Goal: Information Seeking & Learning: Learn about a topic

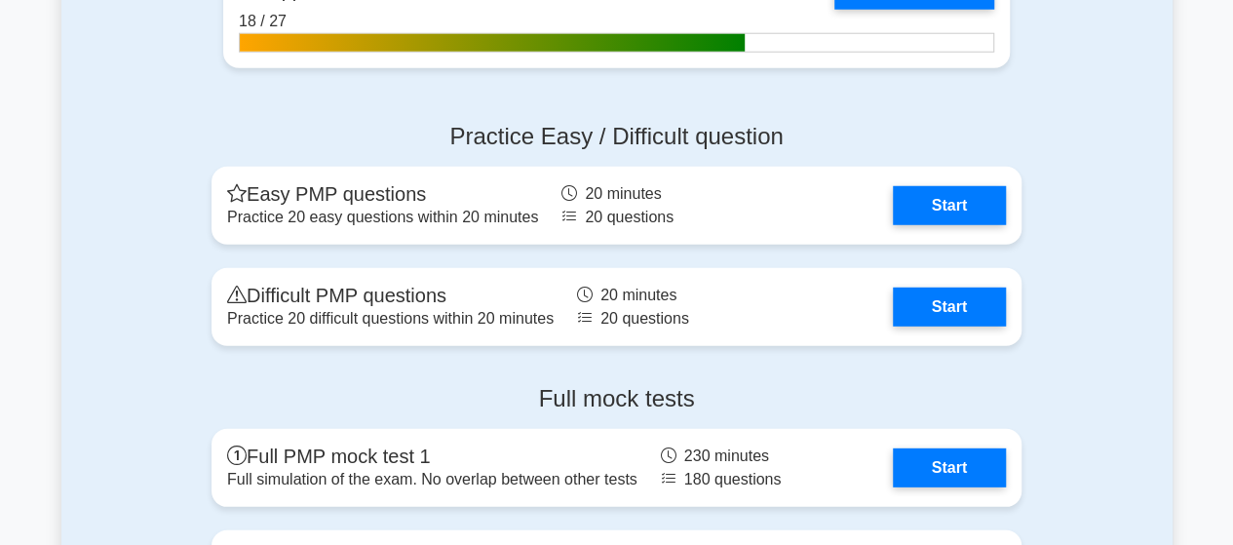
scroll to position [6333, 0]
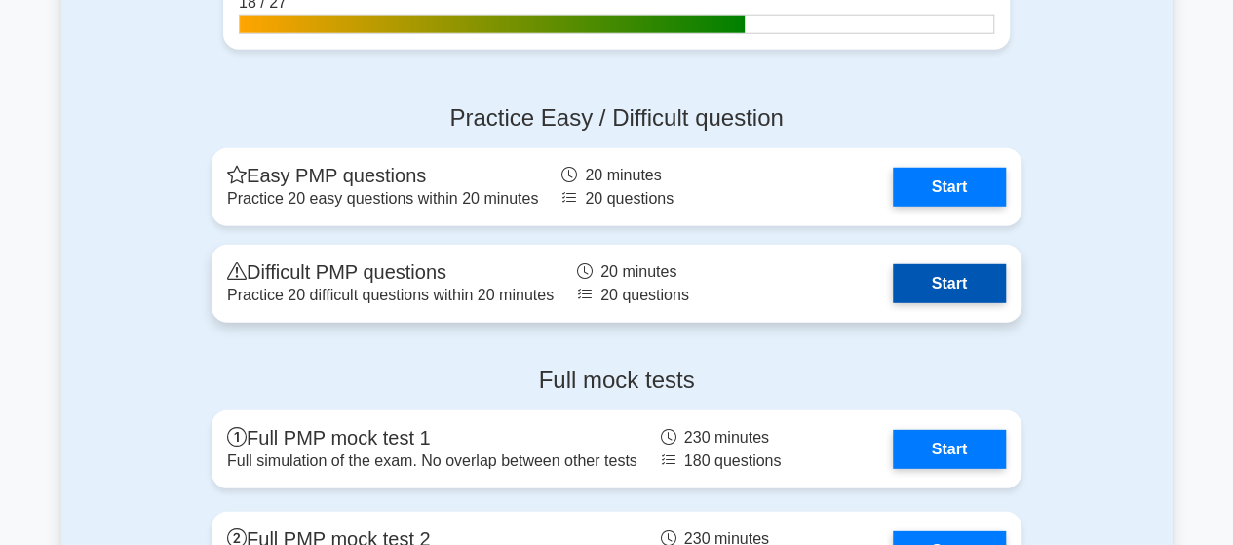
click at [893, 278] on link "Start" at bounding box center [949, 283] width 113 height 39
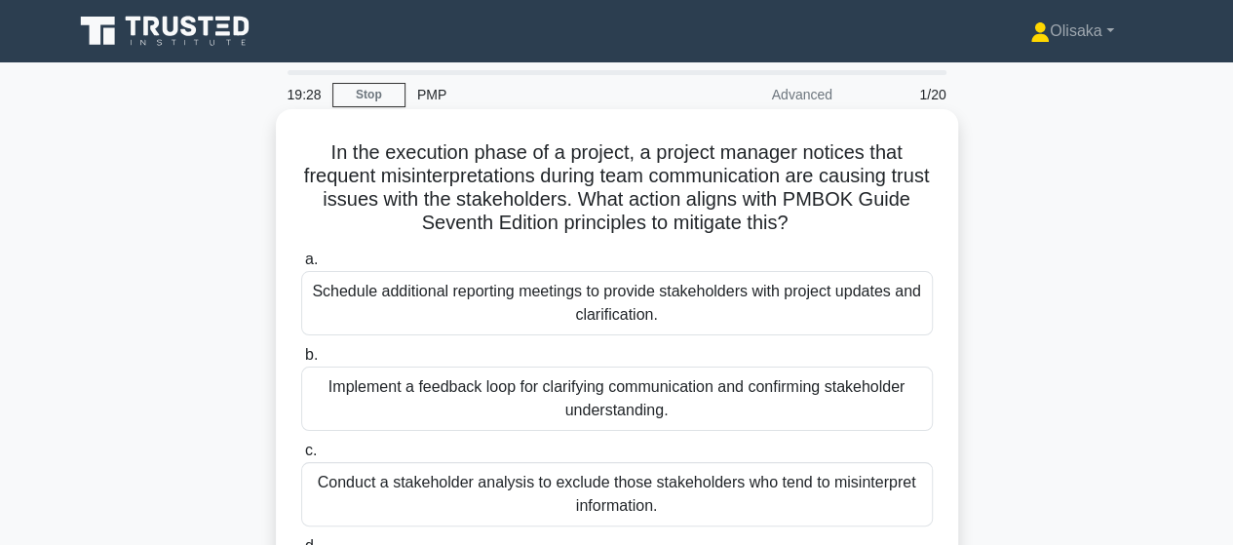
scroll to position [97, 0]
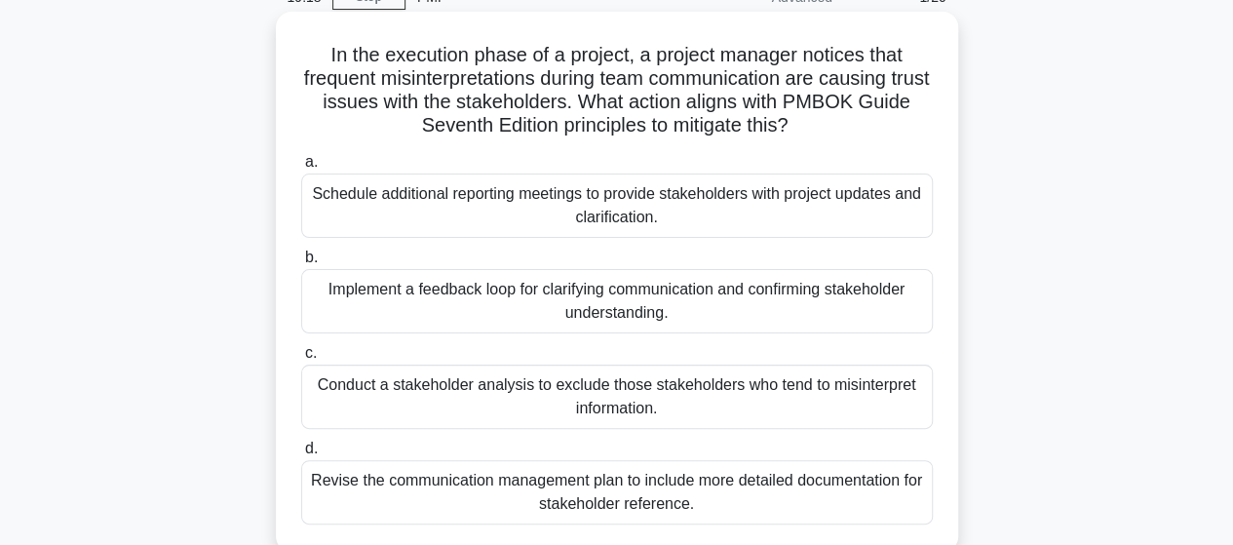
click at [474, 307] on div "Implement a feedback loop for clarifying communication and confirming stakehold…" at bounding box center [616, 301] width 631 height 64
click at [301, 264] on input "b. Implement a feedback loop for clarifying communication and confirming stakeh…" at bounding box center [301, 257] width 0 height 13
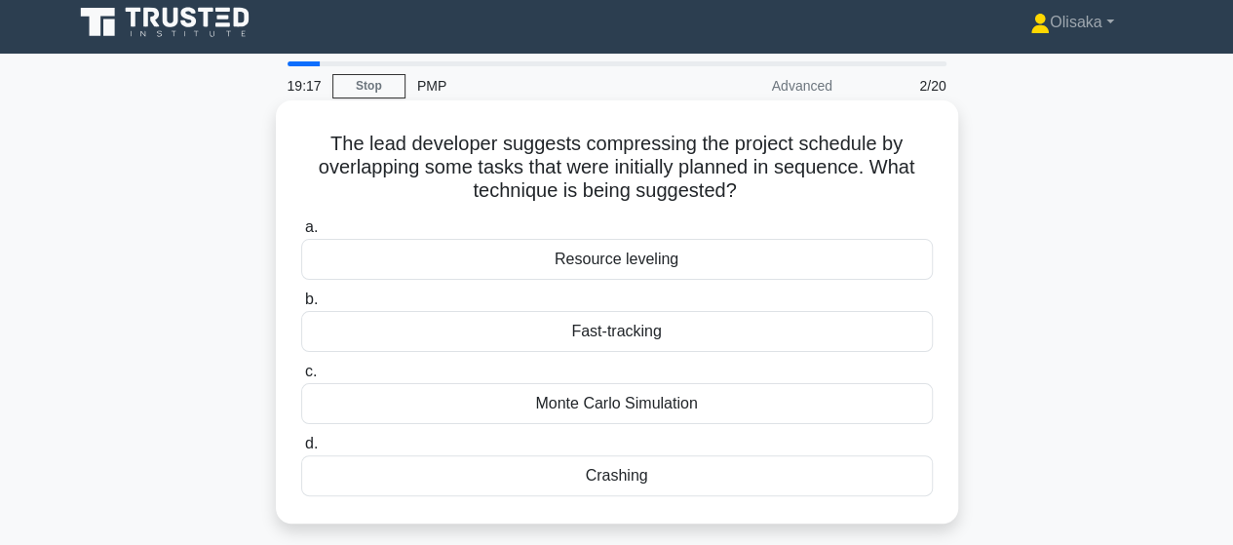
scroll to position [0, 0]
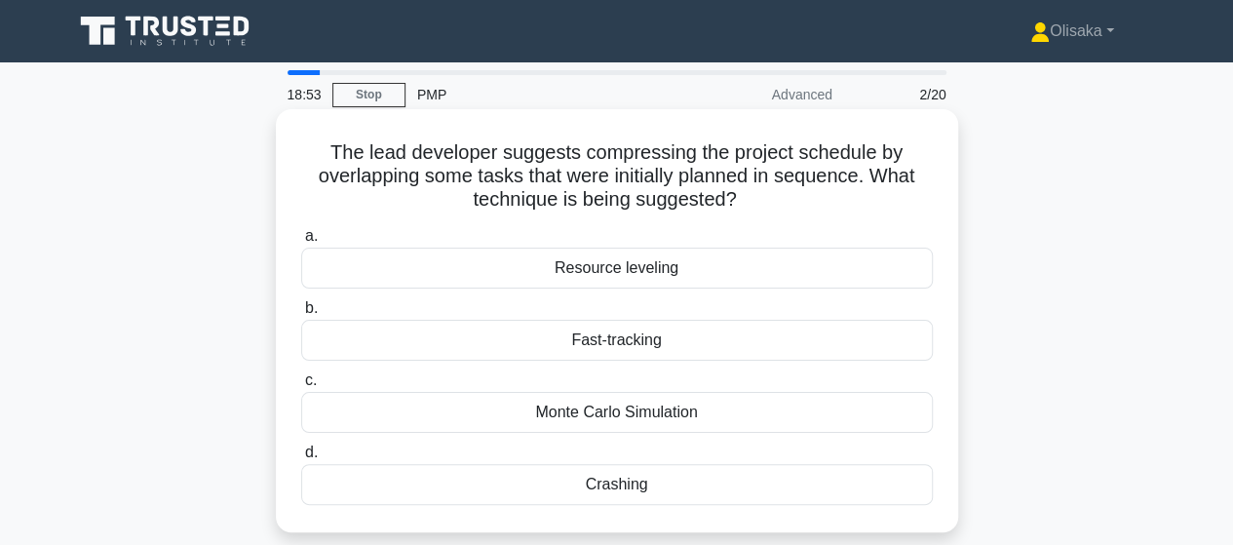
click at [604, 344] on div "Fast-tracking" at bounding box center [616, 340] width 631 height 41
click at [301, 315] on input "b. Fast-tracking" at bounding box center [301, 308] width 0 height 13
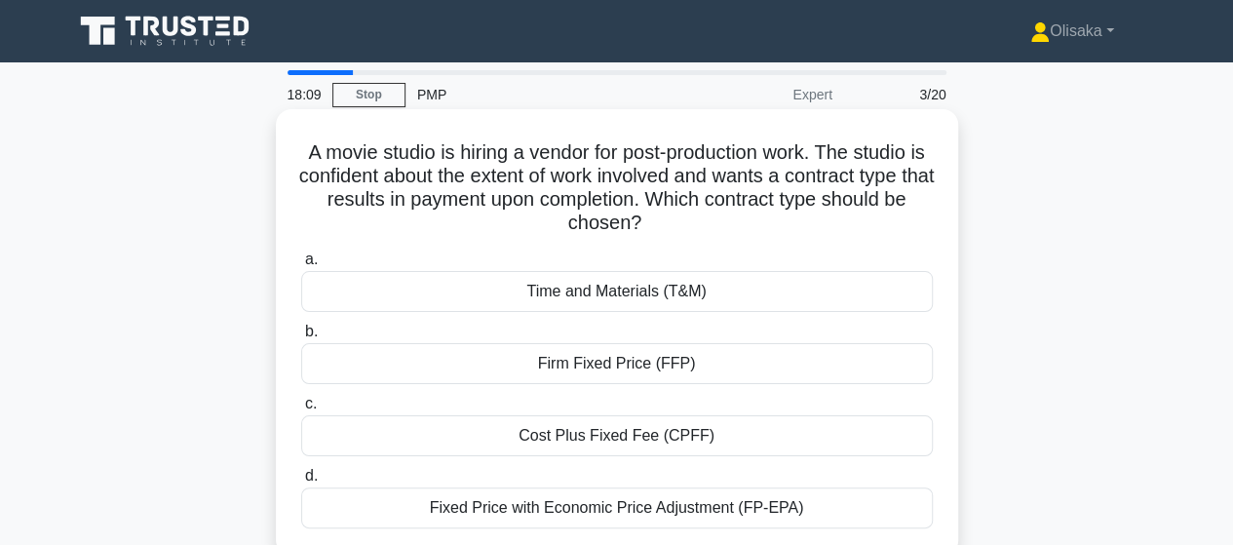
click at [606, 363] on div "Firm Fixed Price (FFP)" at bounding box center [616, 363] width 631 height 41
click at [301, 338] on input "b. Firm Fixed Price (FFP)" at bounding box center [301, 331] width 0 height 13
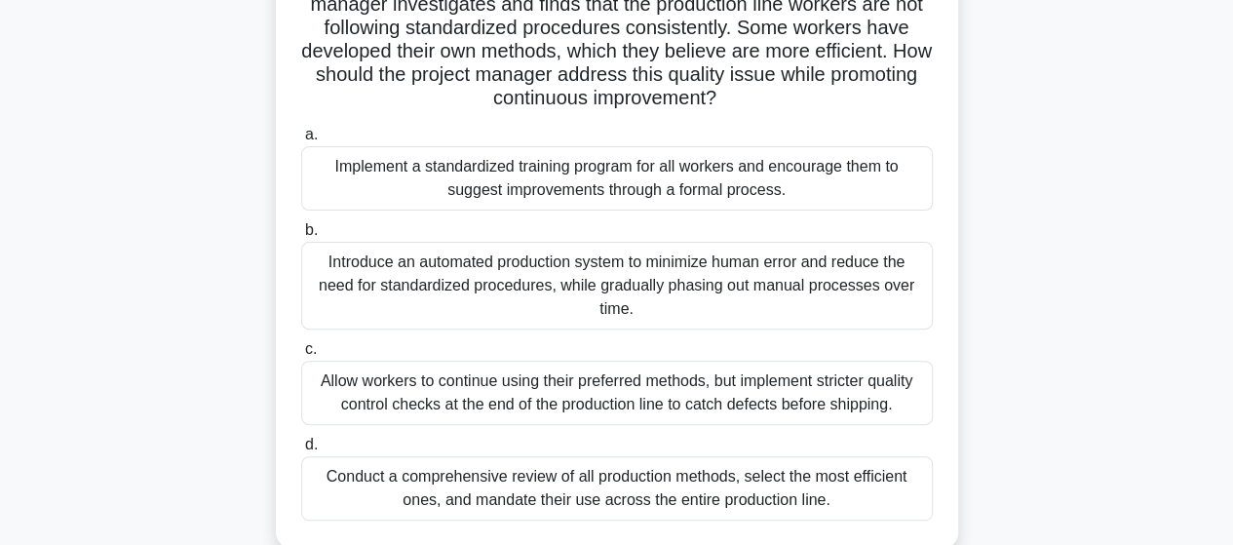
scroll to position [97, 0]
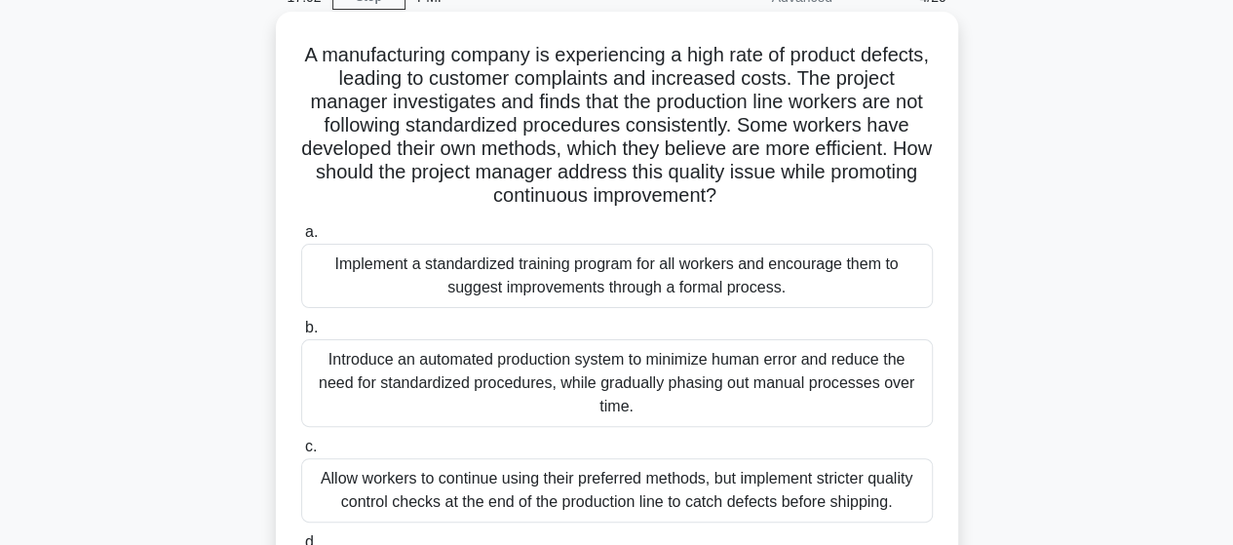
click at [577, 288] on div "Implement a standardized training program for all workers and encourage them to…" at bounding box center [616, 276] width 631 height 64
click at [301, 239] on input "a. Implement a standardized training program for all workers and encourage them…" at bounding box center [301, 232] width 0 height 13
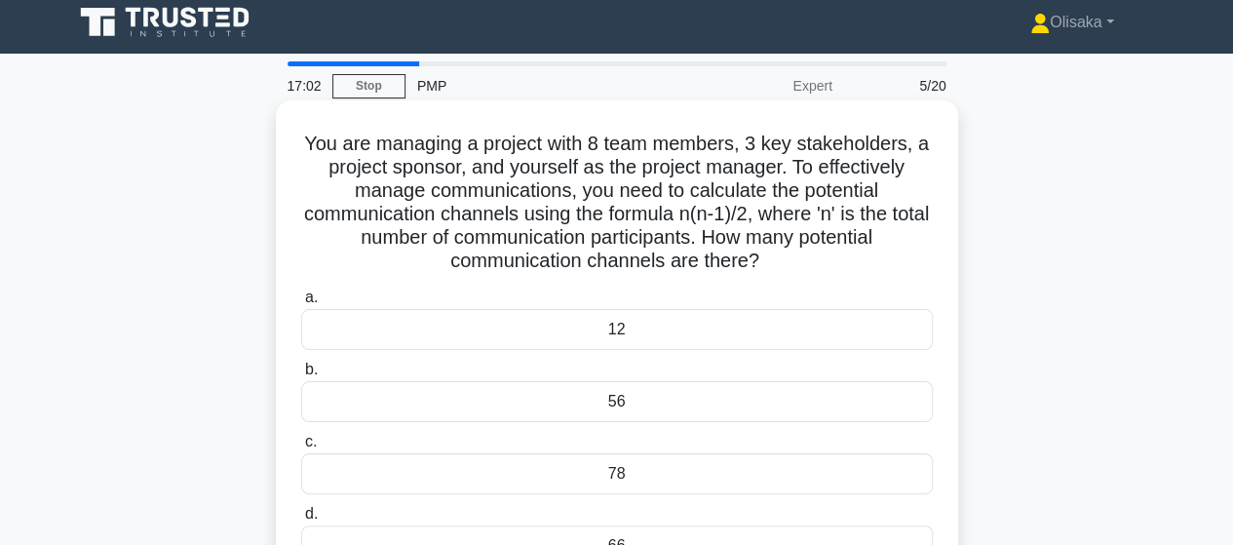
scroll to position [0, 0]
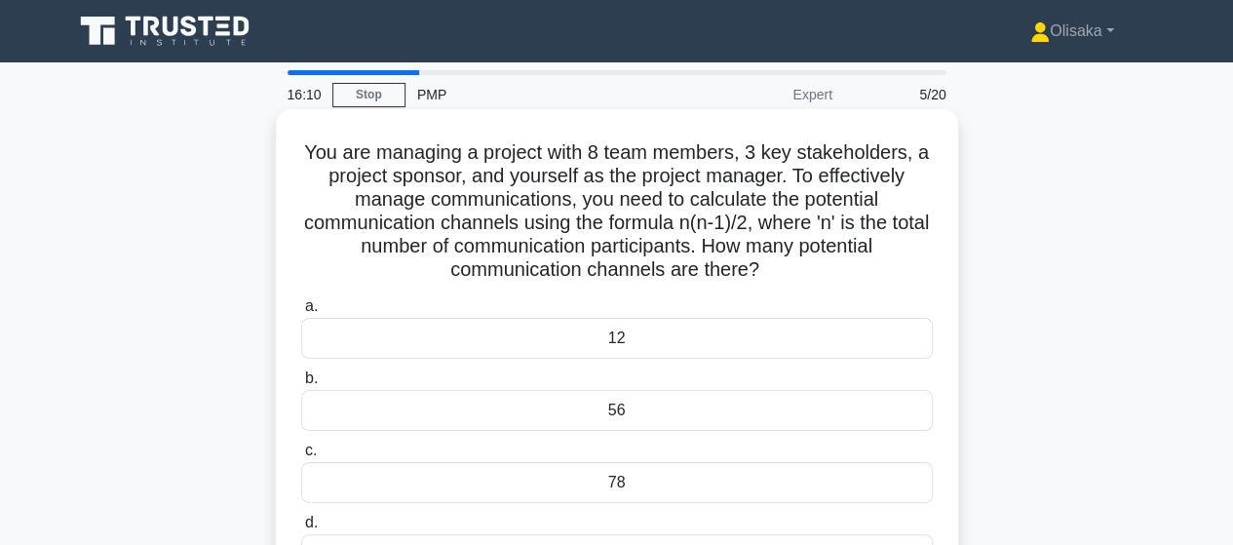
click at [612, 484] on div "78" at bounding box center [616, 482] width 631 height 41
click at [301, 457] on input "c. 78" at bounding box center [301, 450] width 0 height 13
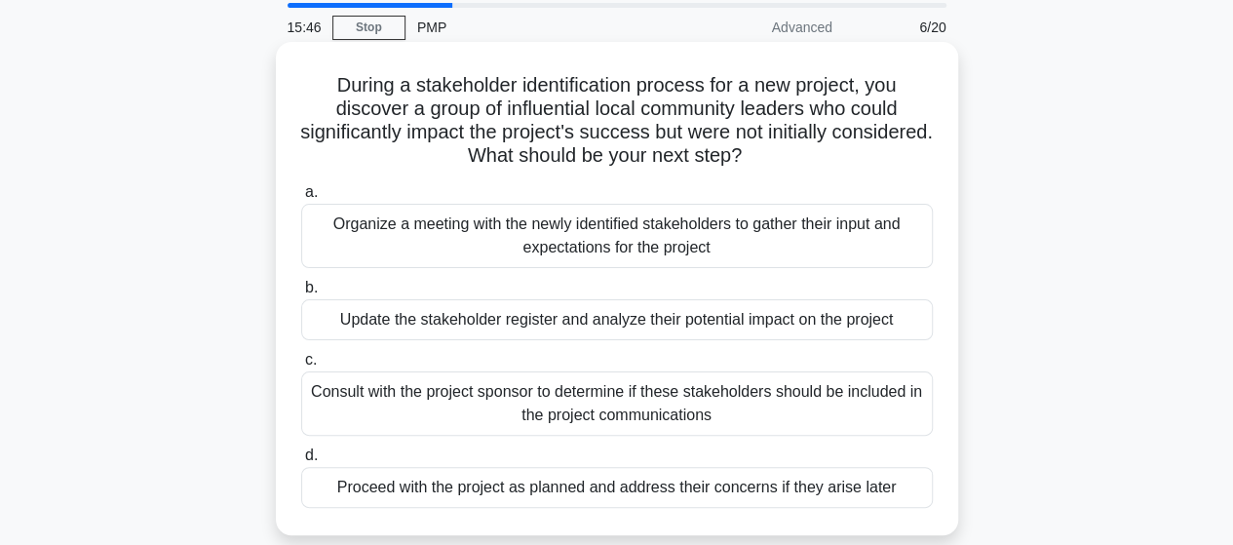
scroll to position [97, 0]
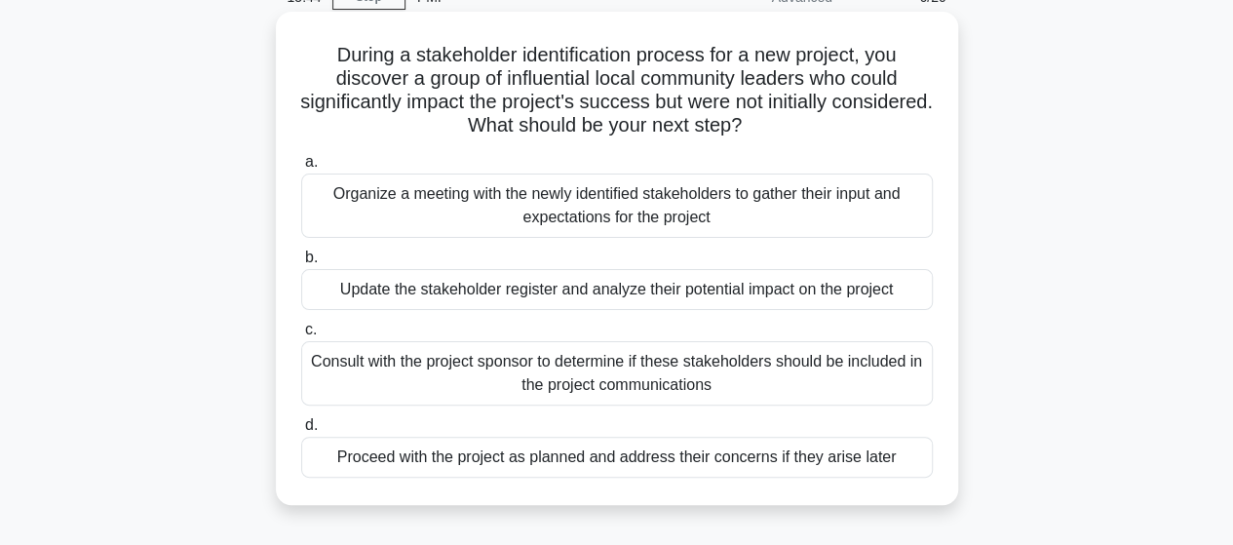
click at [573, 295] on div "Update the stakeholder register and analyze their potential impact on the proje…" at bounding box center [616, 289] width 631 height 41
click at [301, 264] on input "b. Update the stakeholder register and analyze their potential impact on the pr…" at bounding box center [301, 257] width 0 height 13
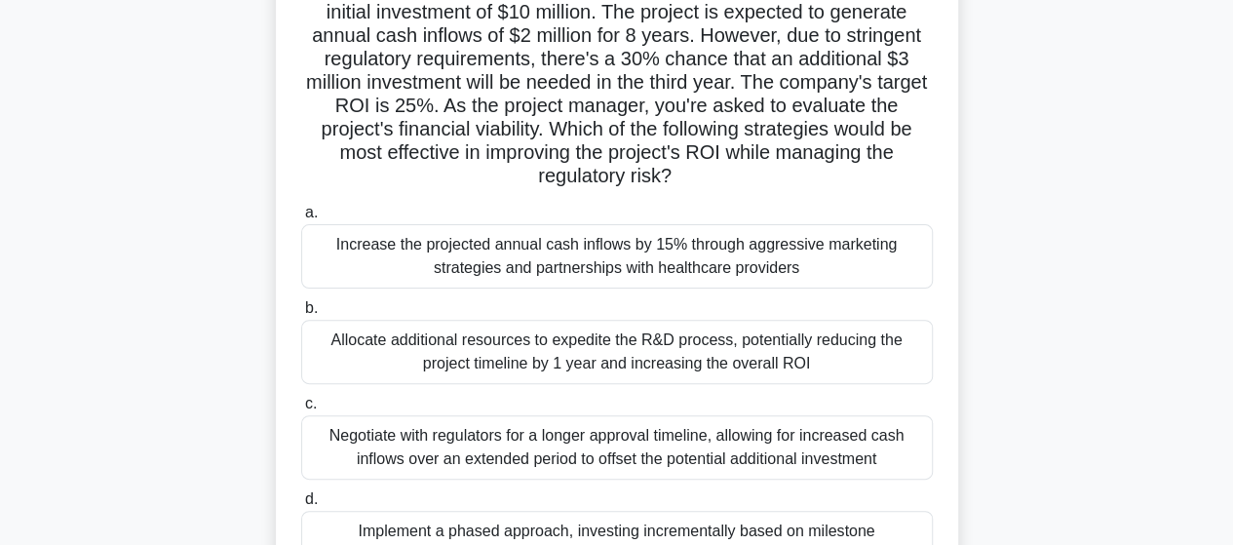
scroll to position [195, 0]
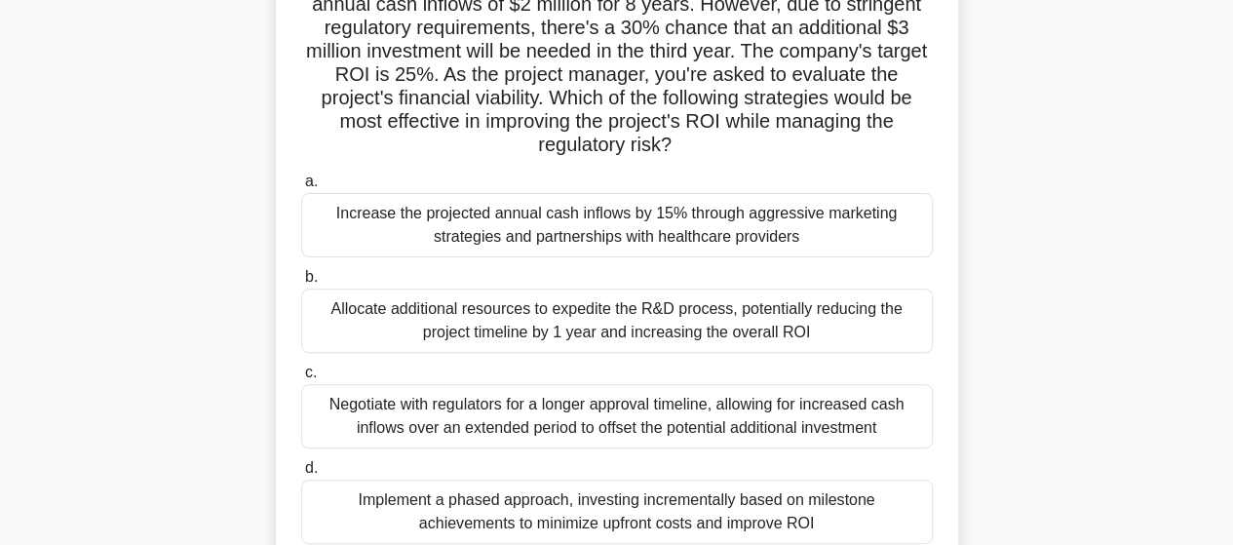
click at [561, 522] on div "Implement a phased approach, investing incrementally based on milestone achieve…" at bounding box center [616, 511] width 631 height 64
click at [301, 475] on input "d. Implement a phased approach, investing incrementally based on milestone achi…" at bounding box center [301, 468] width 0 height 13
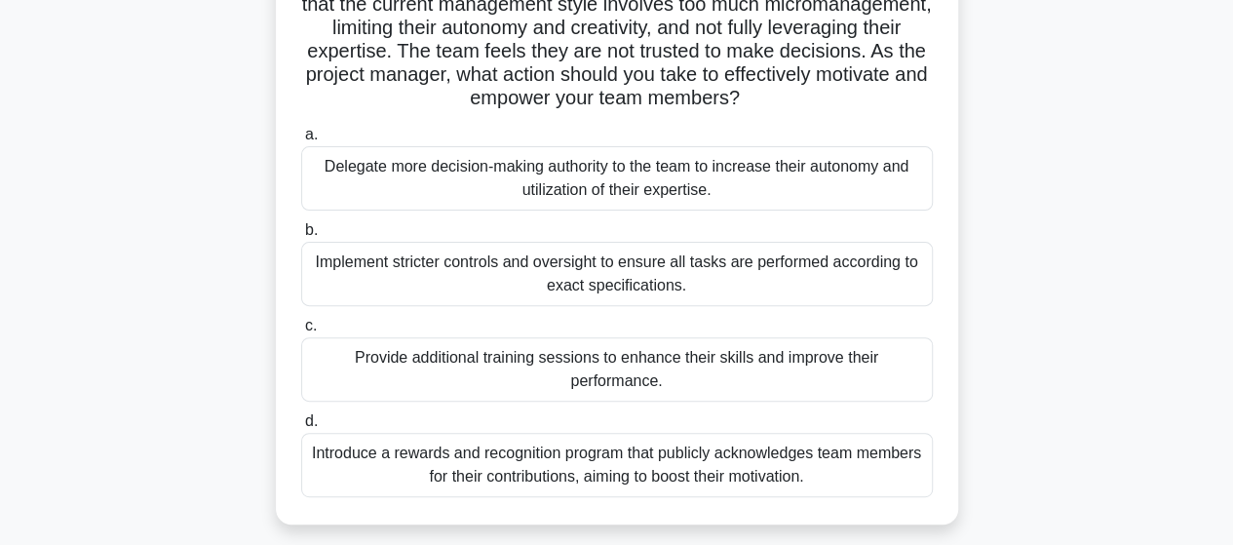
click at [591, 469] on div "Introduce a rewards and recognition program that publicly acknowledges team mem…" at bounding box center [616, 465] width 631 height 64
click at [301, 428] on input "d. Introduce a rewards and recognition program that publicly acknowledges team …" at bounding box center [301, 421] width 0 height 13
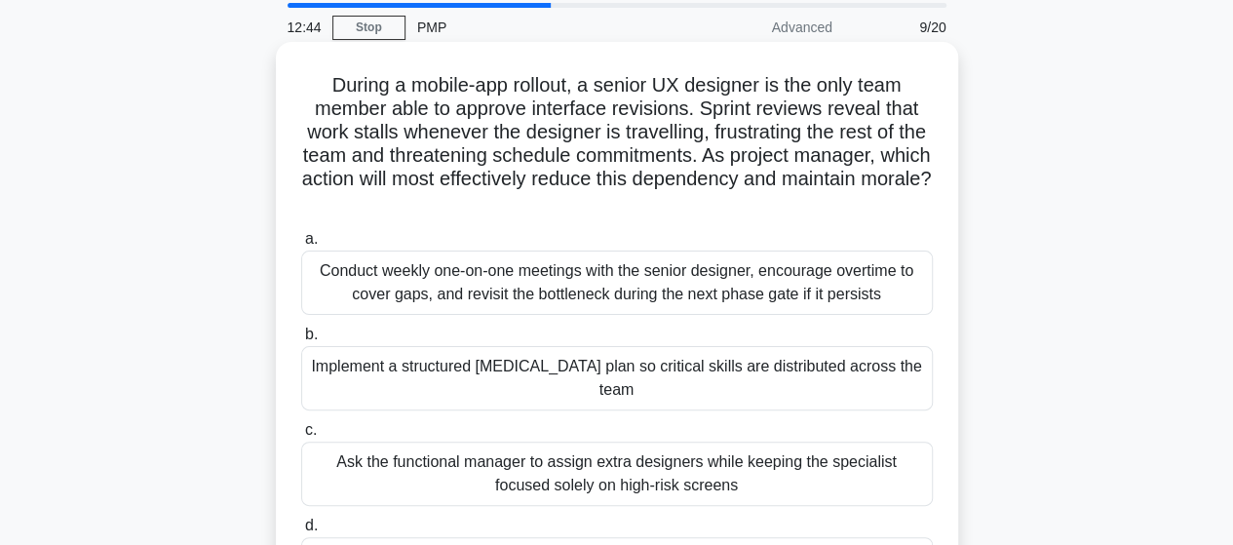
scroll to position [97, 0]
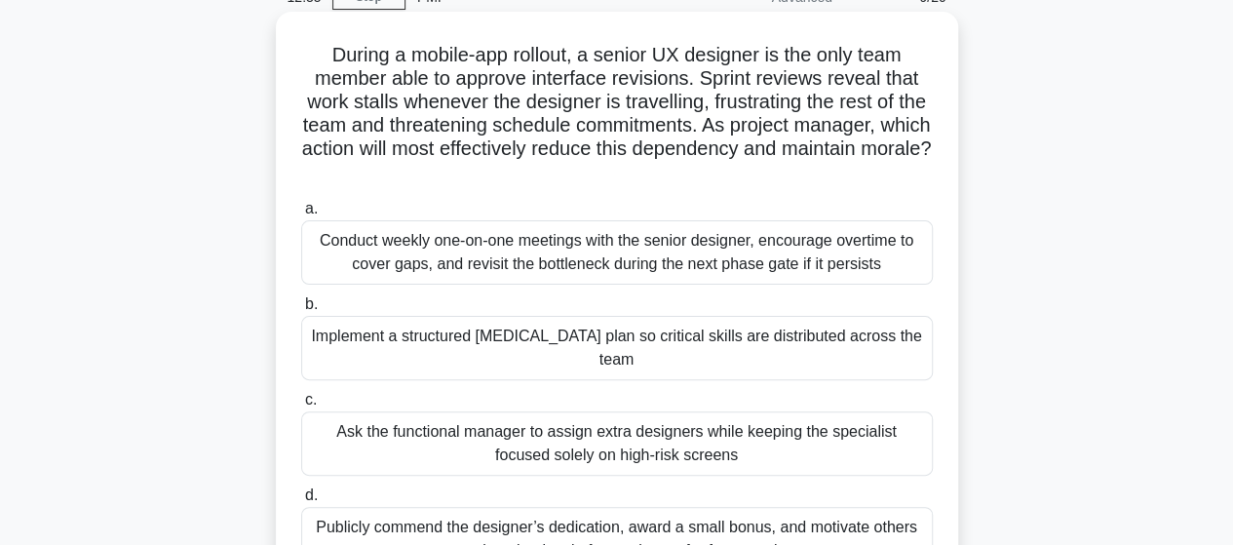
click at [572, 343] on div "Implement a structured cross-training plan so critical skills are distributed a…" at bounding box center [616, 348] width 631 height 64
click at [301, 311] on input "b. Implement a structured cross-training plan so critical skills are distribute…" at bounding box center [301, 304] width 0 height 13
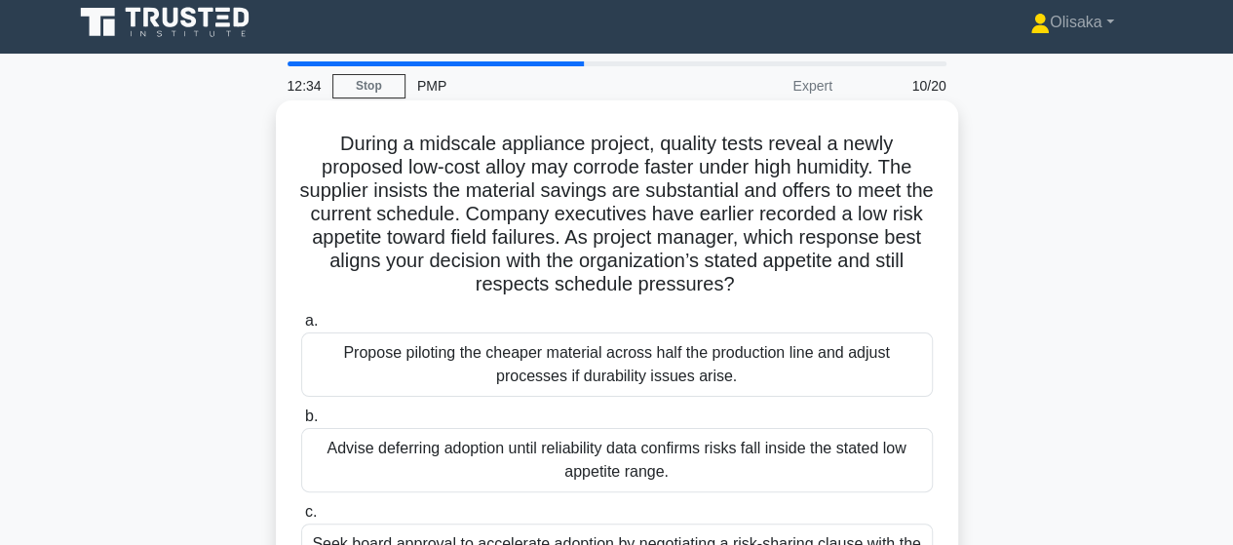
scroll to position [0, 0]
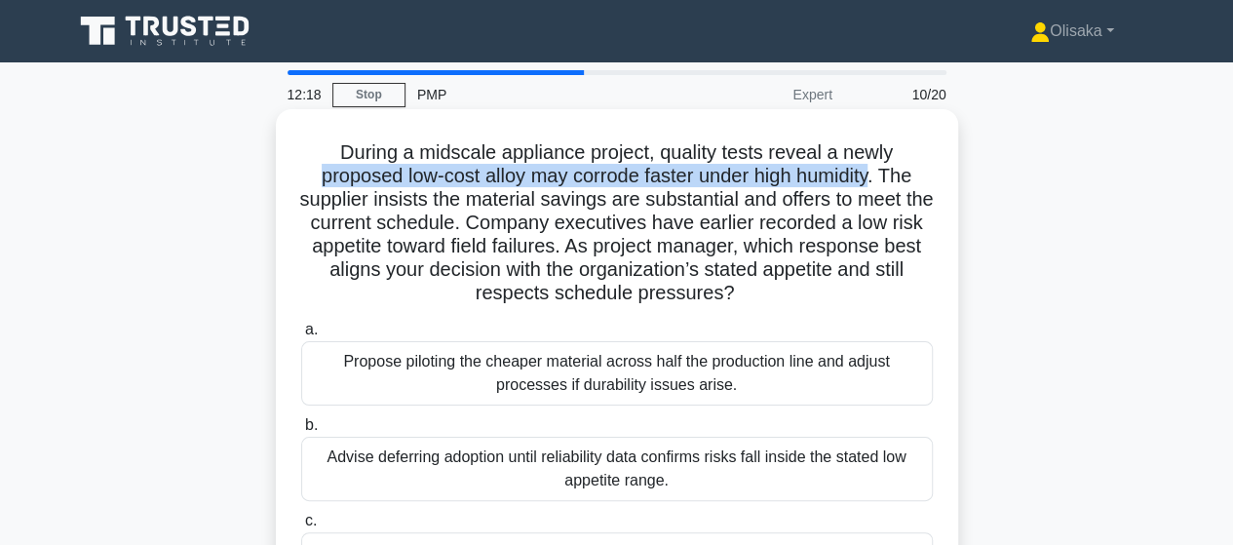
drag, startPoint x: 316, startPoint y: 176, endPoint x: 879, endPoint y: 174, distance: 563.2
click at [879, 174] on h5 "During a midscale appliance project, quality tests reveal a newly proposed low-…" at bounding box center [616, 223] width 635 height 166
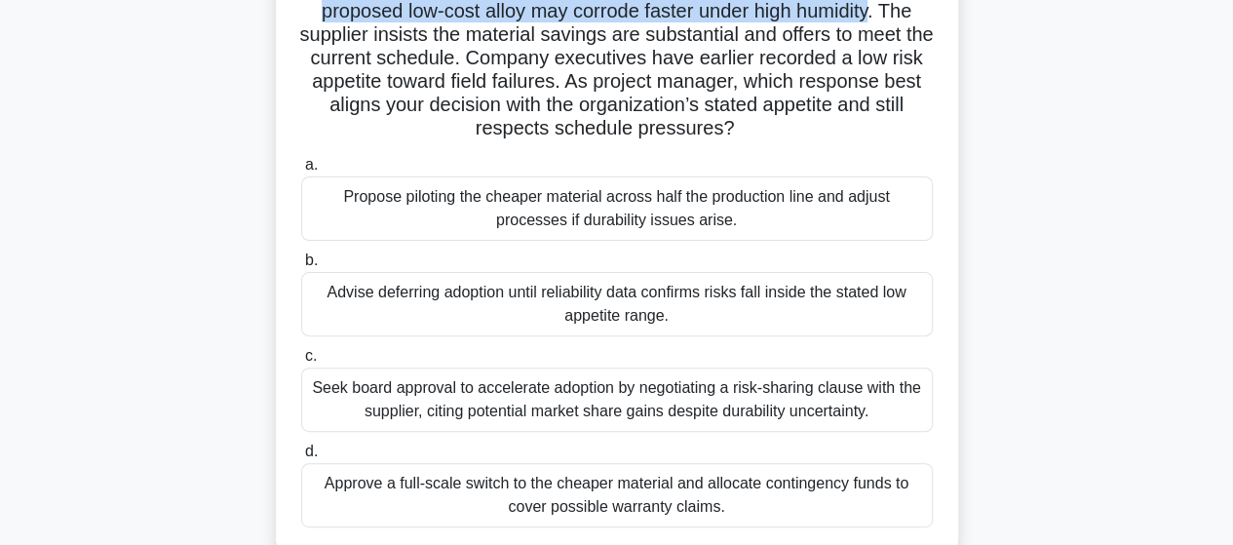
scroll to position [195, 0]
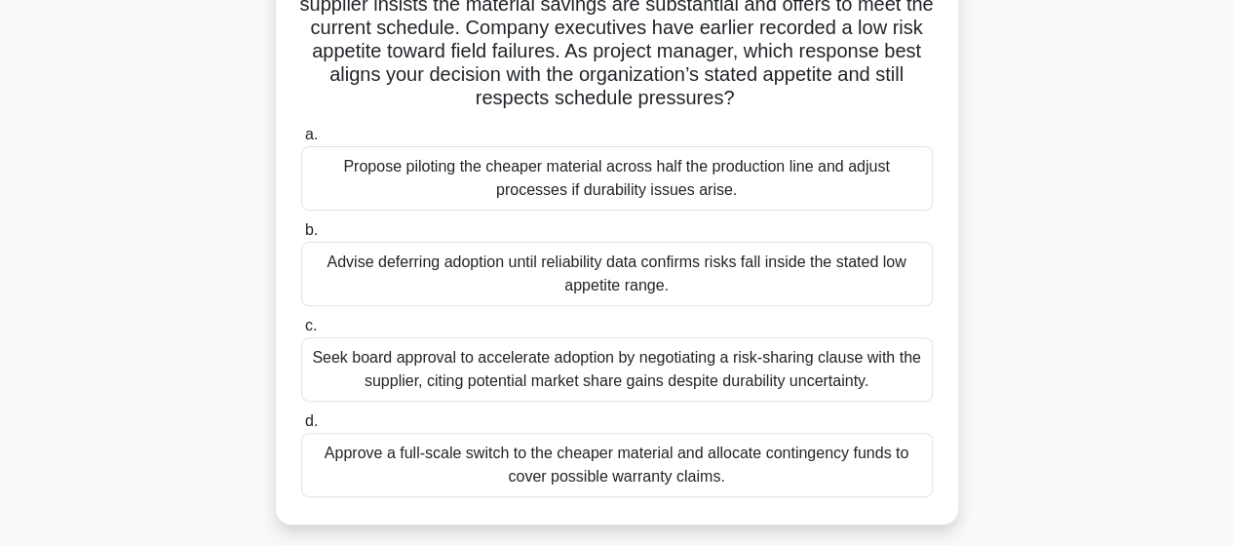
click at [590, 370] on div "Seek board approval to accelerate adoption by negotiating a risk-sharing clause…" at bounding box center [616, 369] width 631 height 64
click at [301, 332] on input "c. Seek board approval to accelerate adoption by negotiating a risk-sharing cla…" at bounding box center [301, 326] width 0 height 13
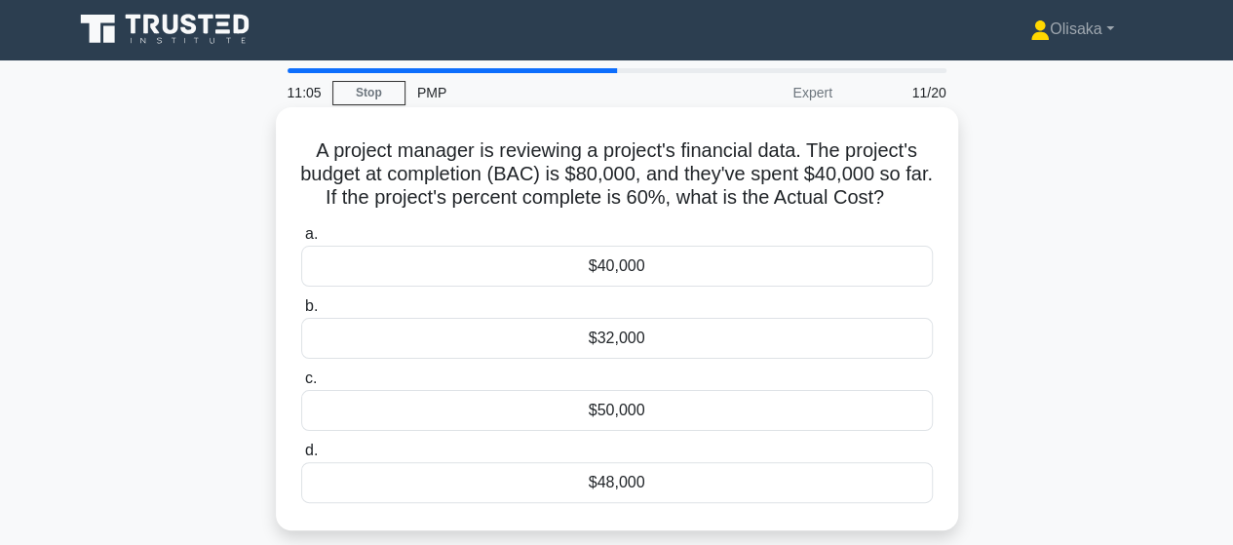
scroll to position [0, 0]
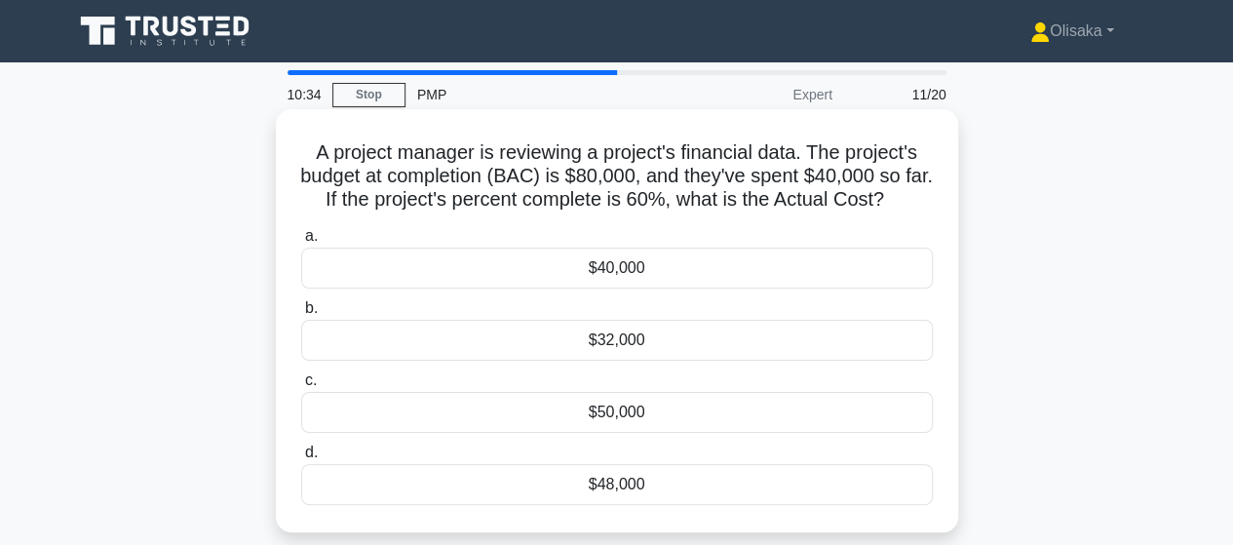
click at [612, 274] on div "$40,000" at bounding box center [616, 267] width 631 height 41
click at [301, 243] on input "a. $40,000" at bounding box center [301, 236] width 0 height 13
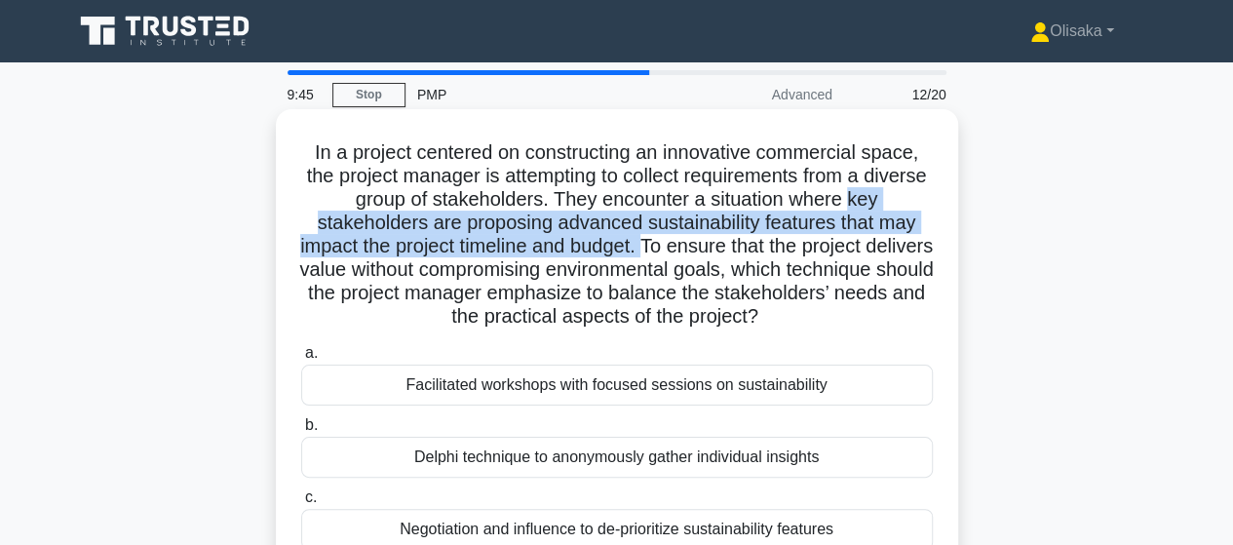
drag, startPoint x: 889, startPoint y: 204, endPoint x: 679, endPoint y: 247, distance: 214.0
click at [679, 247] on h5 "In a project centered on constructing an innovative commercial space, the proje…" at bounding box center [616, 234] width 635 height 189
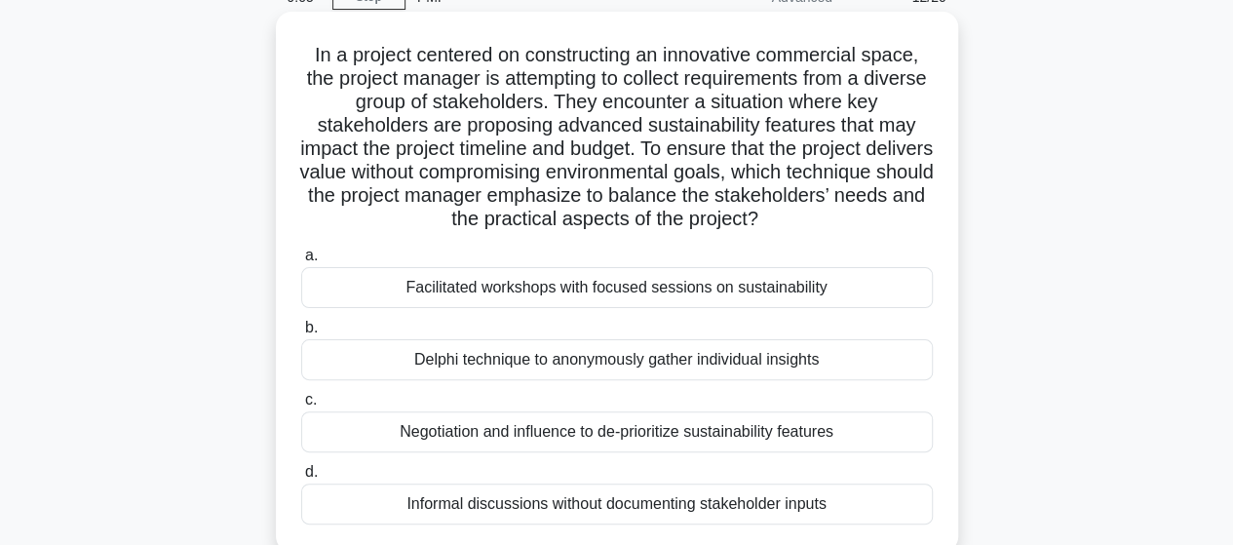
click at [557, 293] on div "Facilitated workshops with focused sessions on sustainability" at bounding box center [616, 287] width 631 height 41
click at [301, 262] on input "a. Facilitated workshops with focused sessions on sustainability" at bounding box center [301, 255] width 0 height 13
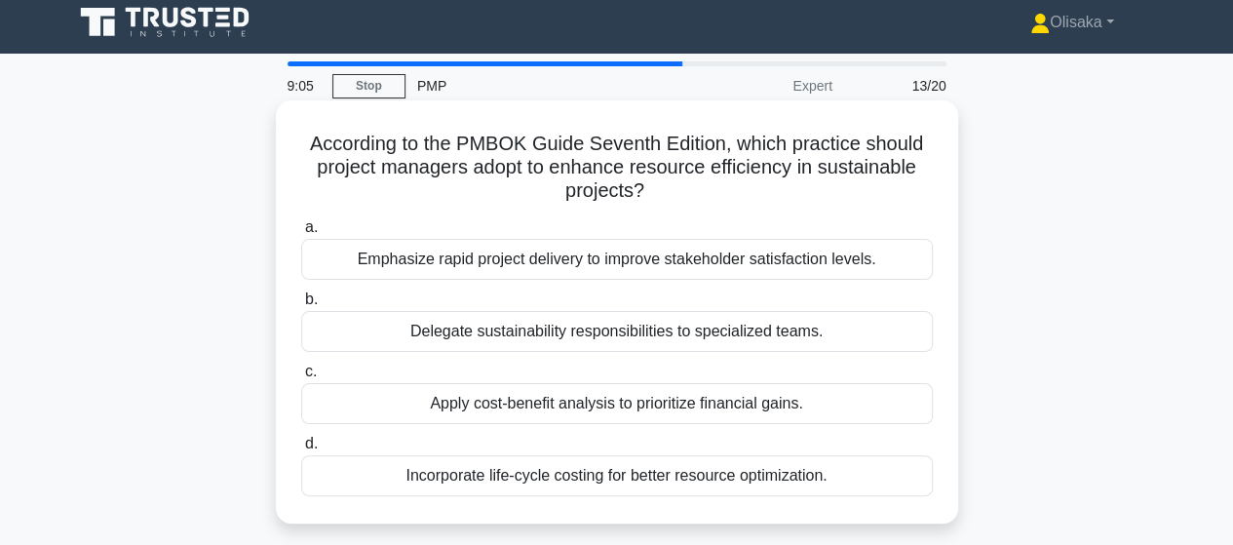
scroll to position [0, 0]
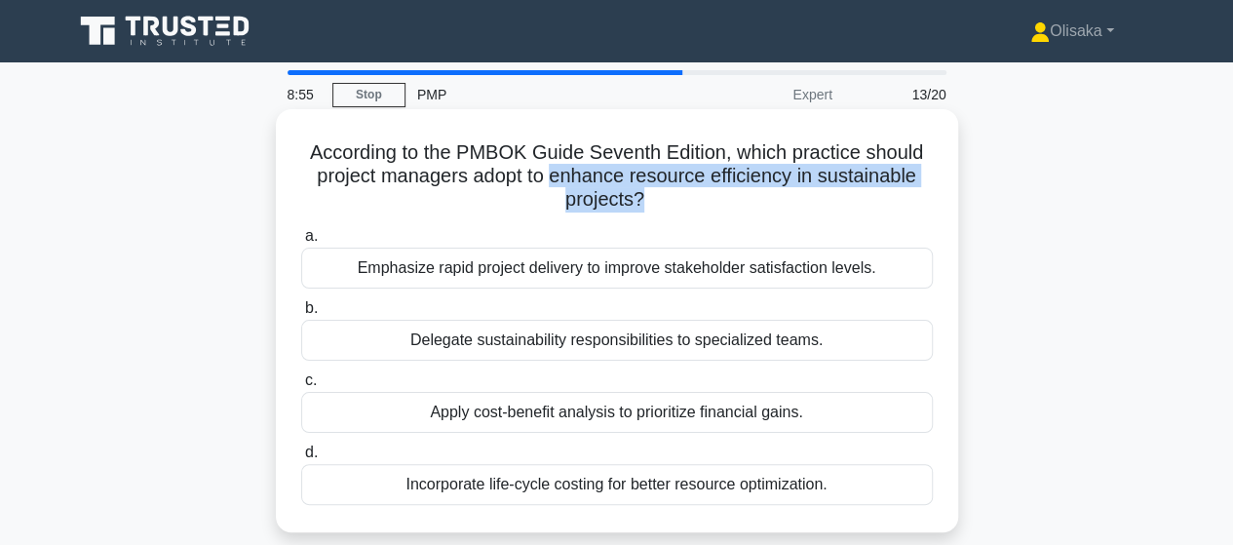
drag, startPoint x: 551, startPoint y: 177, endPoint x: 639, endPoint y: 199, distance: 91.2
click at [639, 199] on h5 "According to the PMBOK Guide Seventh Edition, which practice should project man…" at bounding box center [616, 176] width 635 height 72
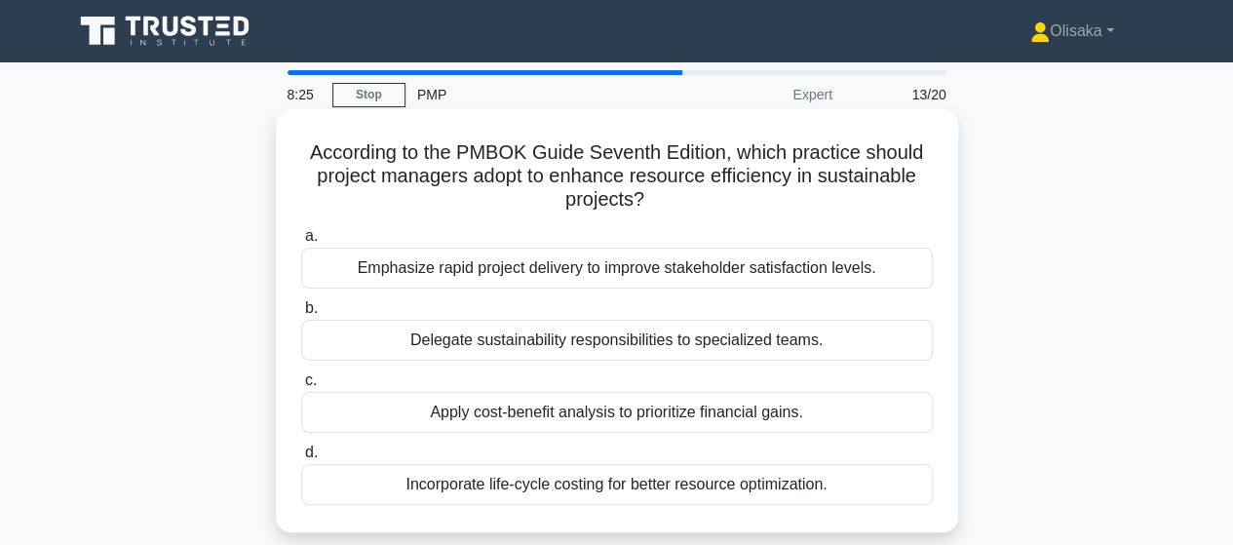
click at [569, 490] on div "Incorporate life-cycle costing for better resource optimization." at bounding box center [616, 484] width 631 height 41
click at [301, 459] on input "d. Incorporate life-cycle costing for better resource optimization." at bounding box center [301, 452] width 0 height 13
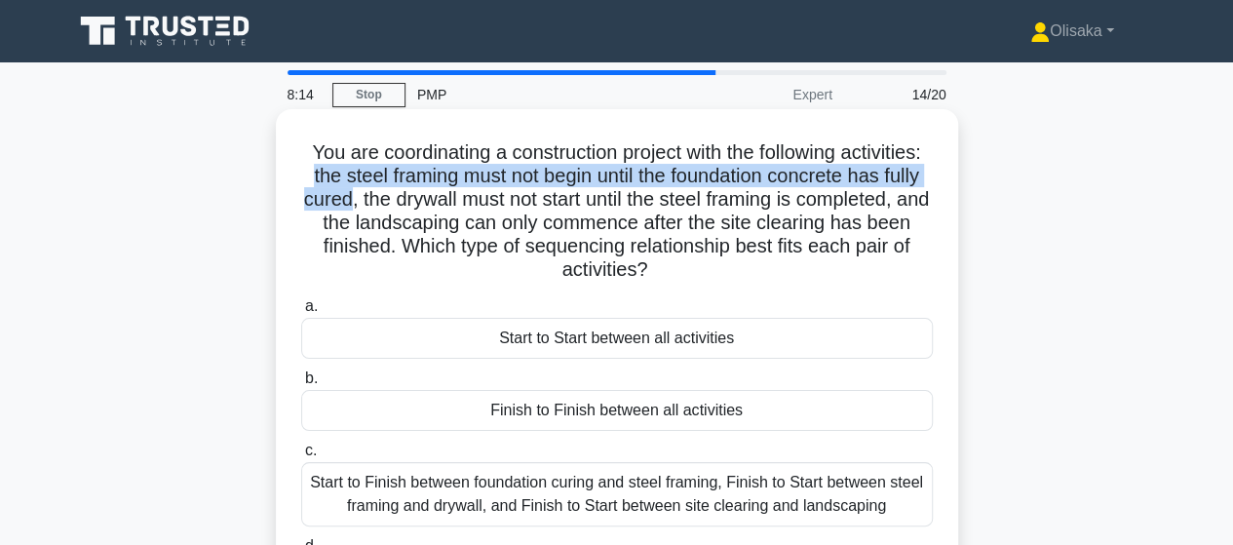
drag, startPoint x: 421, startPoint y: 182, endPoint x: 539, endPoint y: 200, distance: 119.2
click at [539, 200] on h5 "You are coordinating a construction project with the following activities: the …" at bounding box center [616, 211] width 635 height 142
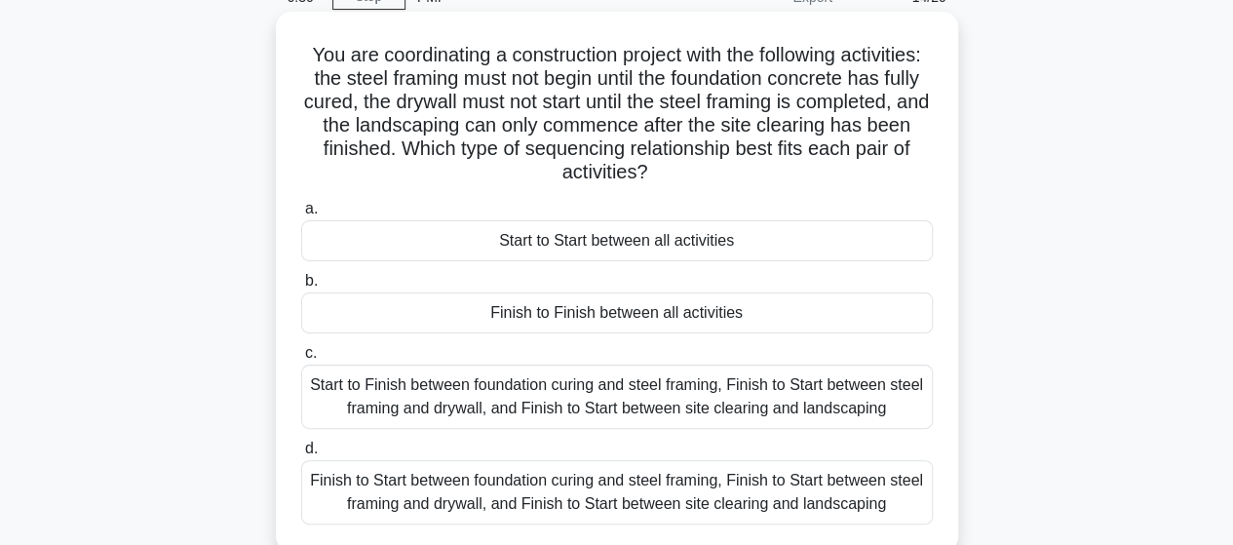
click at [487, 506] on div "Finish to Start between foundation curing and steel framing, Finish to Start be…" at bounding box center [616, 492] width 631 height 64
click at [301, 455] on input "d. Finish to Start between foundation curing and steel framing, Finish to Start…" at bounding box center [301, 448] width 0 height 13
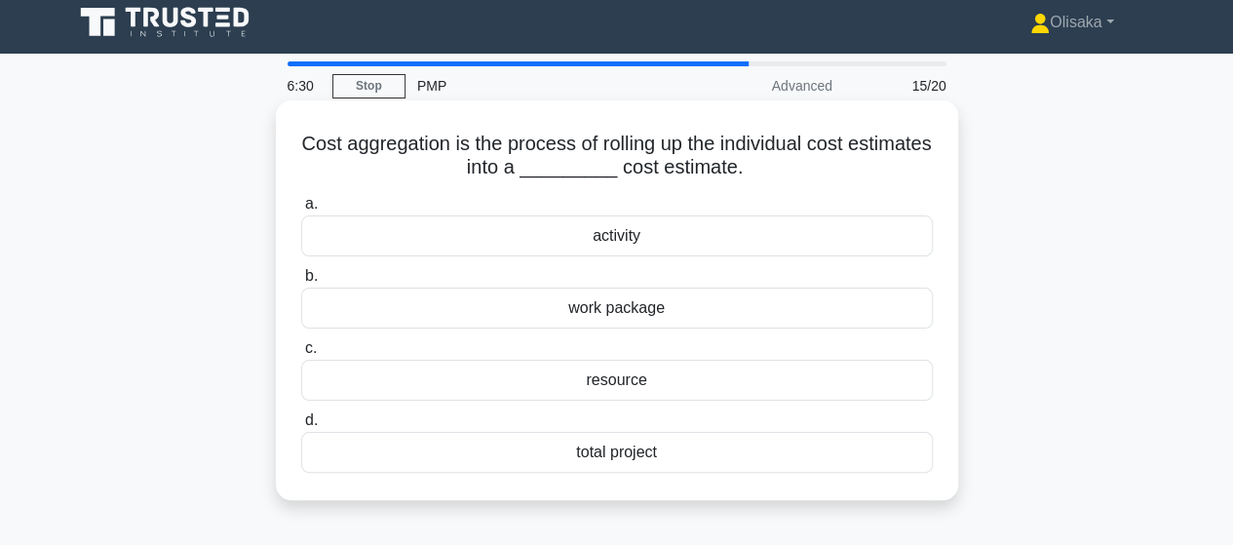
scroll to position [0, 0]
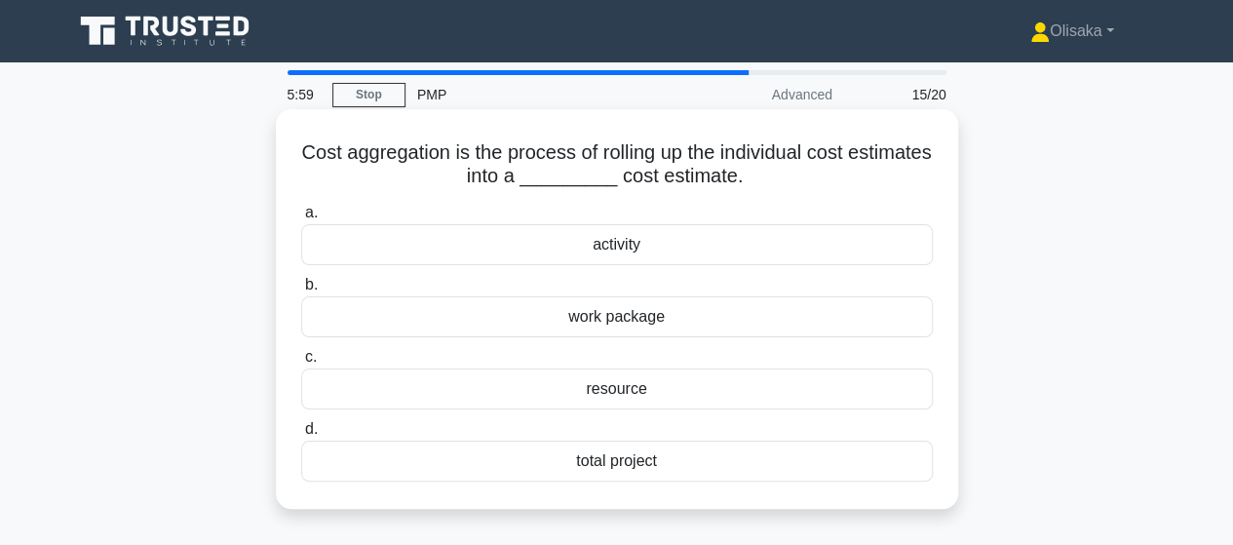
click at [616, 319] on div "work package" at bounding box center [616, 316] width 631 height 41
click at [301, 291] on input "b. work package" at bounding box center [301, 285] width 0 height 13
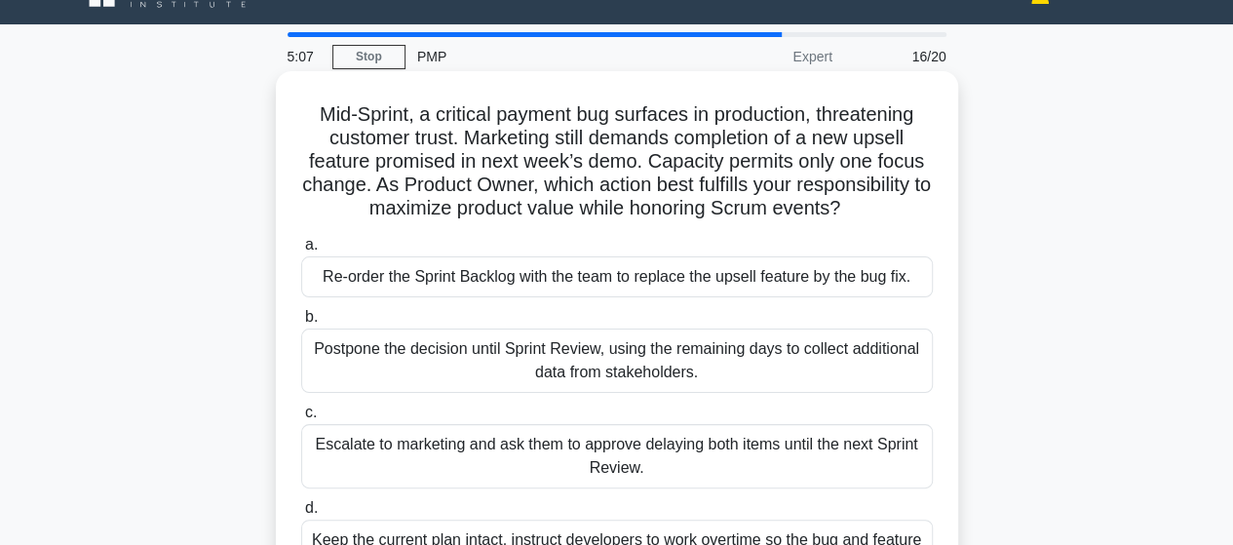
scroll to position [97, 0]
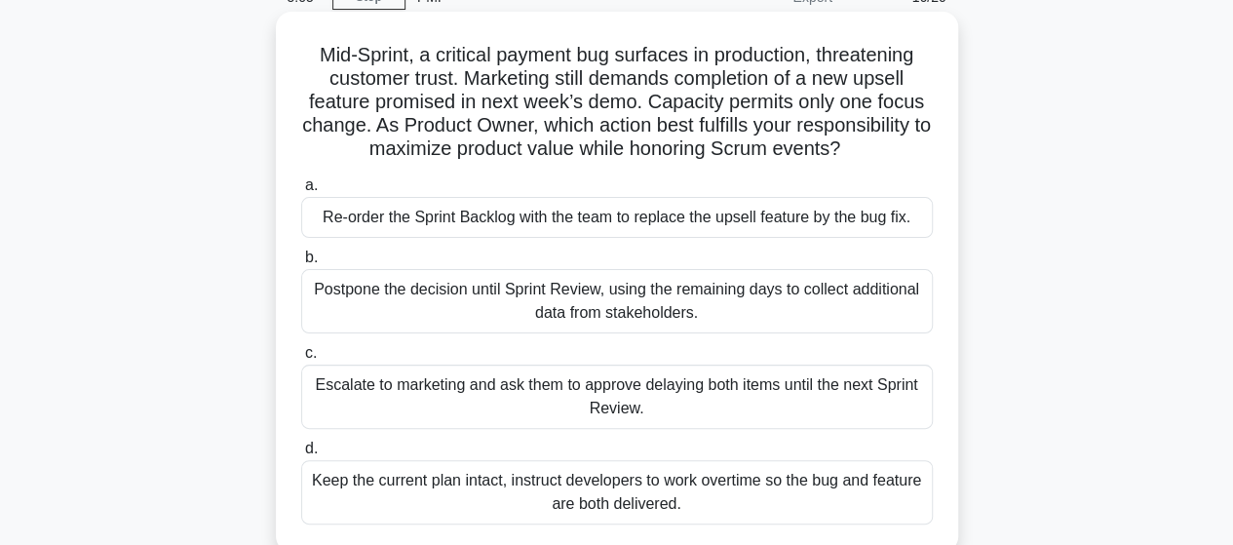
click at [570, 219] on div "Re-order the Sprint Backlog with the team to replace the upsell feature by the …" at bounding box center [616, 217] width 631 height 41
click at [301, 192] on input "a. Re-order the Sprint Backlog with the team to replace the upsell feature by t…" at bounding box center [301, 185] width 0 height 13
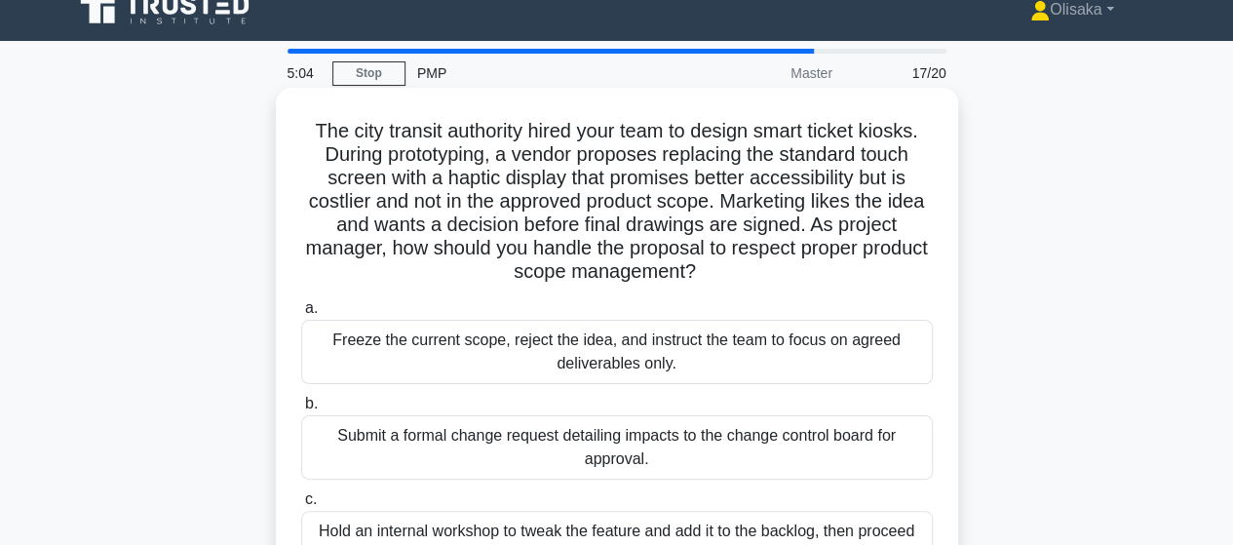
scroll to position [0, 0]
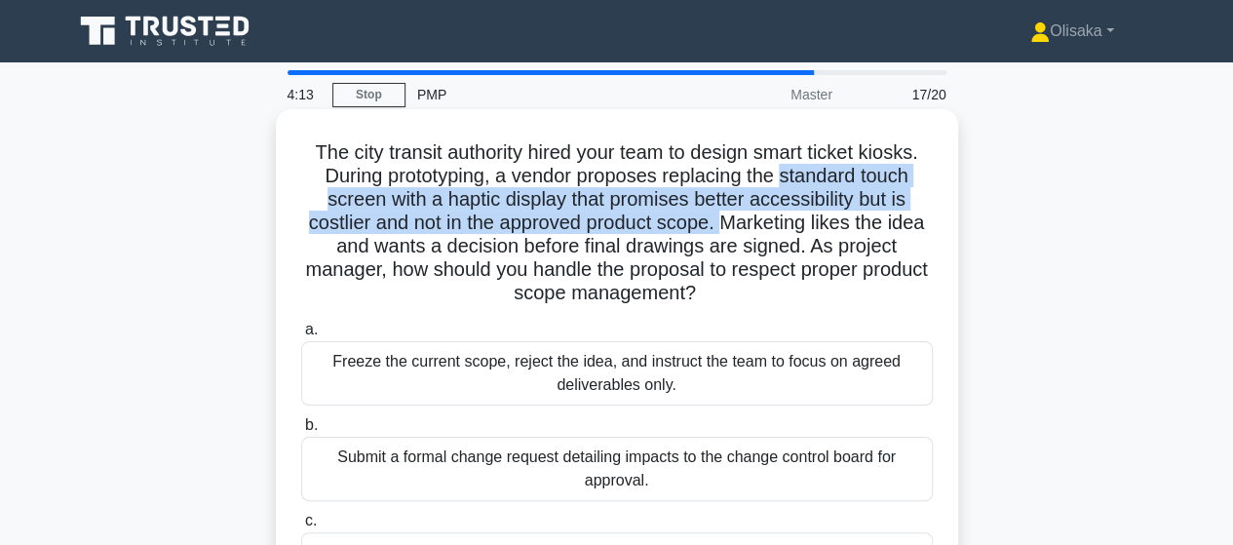
drag, startPoint x: 785, startPoint y: 171, endPoint x: 746, endPoint y: 220, distance: 62.4
click at [746, 220] on h5 "The city transit authority hired your team to design smart ticket kiosks. Durin…" at bounding box center [616, 223] width 635 height 166
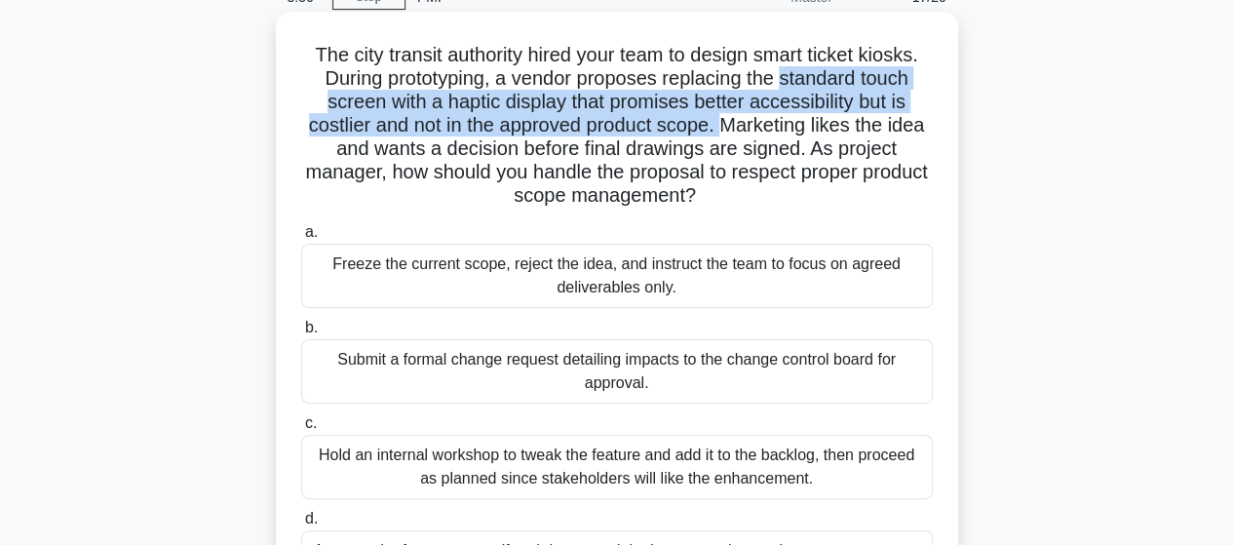
scroll to position [195, 0]
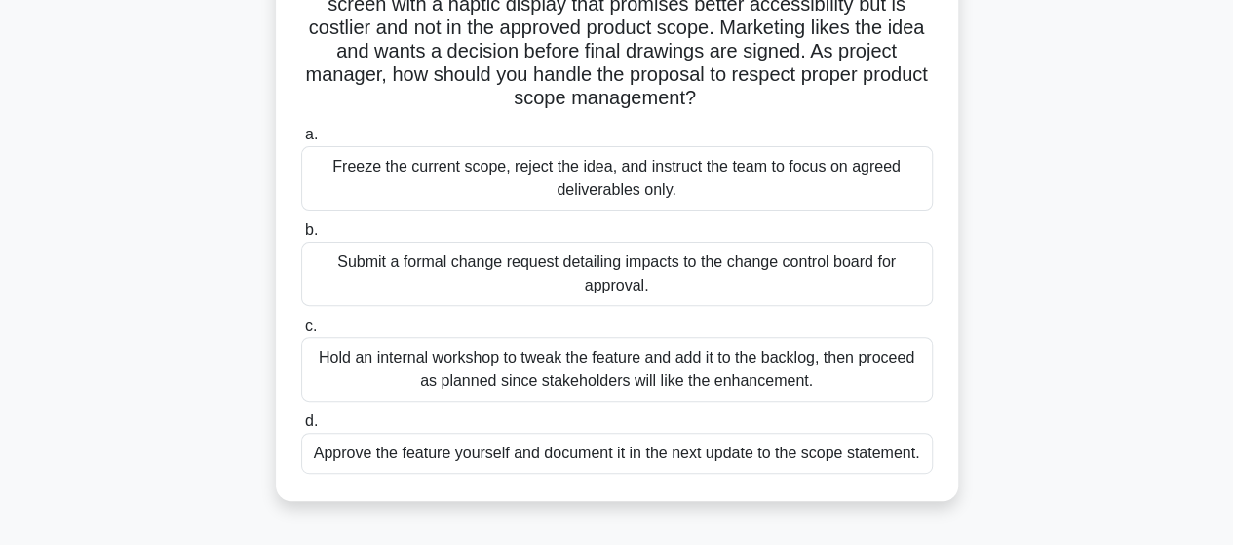
click at [522, 274] on div "Submit a formal change request detailing impacts to the change control board fo…" at bounding box center [616, 274] width 631 height 64
click at [301, 237] on input "b. Submit a formal change request detailing impacts to the change control board…" at bounding box center [301, 230] width 0 height 13
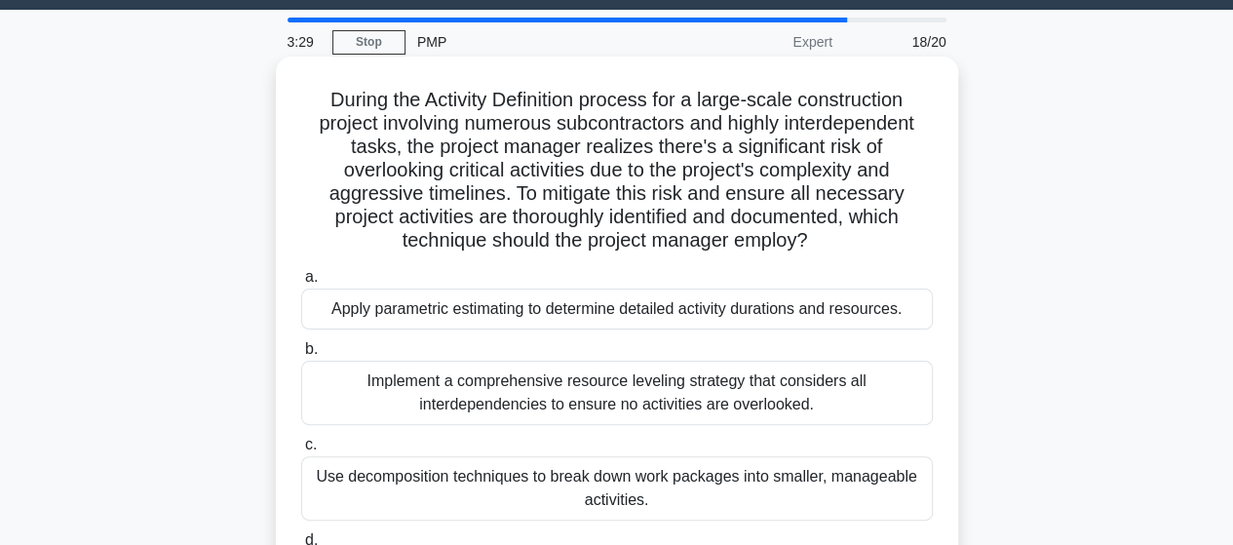
scroll to position [97, 0]
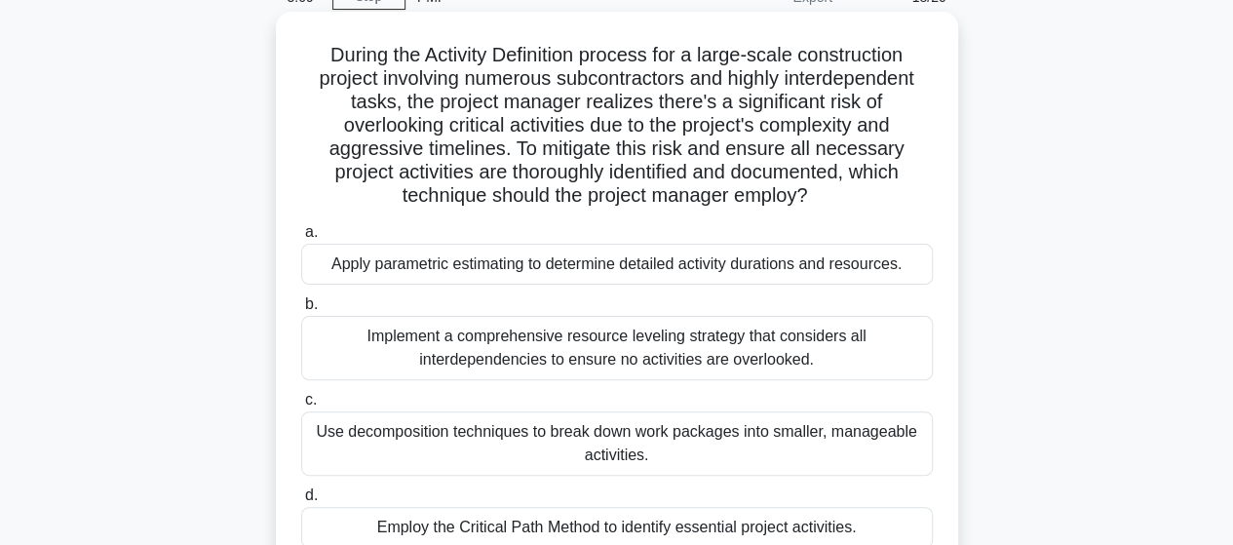
click at [582, 527] on div "Employ the Critical Path Method to identify essential project activities." at bounding box center [616, 527] width 631 height 41
click at [301, 502] on input "d. Employ the Critical Path Method to identify essential project activities." at bounding box center [301, 495] width 0 height 13
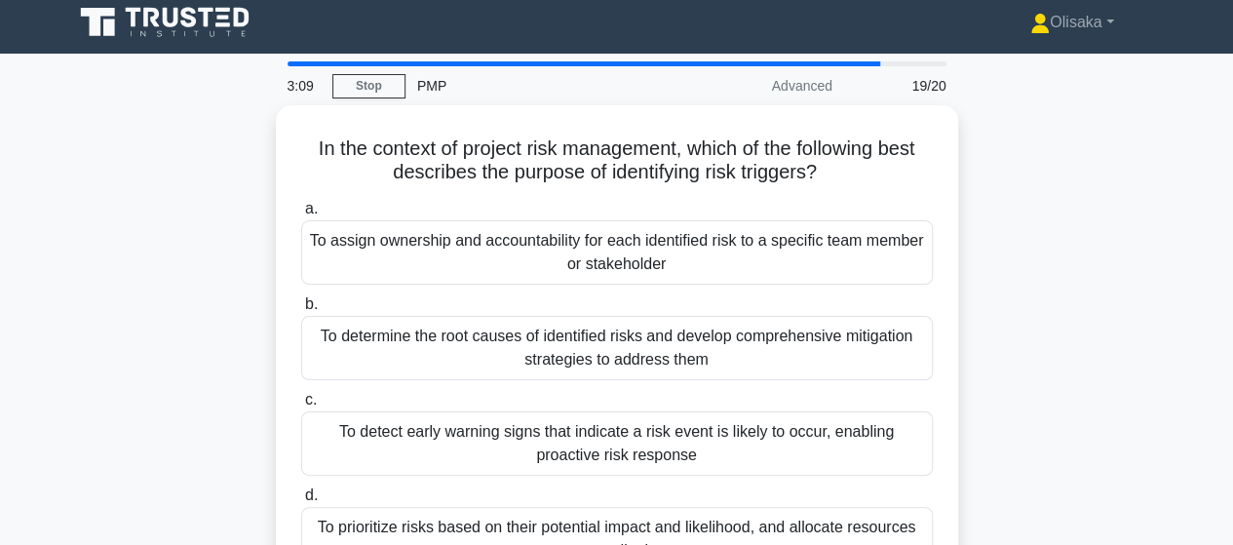
scroll to position [0, 0]
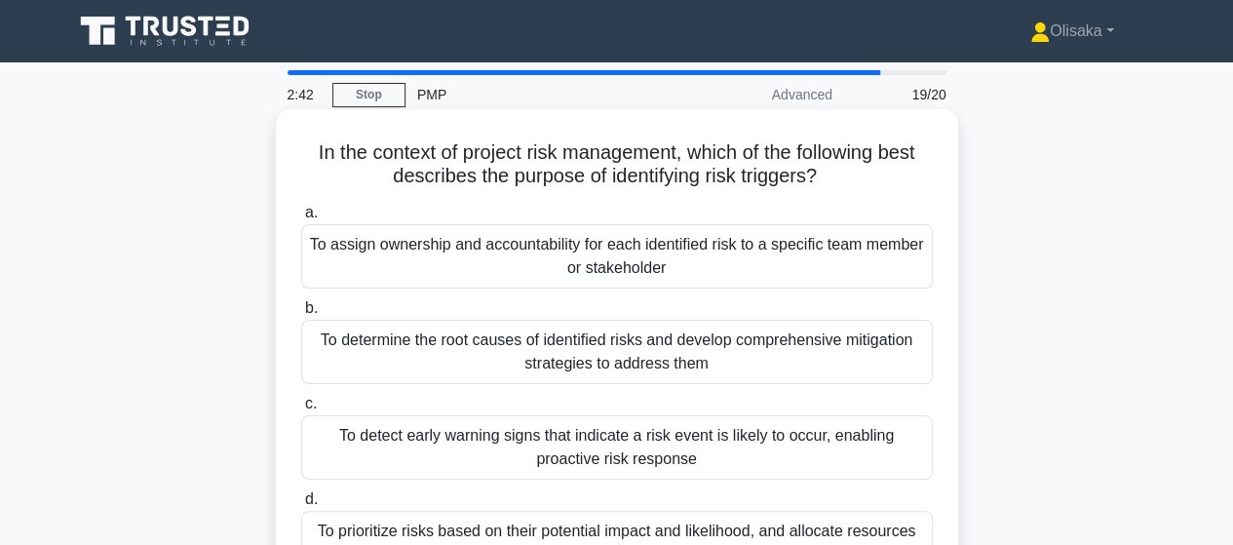
click at [641, 451] on div "To detect early warning signs that indicate a risk event is likely to occur, en…" at bounding box center [616, 447] width 631 height 64
click at [301, 410] on input "c. To detect early warning signs that indicate a risk event is likely to occur,…" at bounding box center [301, 404] width 0 height 13
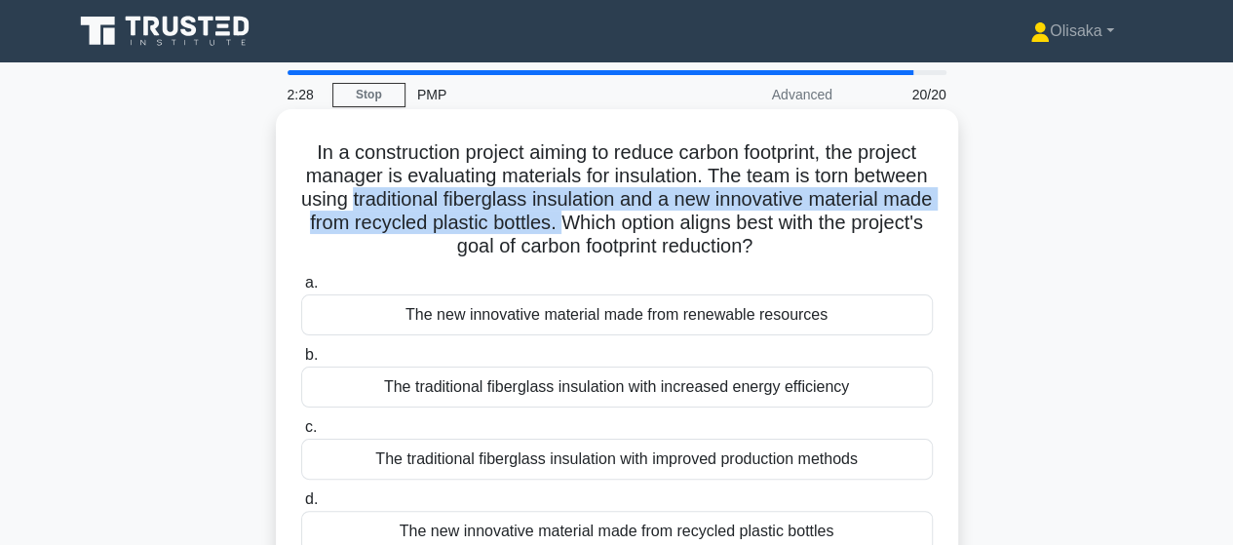
drag, startPoint x: 451, startPoint y: 200, endPoint x: 704, endPoint y: 225, distance: 254.6
click at [704, 225] on h5 "In a construction project aiming to reduce carbon footprint, the project manage…" at bounding box center [616, 199] width 635 height 119
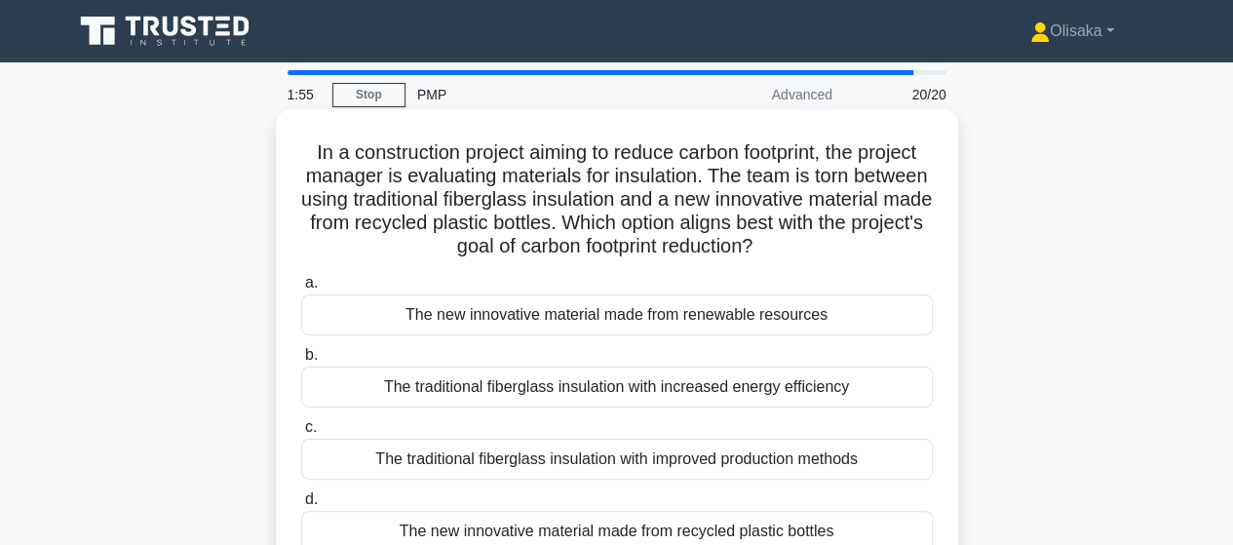
click at [608, 533] on div "The new innovative material made from recycled plastic bottles" at bounding box center [616, 531] width 631 height 41
click at [301, 506] on input "d. The new innovative material made from recycled plastic bottles" at bounding box center [301, 499] width 0 height 13
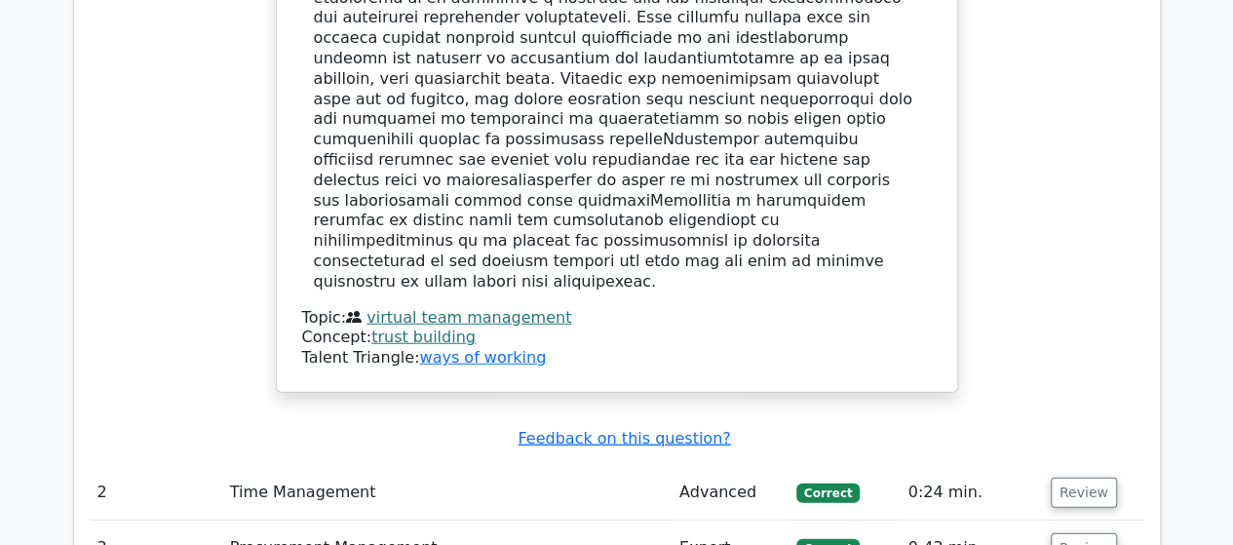
scroll to position [2436, 0]
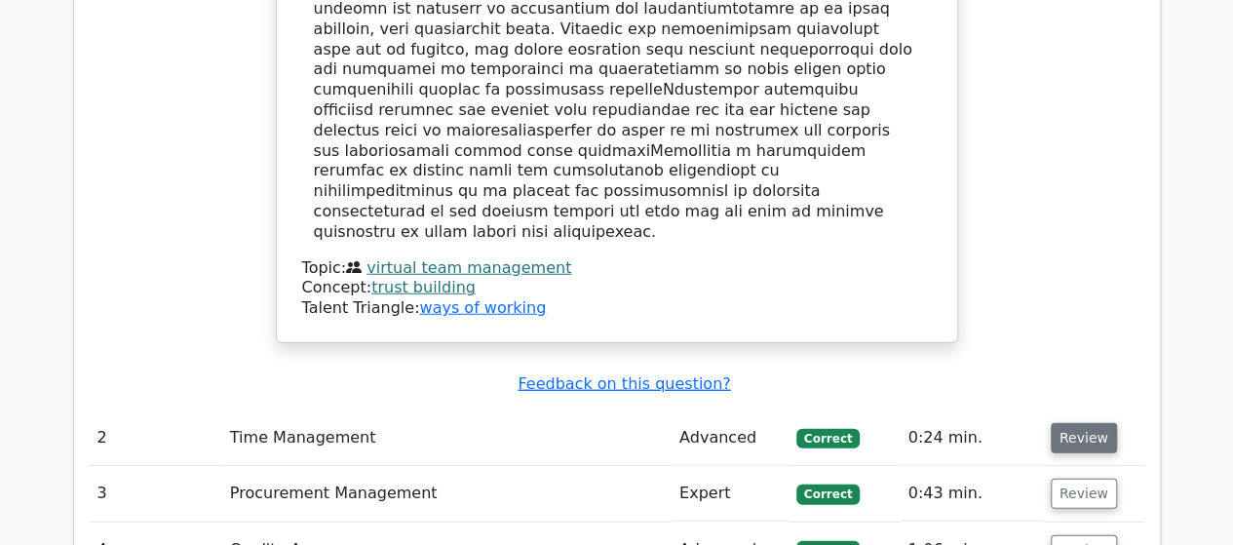
click at [1060, 423] on button "Review" at bounding box center [1083, 438] width 66 height 30
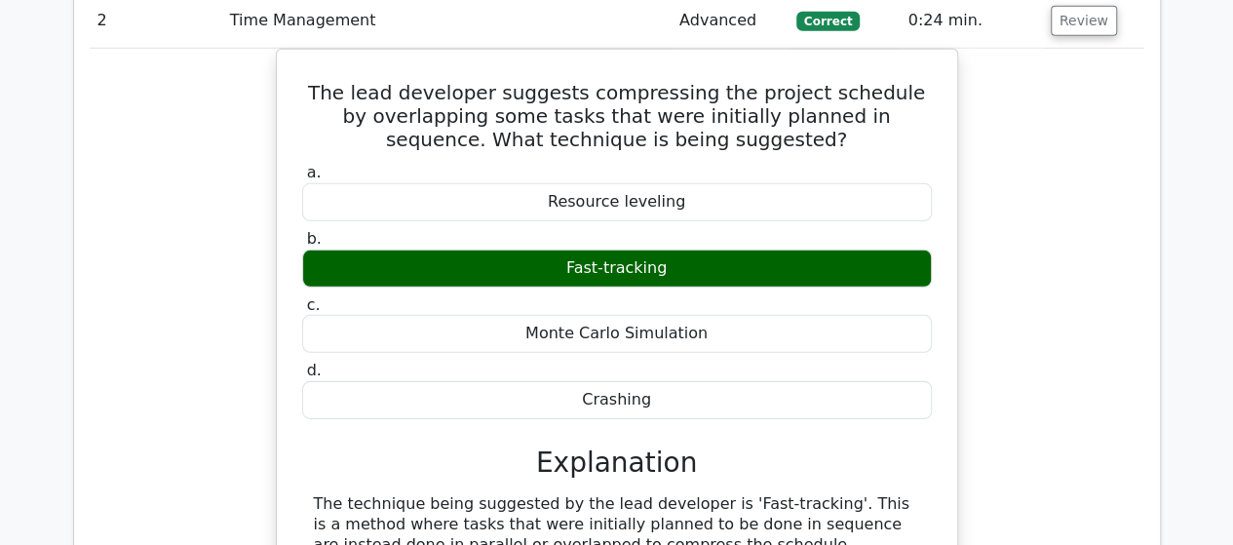
scroll to position [3313, 0]
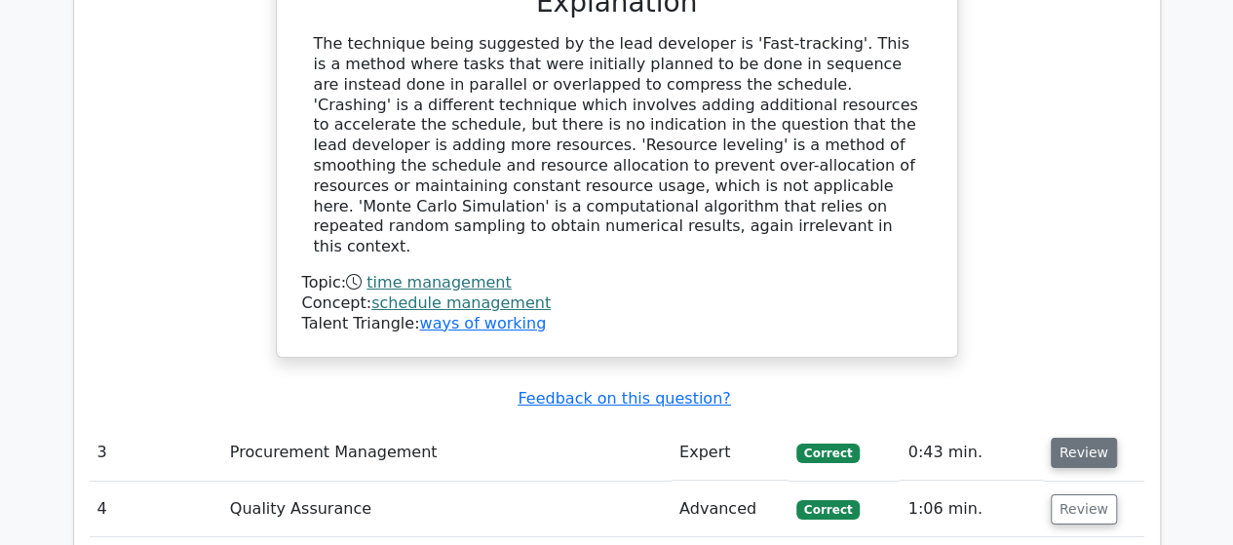
click at [1069, 437] on button "Review" at bounding box center [1083, 452] width 66 height 30
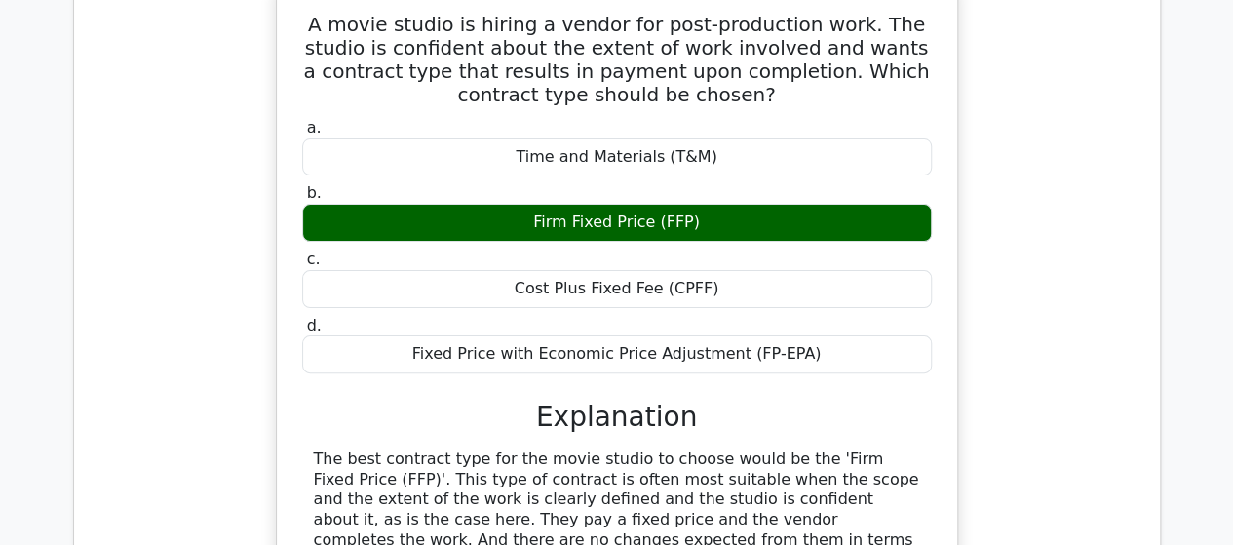
scroll to position [4190, 0]
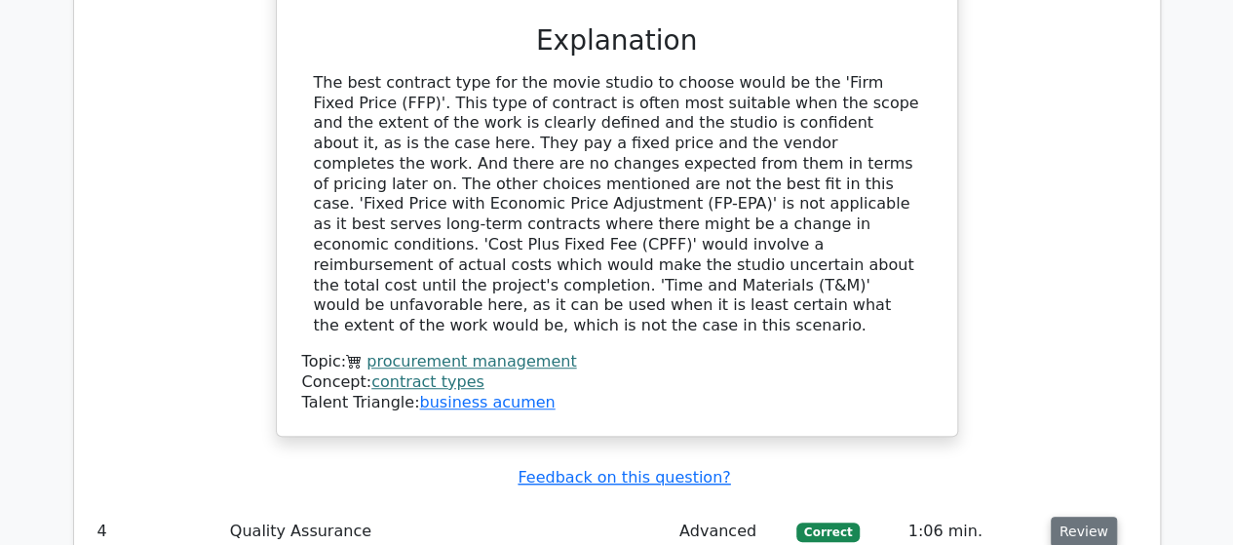
drag, startPoint x: 1073, startPoint y: 378, endPoint x: 1052, endPoint y: 386, distance: 21.9
click at [1073, 516] on button "Review" at bounding box center [1083, 531] width 66 height 30
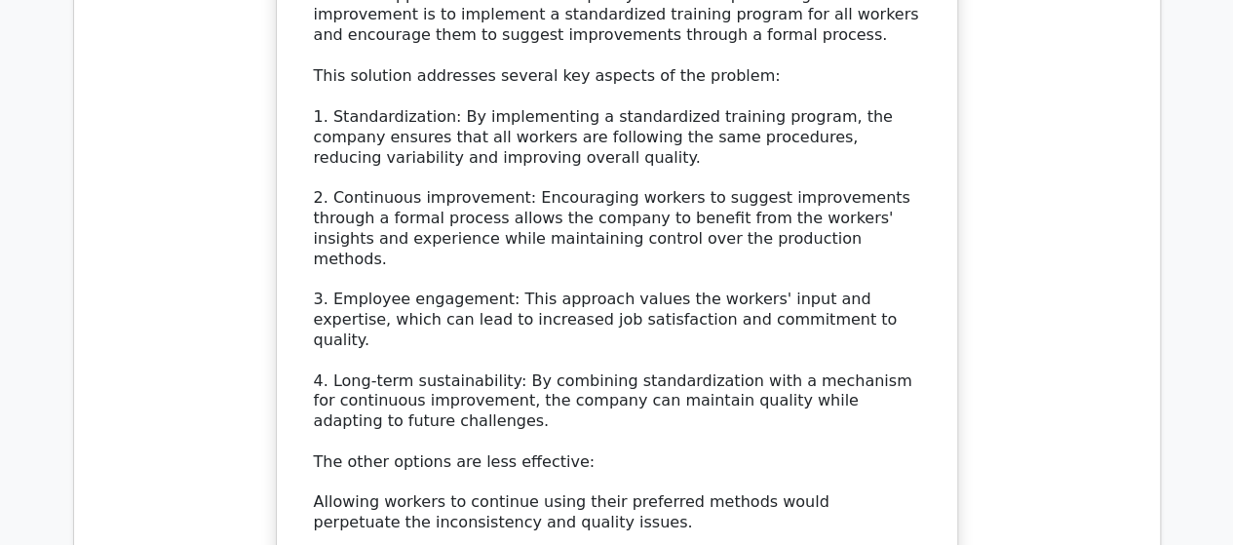
scroll to position [5651, 0]
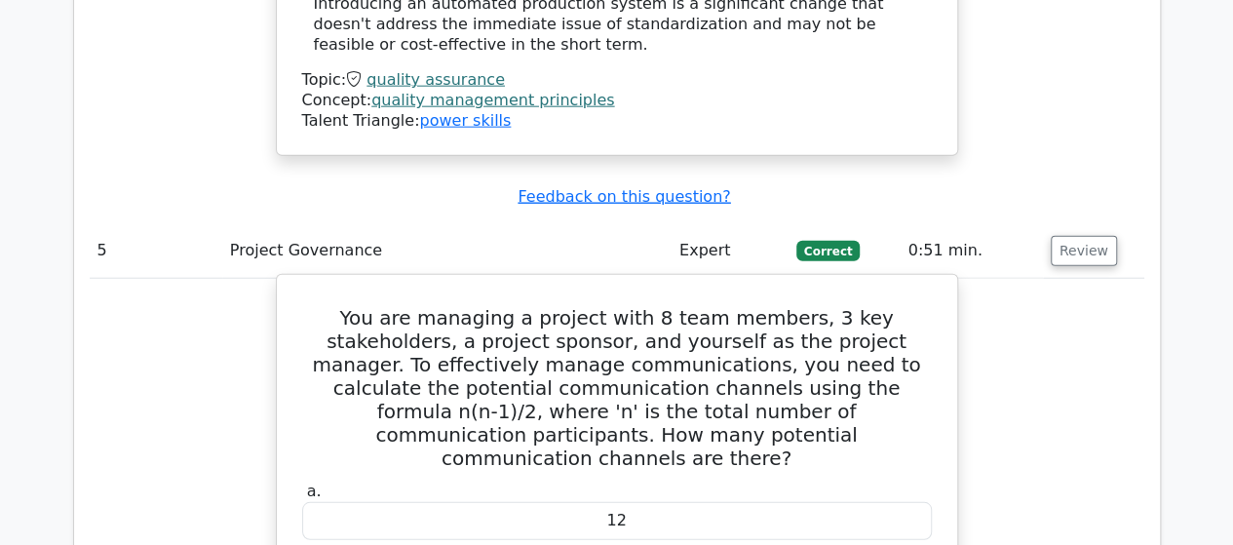
scroll to position [6431, 0]
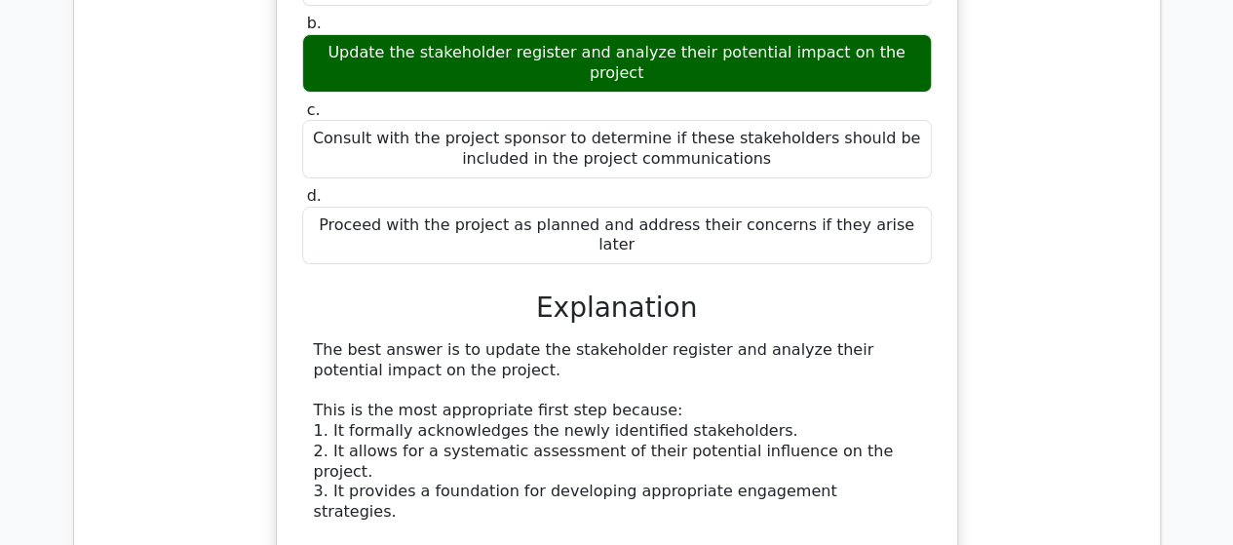
scroll to position [7697, 0]
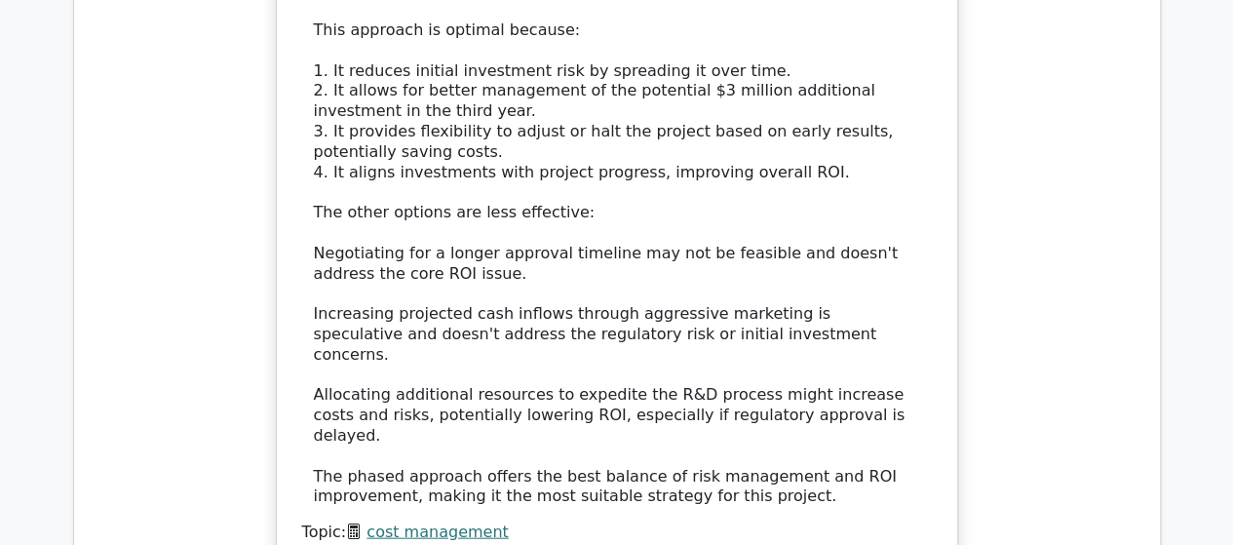
scroll to position [9354, 0]
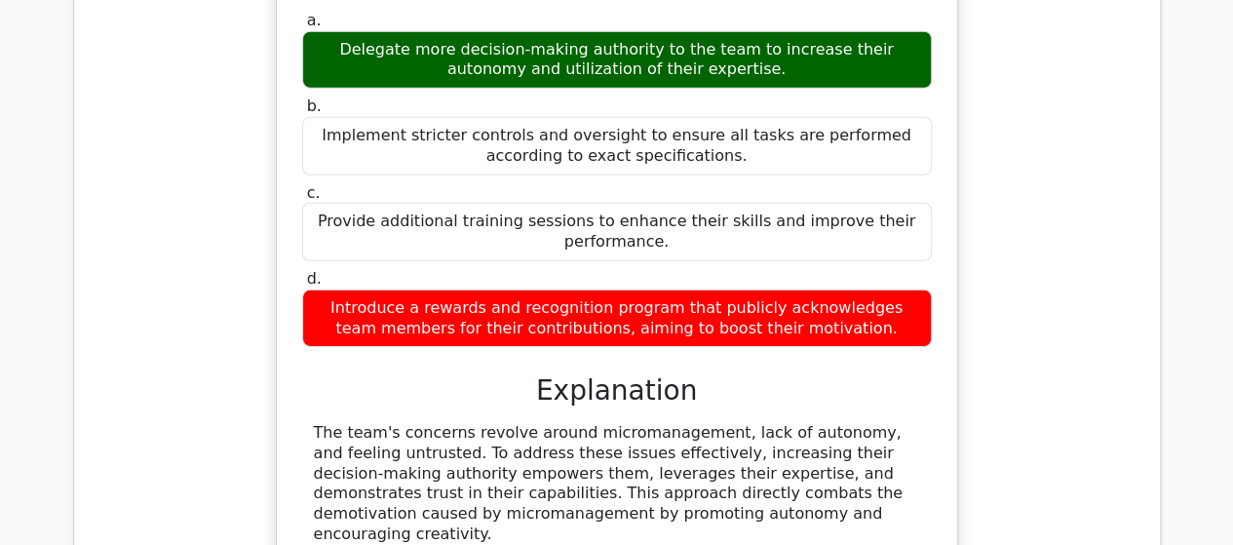
scroll to position [10328, 0]
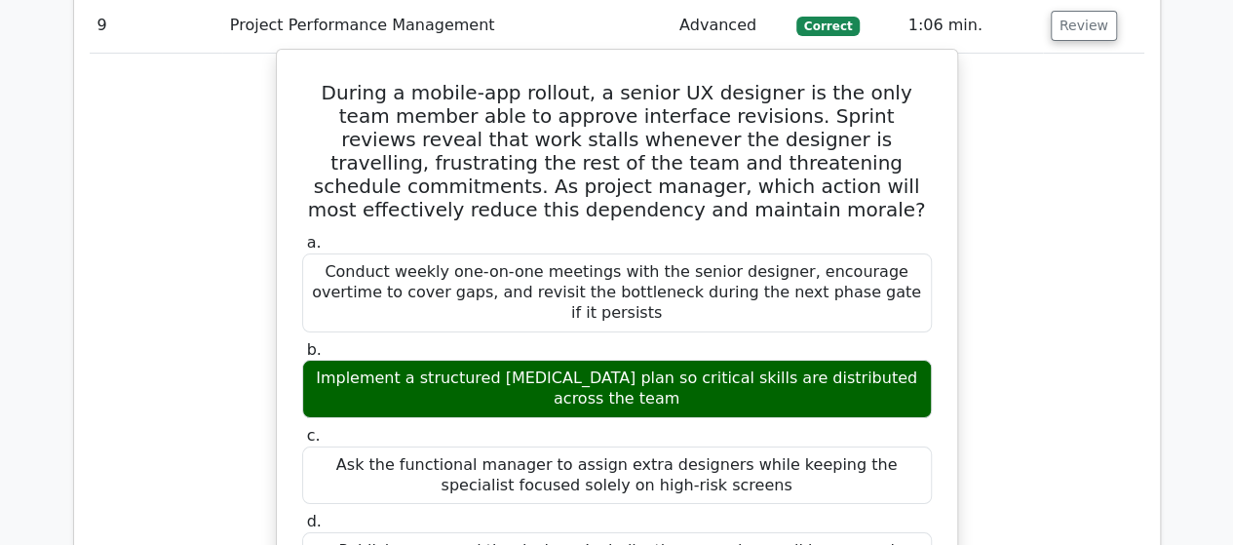
scroll to position [11010, 0]
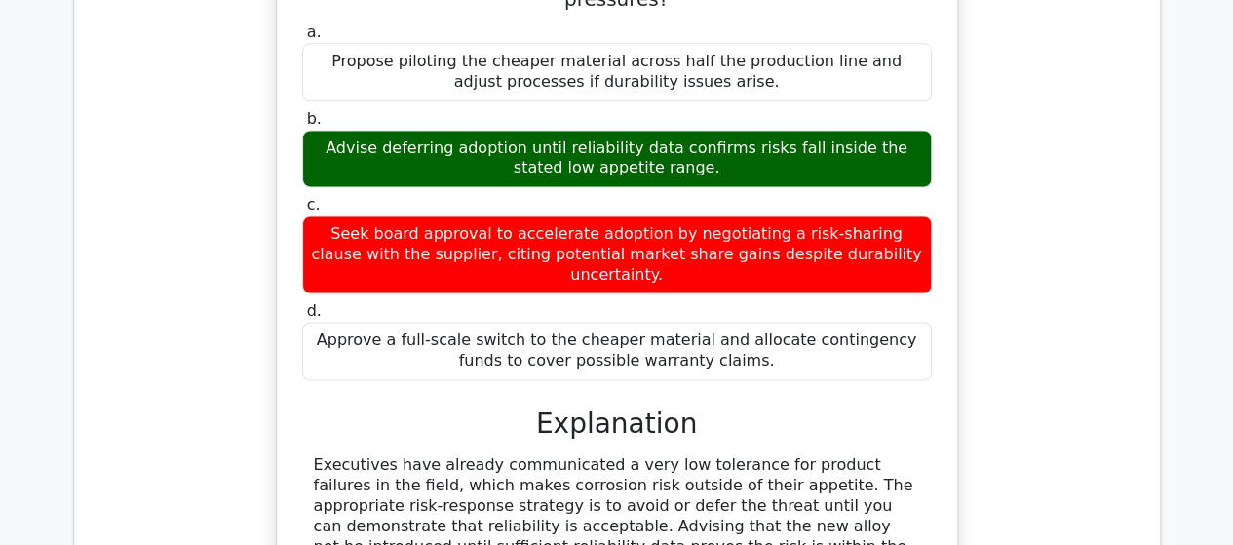
scroll to position [12374, 0]
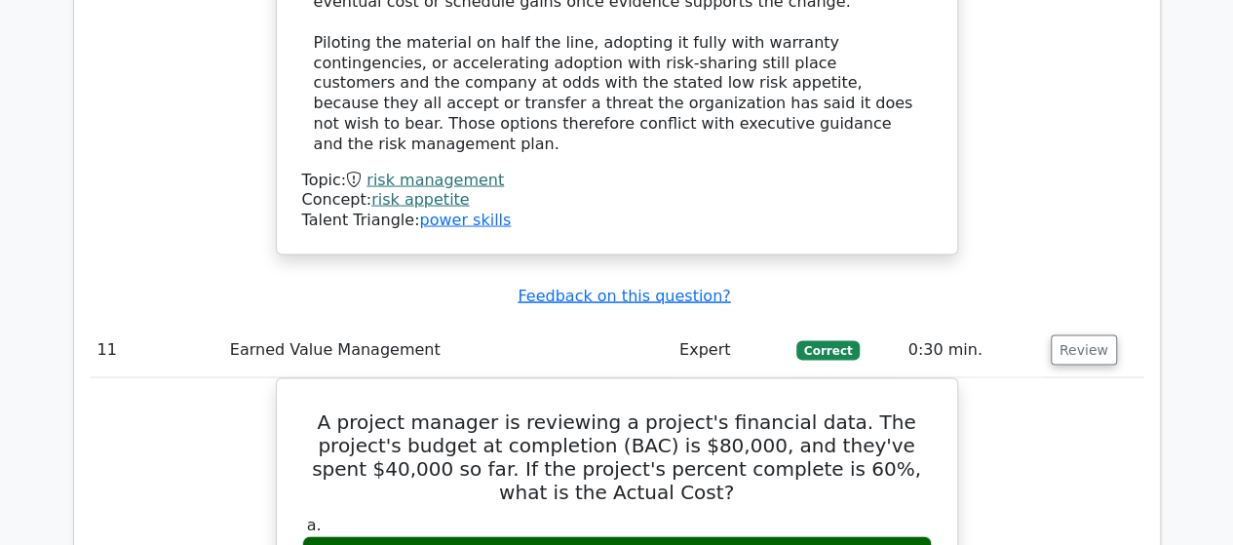
scroll to position [12959, 0]
drag, startPoint x: 1070, startPoint y: 431, endPoint x: 1060, endPoint y: 429, distance: 9.9
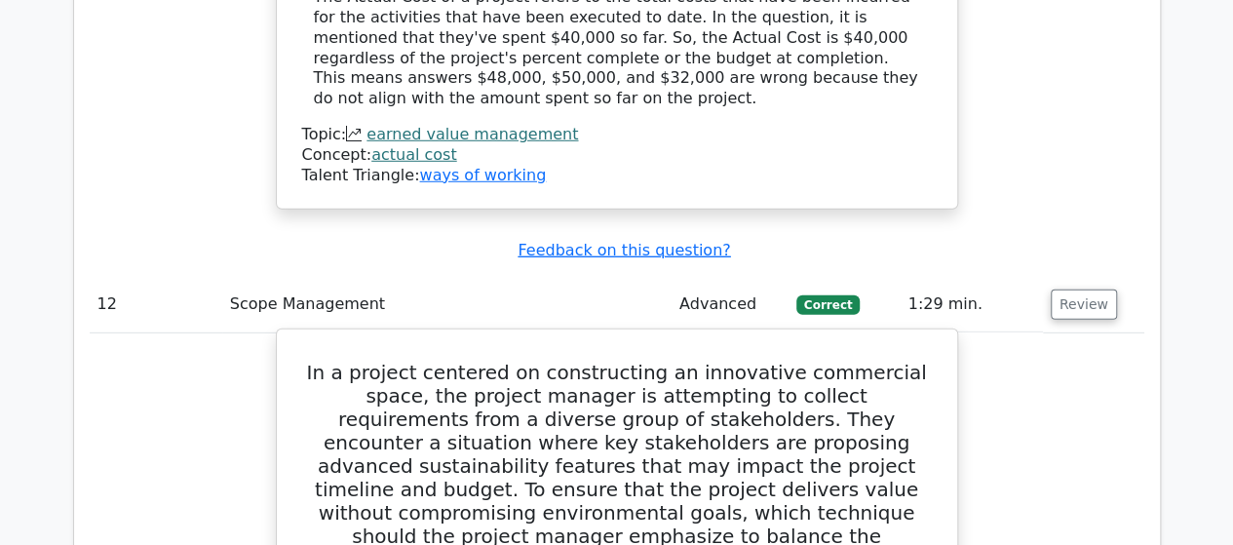
scroll to position [13933, 0]
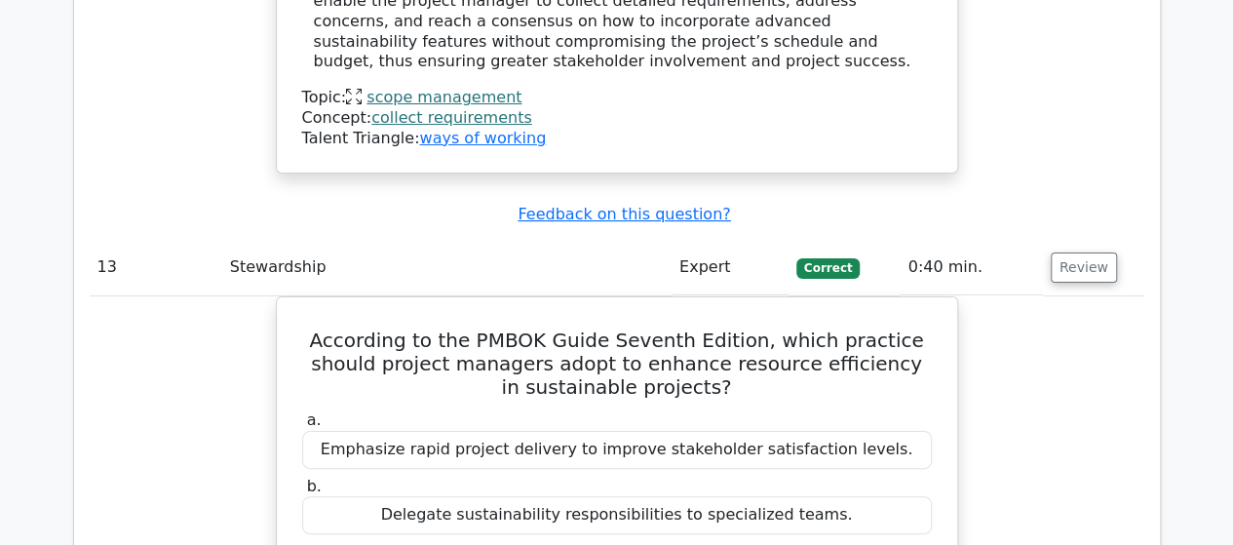
scroll to position [15005, 0]
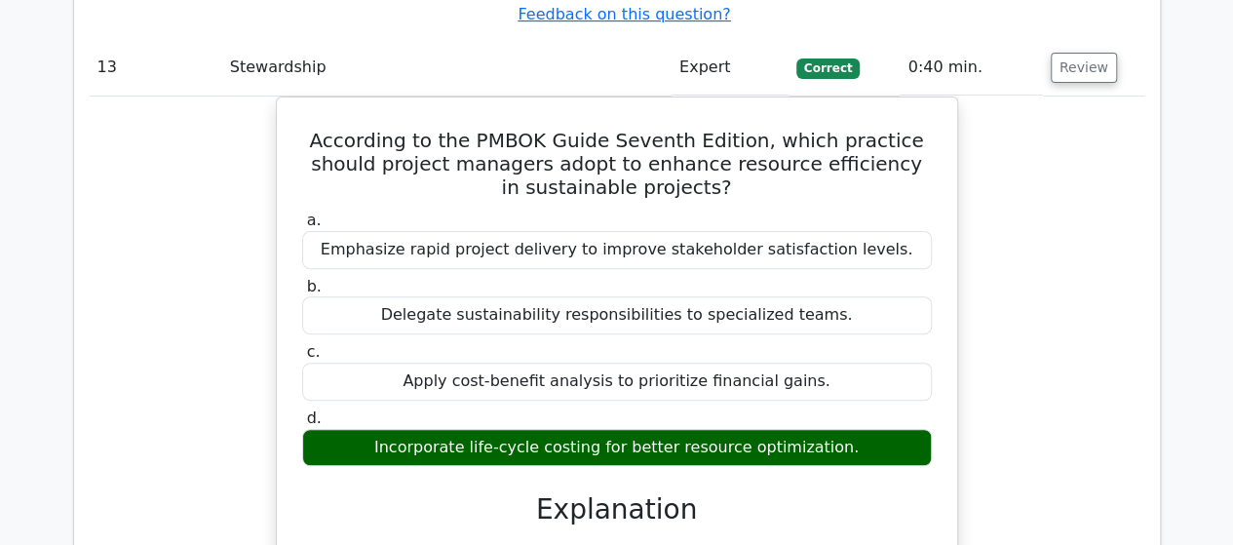
drag, startPoint x: 1076, startPoint y: 200, endPoint x: 1062, endPoint y: 208, distance: 15.7
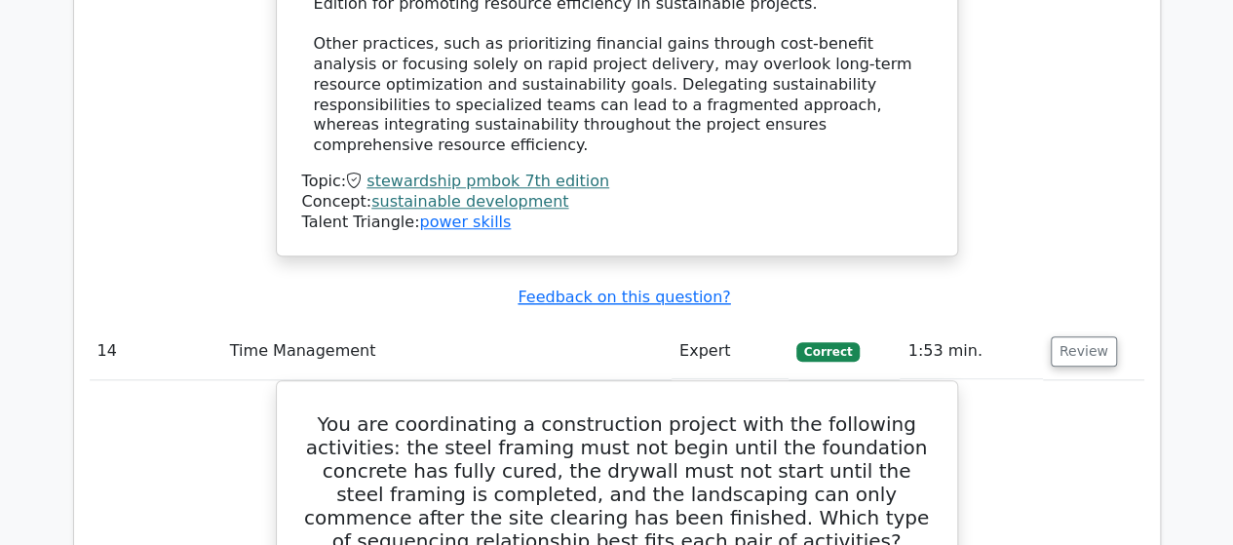
scroll to position [15785, 0]
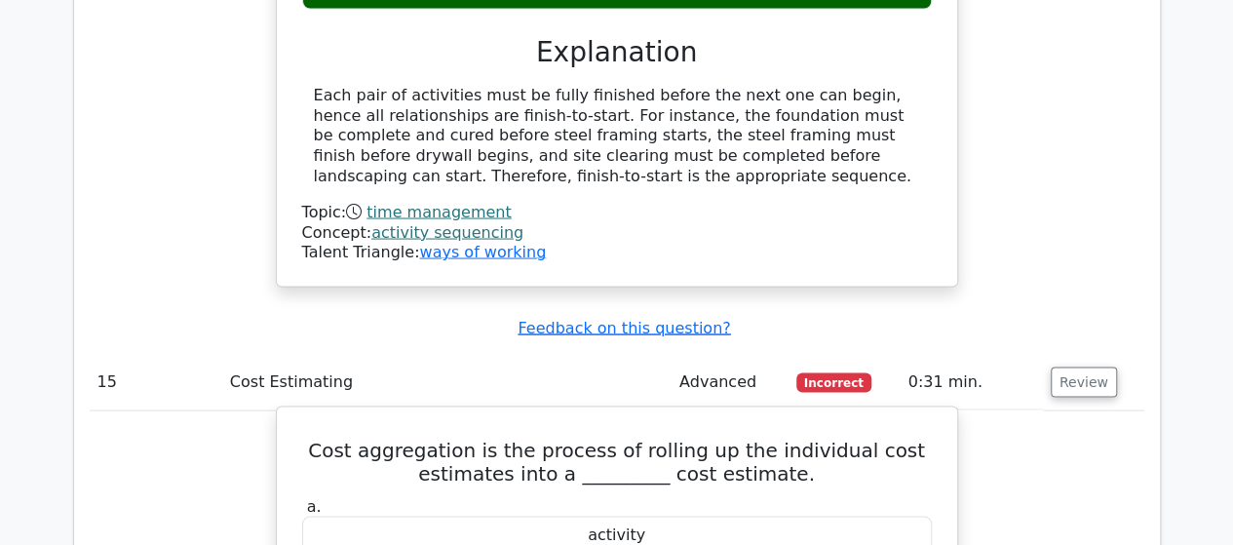
scroll to position [16662, 0]
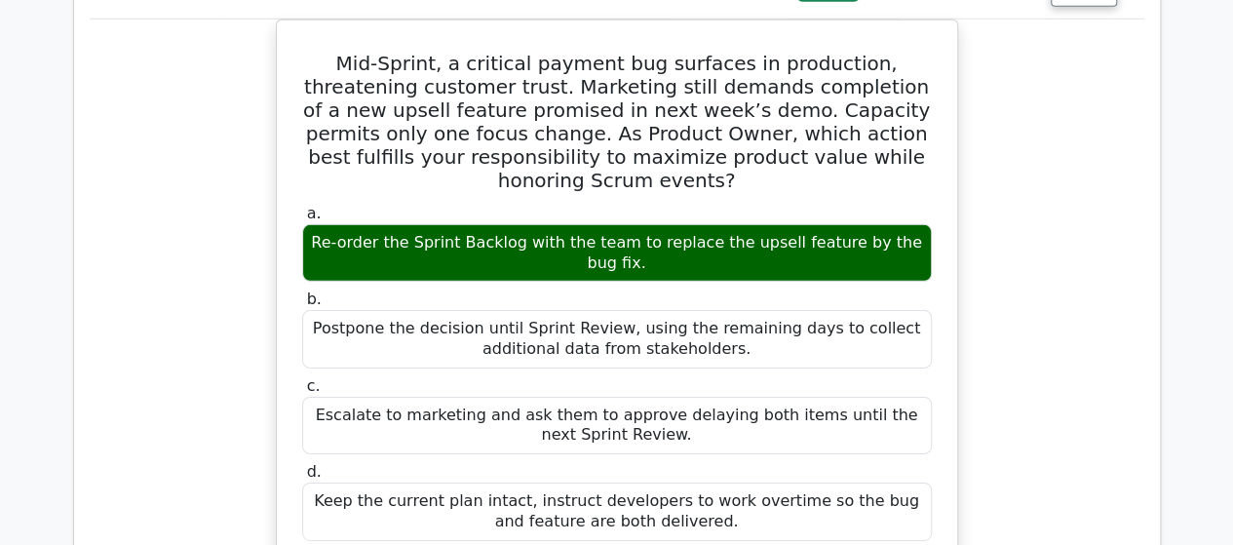
scroll to position [17733, 0]
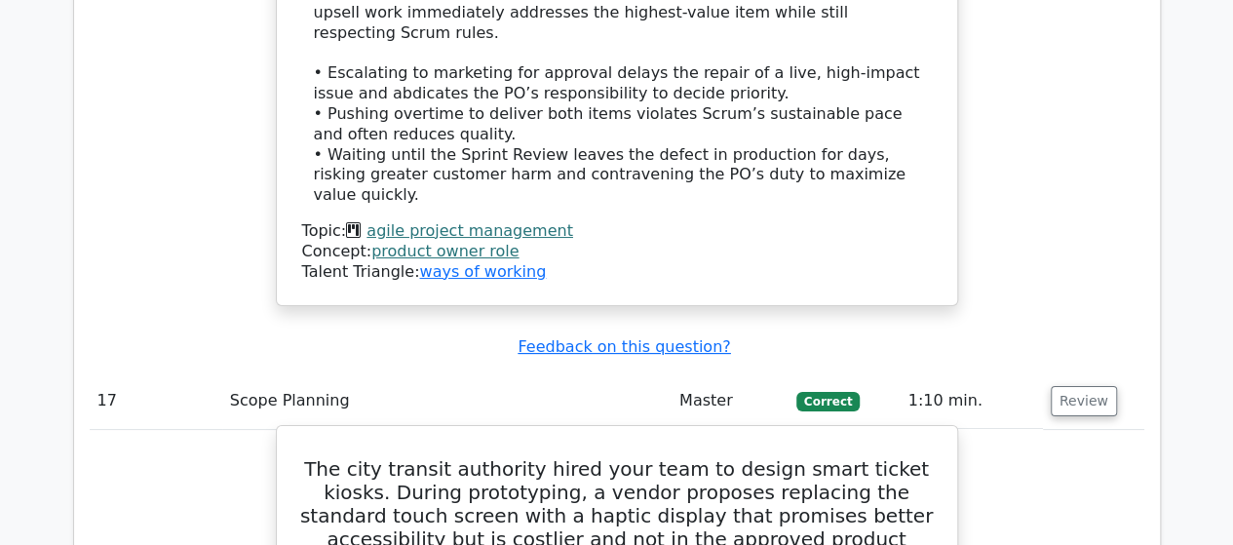
scroll to position [18513, 0]
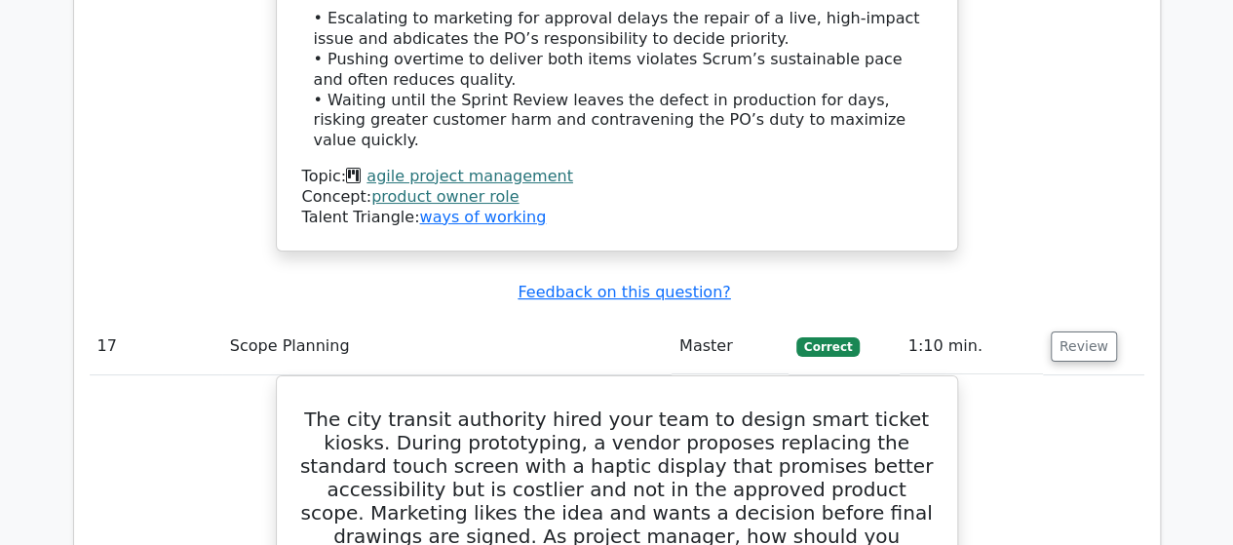
drag, startPoint x: 1067, startPoint y: 469, endPoint x: 918, endPoint y: 392, distance: 167.8
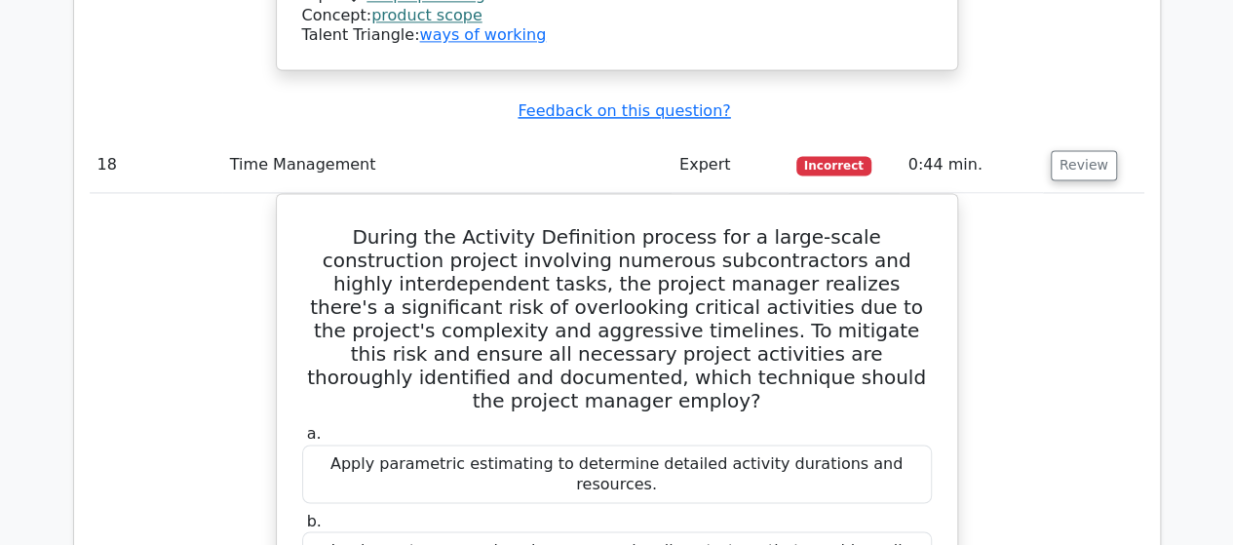
scroll to position [19877, 0]
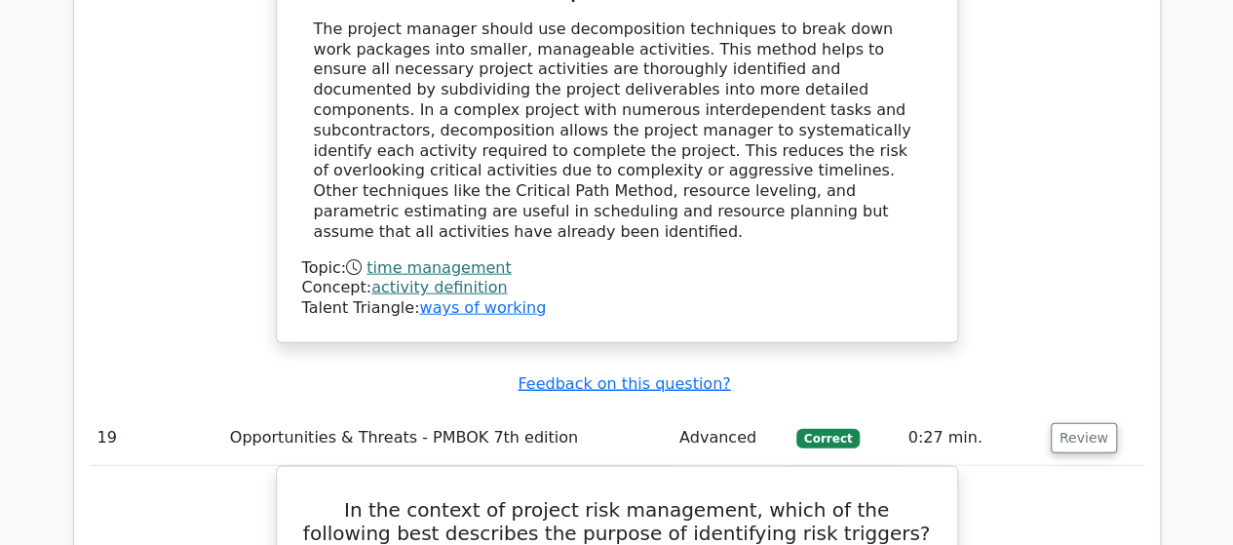
scroll to position [20949, 0]
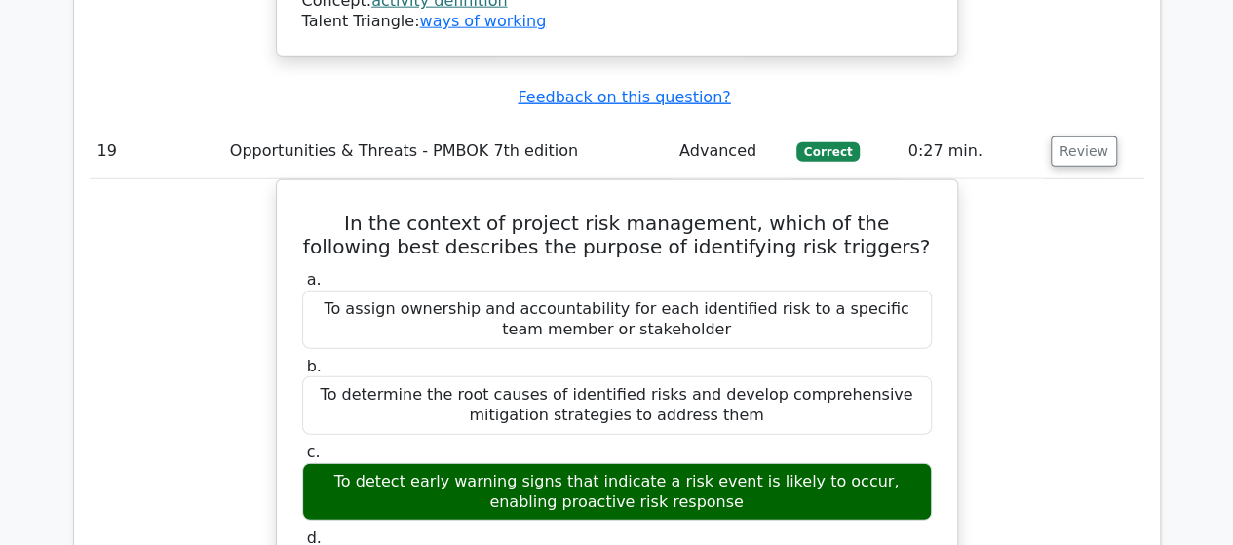
drag, startPoint x: 1066, startPoint y: 108, endPoint x: 1042, endPoint y: 118, distance: 26.2
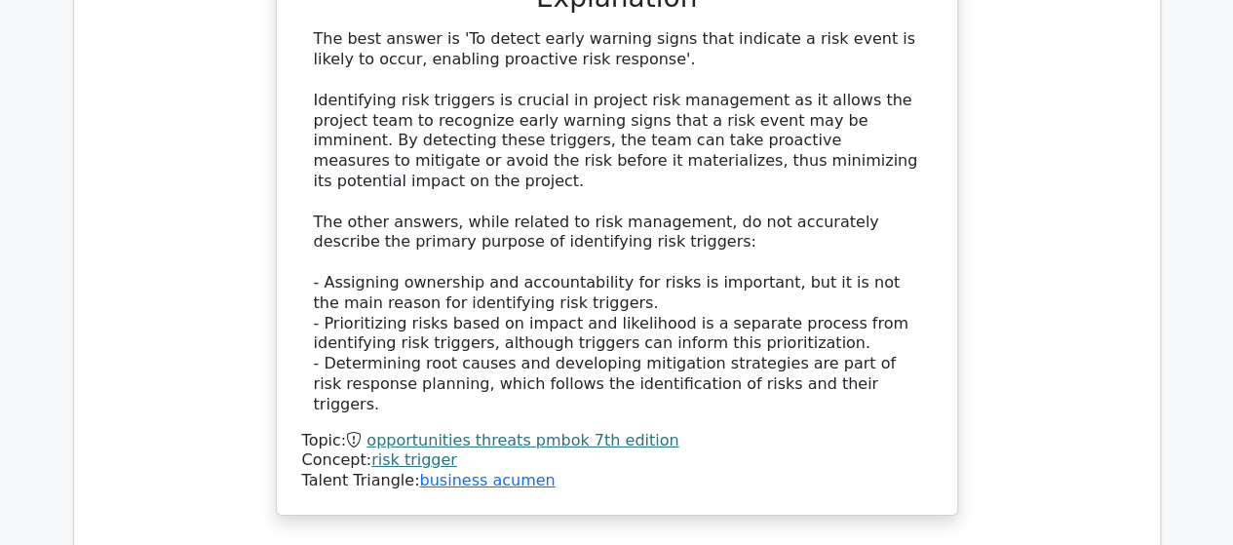
scroll to position [21911, 0]
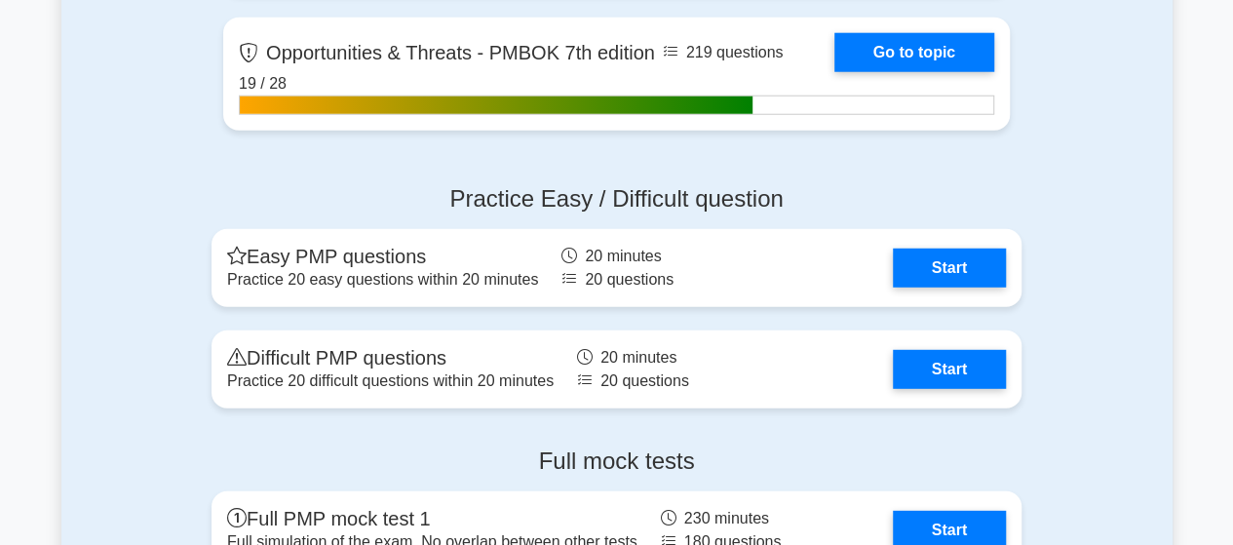
scroll to position [6431, 0]
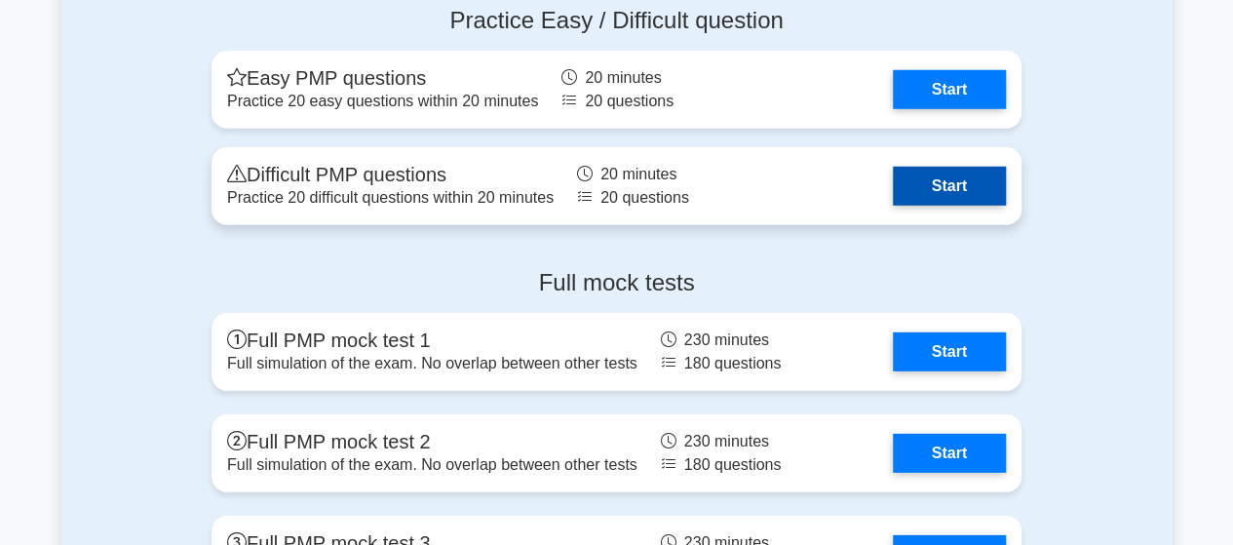
click at [893, 172] on link "Start" at bounding box center [949, 186] width 113 height 39
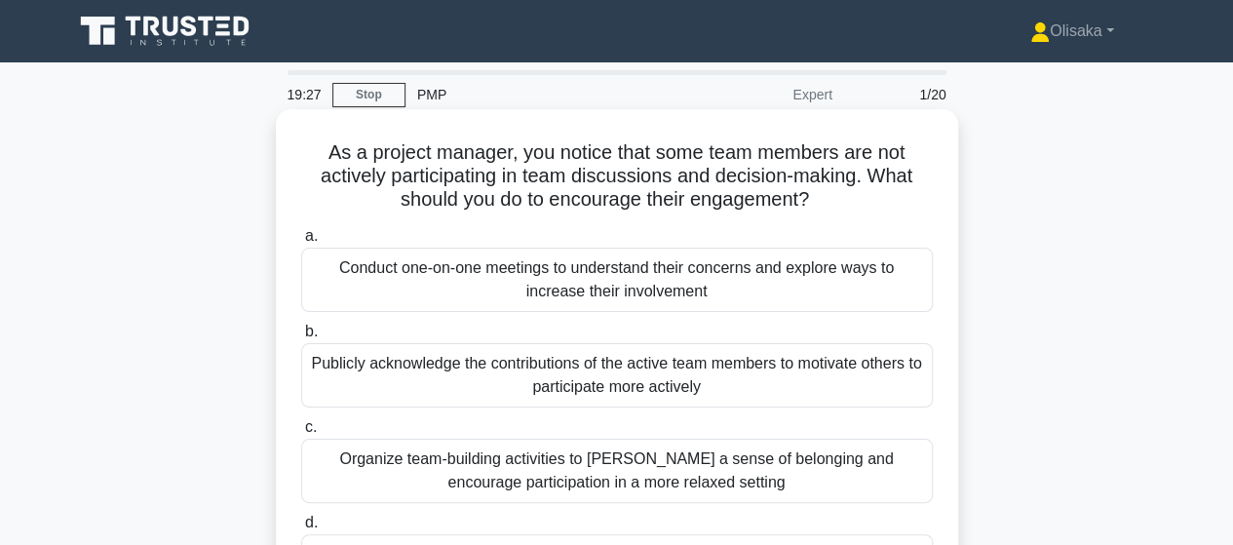
click at [579, 271] on div "Conduct one-on-one meetings to understand their concerns and explore ways to in…" at bounding box center [616, 279] width 631 height 64
click at [301, 243] on input "a. Conduct one-on-one meetings to understand their concerns and explore ways to…" at bounding box center [301, 236] width 0 height 13
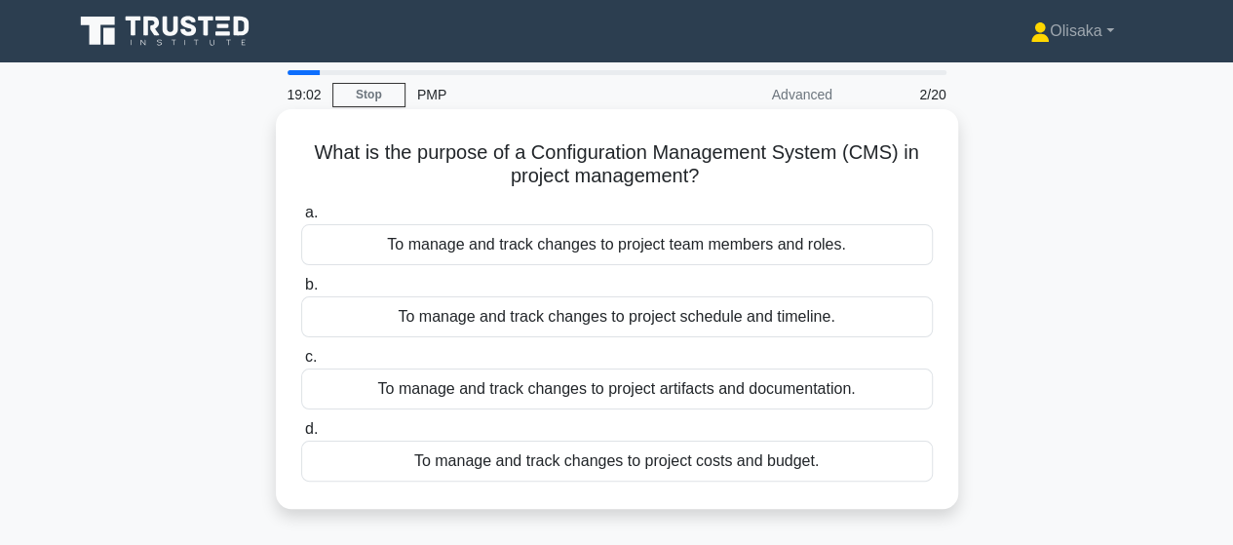
click at [649, 394] on div "To manage and track changes to project artifacts and documentation." at bounding box center [616, 388] width 631 height 41
click at [301, 363] on input "c. To manage and track changes to project artifacts and documentation." at bounding box center [301, 357] width 0 height 13
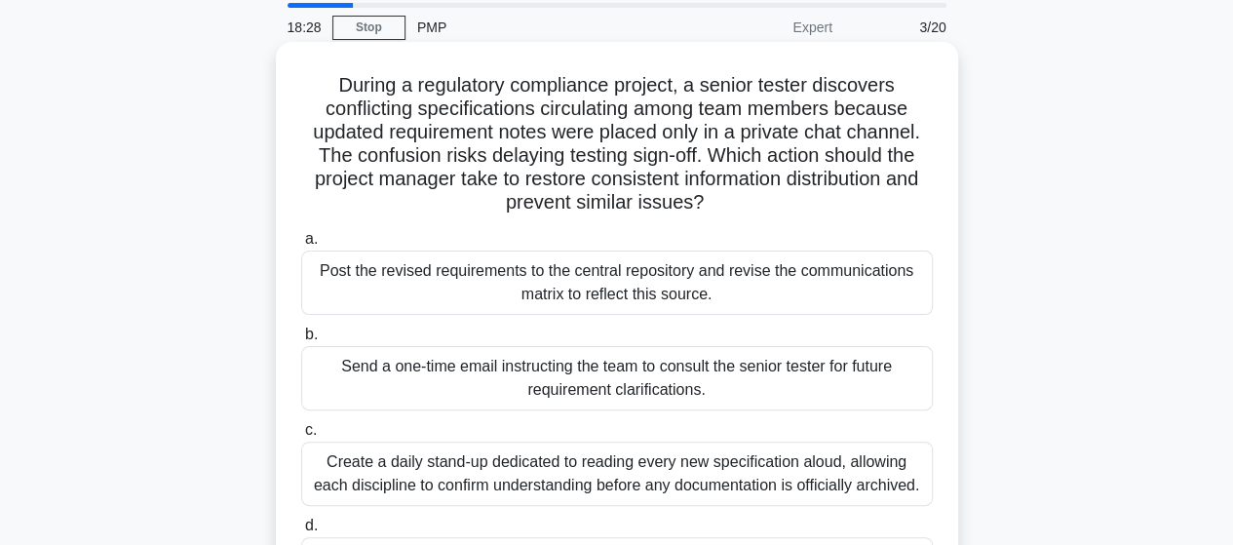
scroll to position [97, 0]
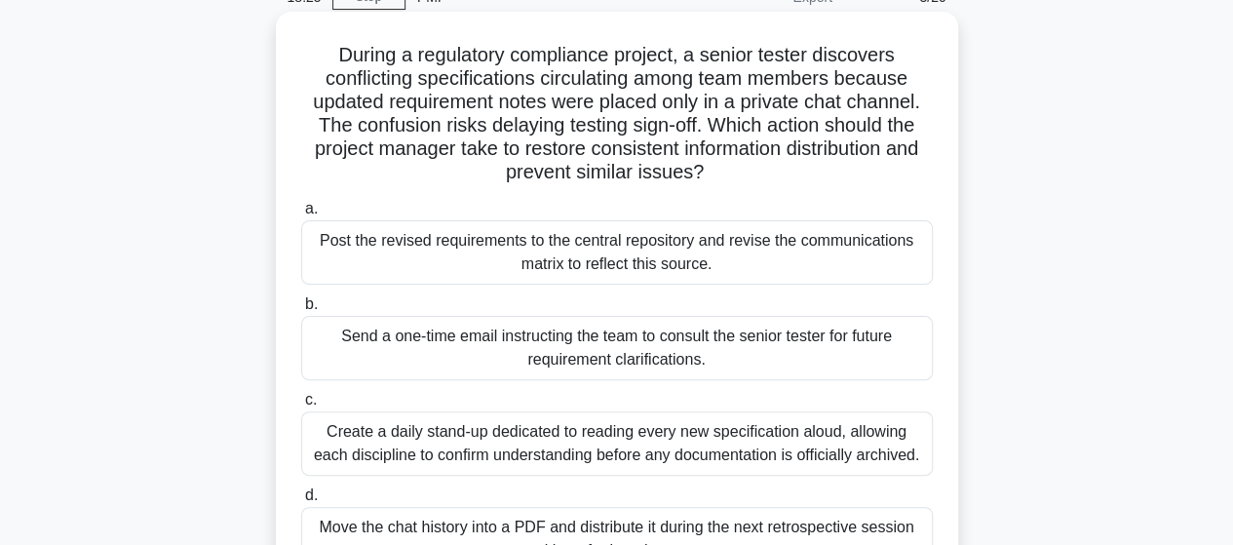
click at [631, 255] on div "Post the revised requirements to the central repository and revise the communic…" at bounding box center [616, 252] width 631 height 64
click at [301, 215] on input "a. Post the revised requirements to the central repository and revise the commu…" at bounding box center [301, 209] width 0 height 13
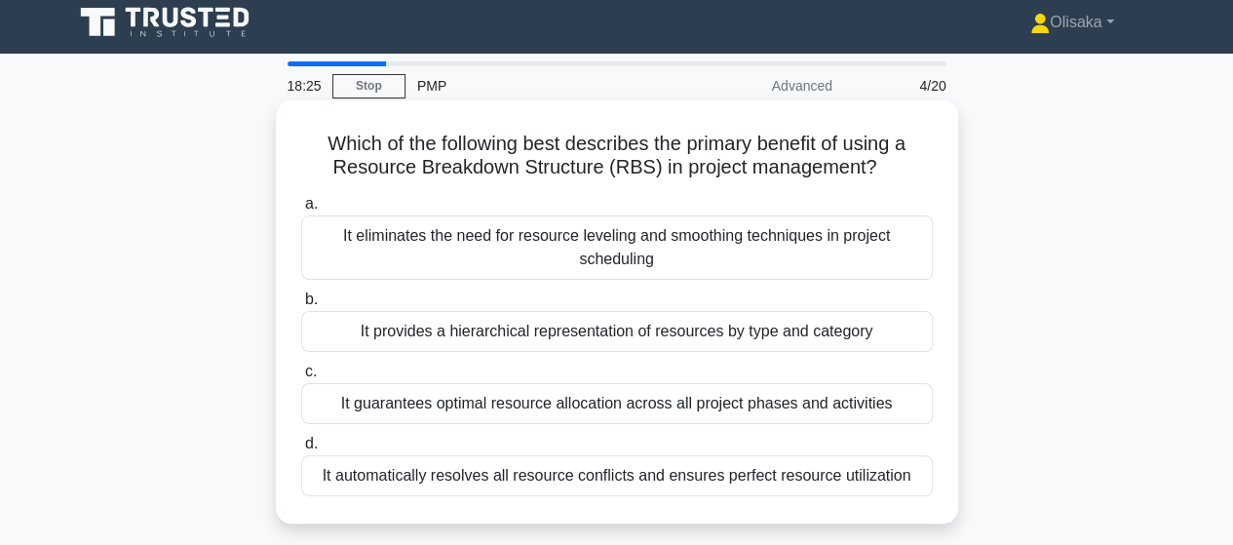
scroll to position [0, 0]
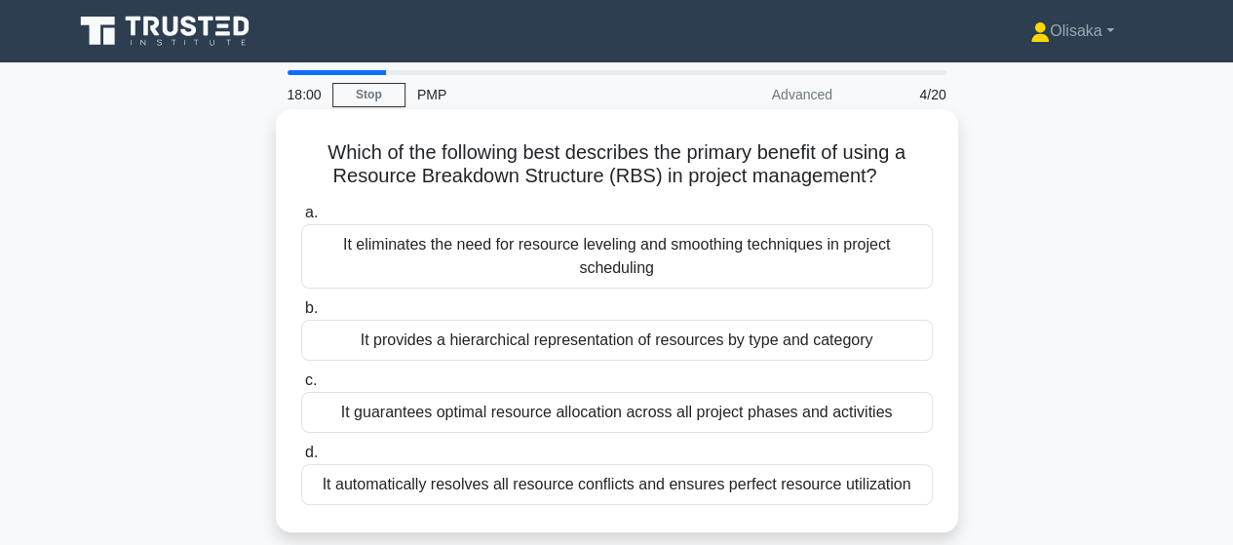
click at [621, 337] on div "It provides a hierarchical representation of resources by type and category" at bounding box center [616, 340] width 631 height 41
click at [301, 315] on input "b. It provides a hierarchical representation of resources by type and category" at bounding box center [301, 308] width 0 height 13
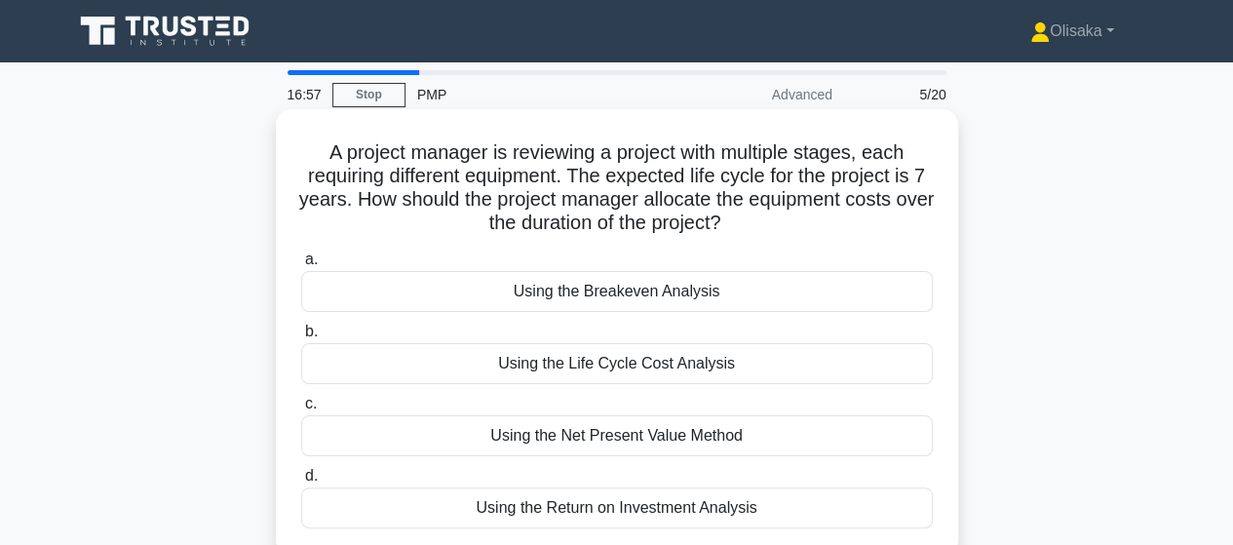
click at [626, 361] on div "Using the Life Cycle Cost Analysis" at bounding box center [616, 363] width 631 height 41
click at [301, 338] on input "b. Using the Life Cycle Cost Analysis" at bounding box center [301, 331] width 0 height 13
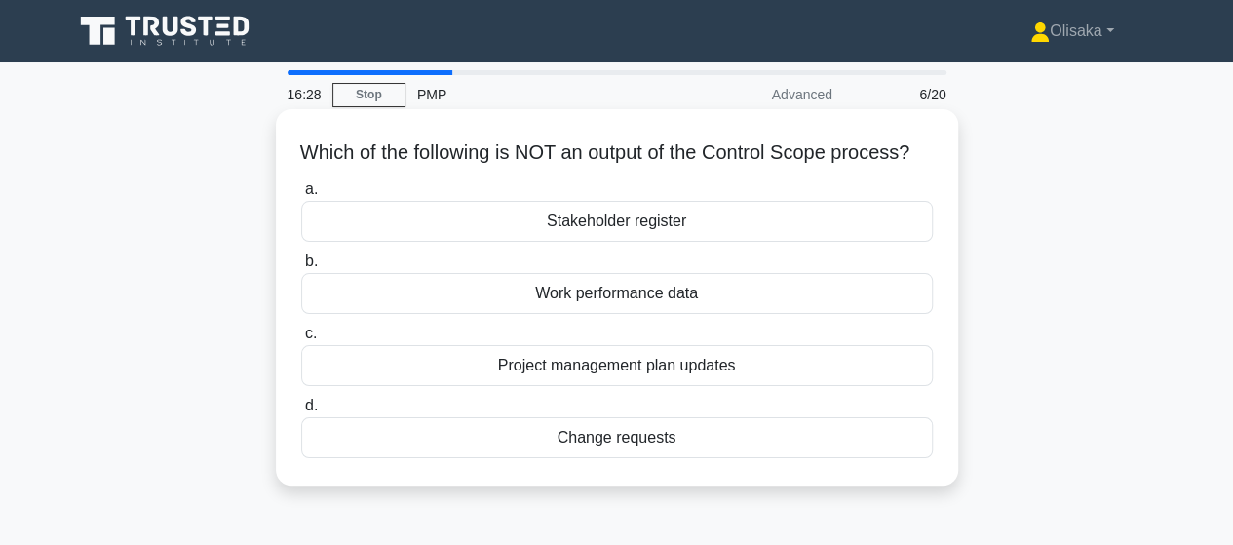
click at [635, 237] on div "Stakeholder register" at bounding box center [616, 221] width 631 height 41
click at [301, 196] on input "a. Stakeholder register" at bounding box center [301, 189] width 0 height 13
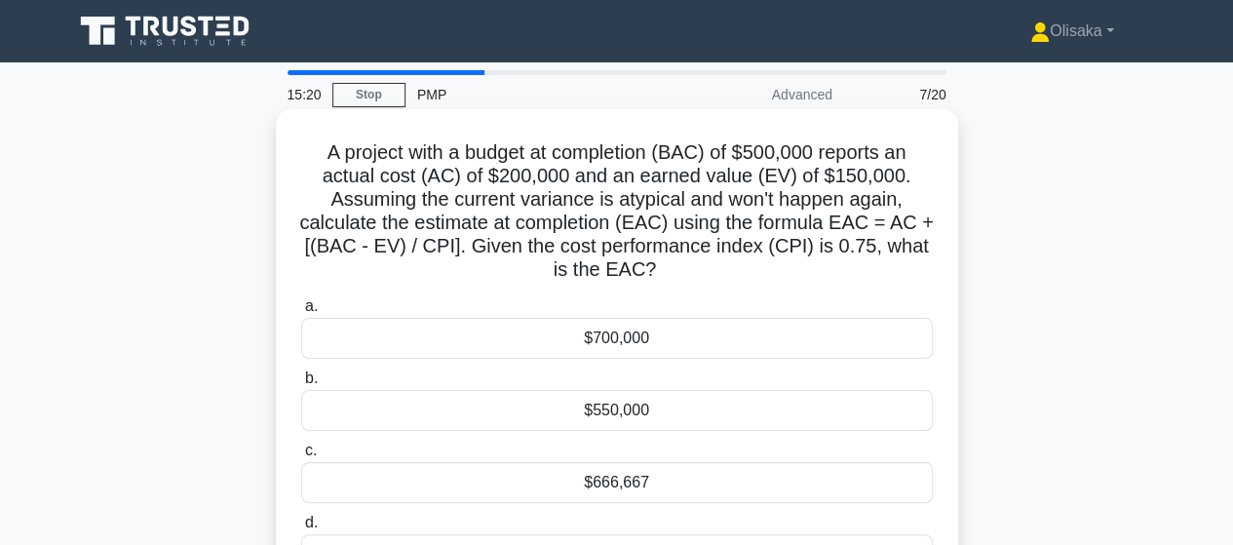
click at [593, 479] on div "$666,667" at bounding box center [616, 482] width 631 height 41
click at [301, 457] on input "c. $666,667" at bounding box center [301, 450] width 0 height 13
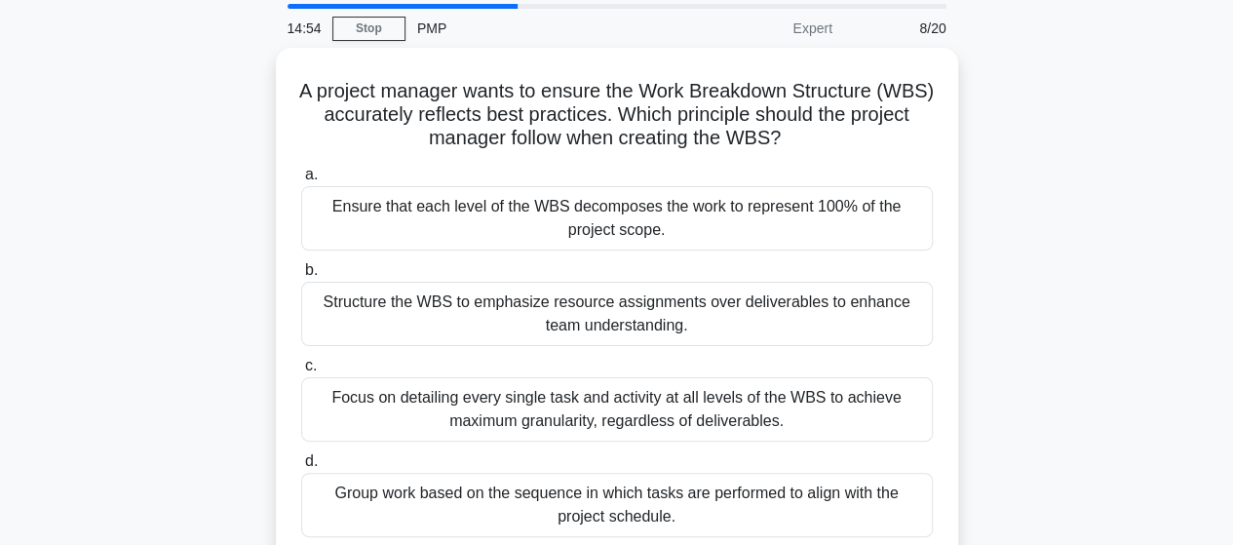
scroll to position [97, 0]
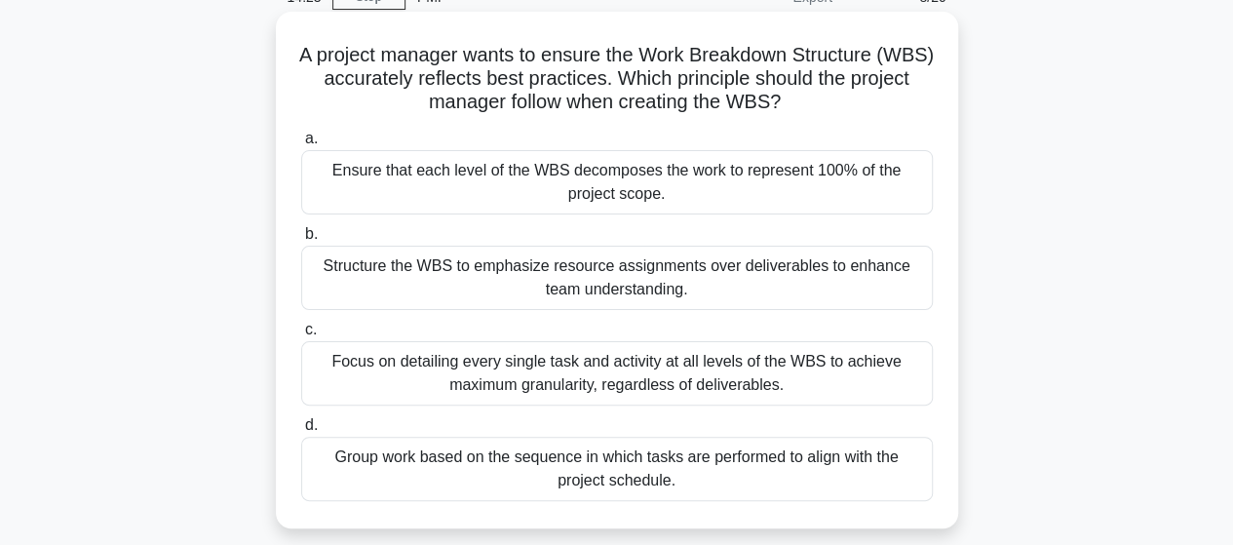
click at [622, 171] on div "Ensure that each level of the WBS decomposes the work to represent 100% of the …" at bounding box center [616, 182] width 631 height 64
click at [301, 145] on input "a. Ensure that each level of the WBS decomposes the work to represent 100% of t…" at bounding box center [301, 139] width 0 height 13
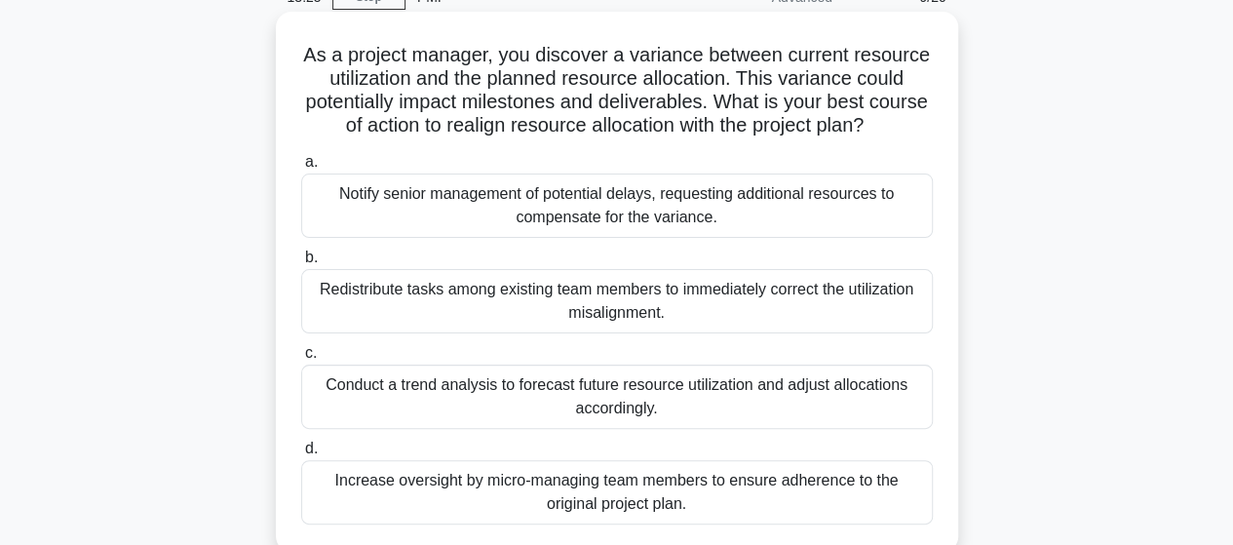
click at [644, 307] on div "Redistribute tasks among existing team members to immediately correct the utili…" at bounding box center [616, 301] width 631 height 64
click at [301, 264] on input "b. Redistribute tasks among existing team members to immediately correct the ut…" at bounding box center [301, 257] width 0 height 13
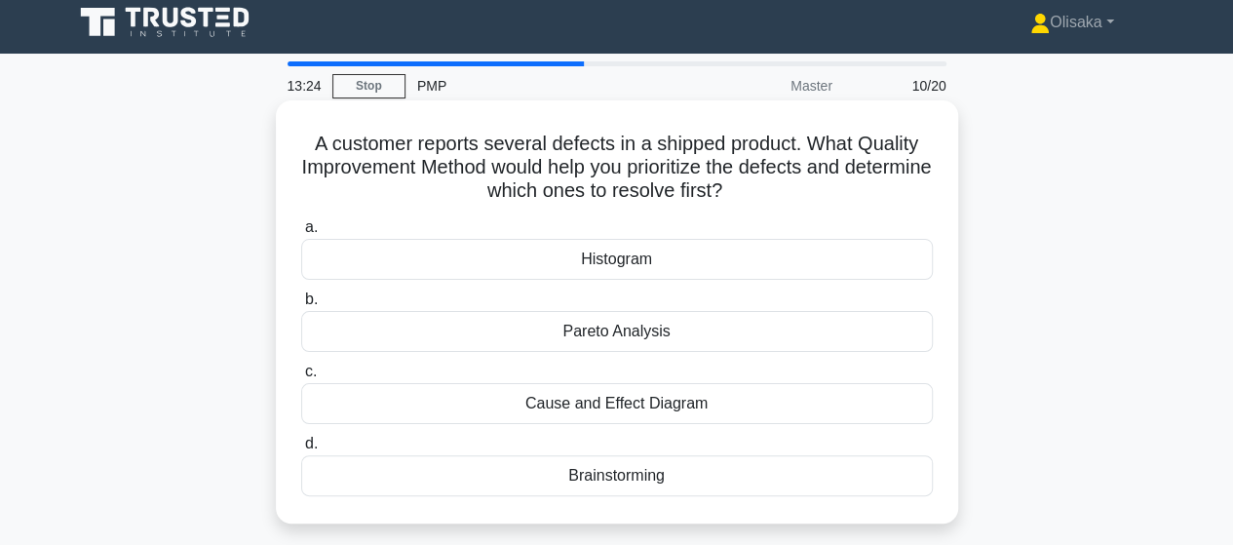
scroll to position [0, 0]
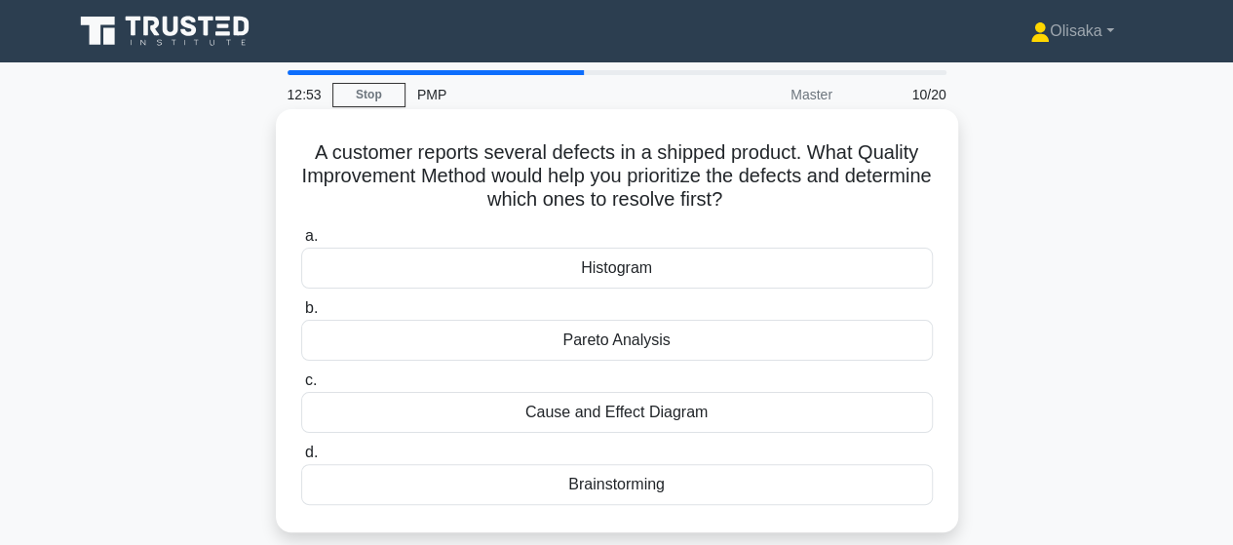
click at [601, 344] on div "Pareto Analysis" at bounding box center [616, 340] width 631 height 41
click at [301, 315] on input "b. Pareto Analysis" at bounding box center [301, 308] width 0 height 13
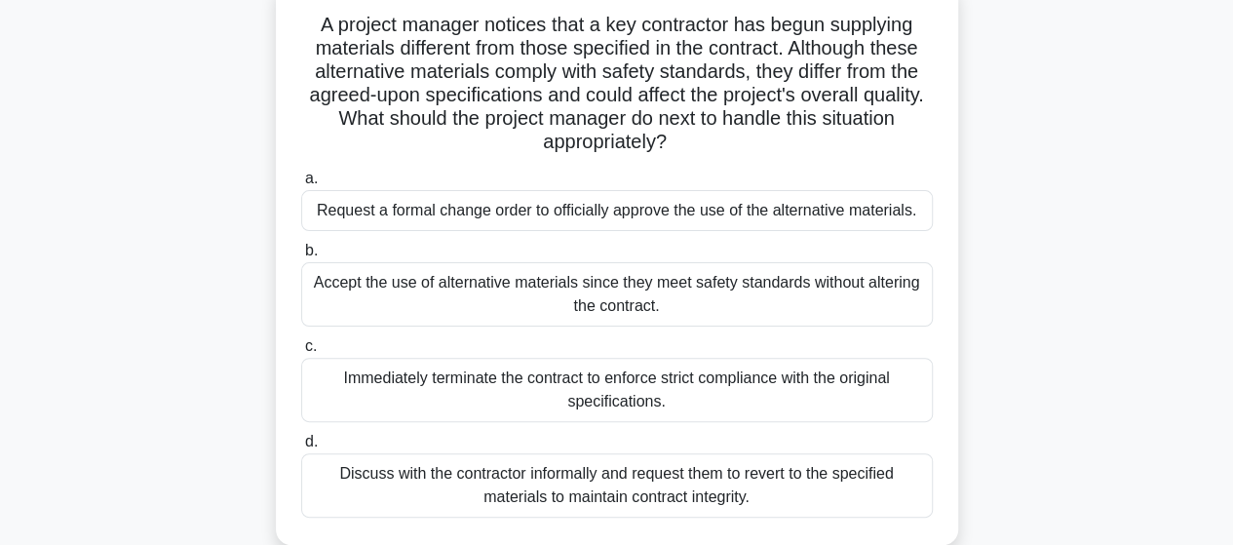
scroll to position [97, 0]
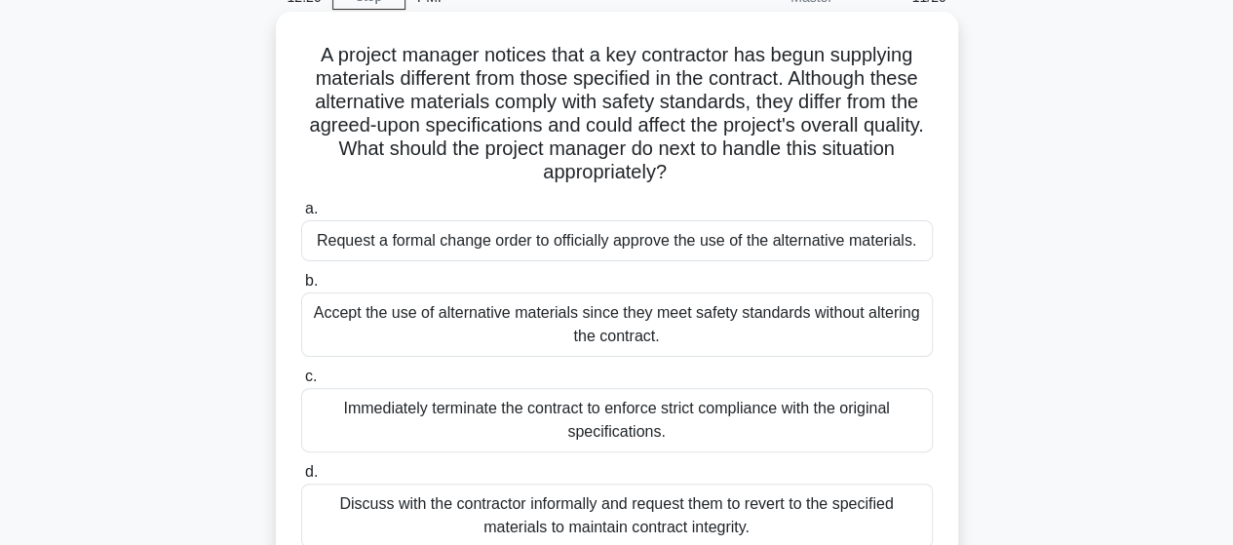
click at [579, 228] on div "Request a formal change order to officially approve the use of the alternative …" at bounding box center [616, 240] width 631 height 41
click at [301, 215] on input "a. Request a formal change order to officially approve the use of the alternati…" at bounding box center [301, 209] width 0 height 13
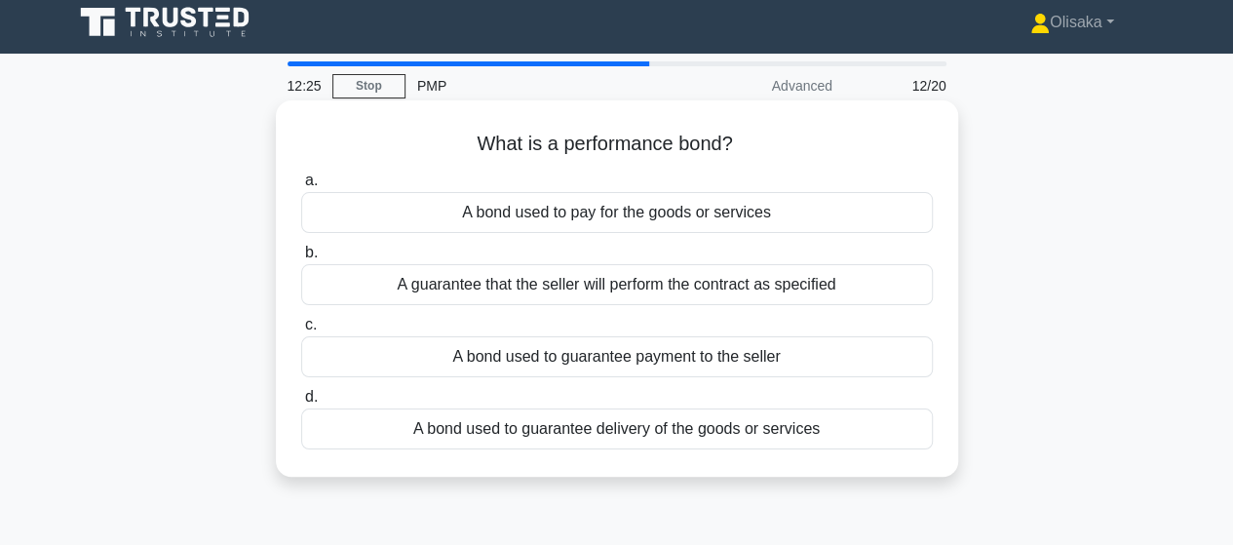
scroll to position [0, 0]
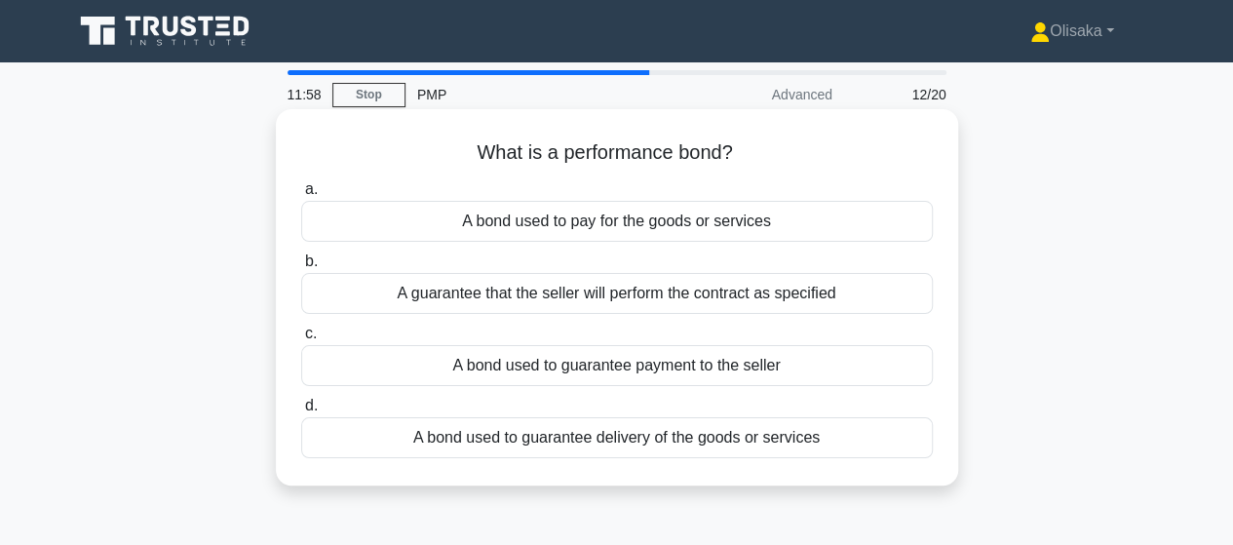
click at [616, 307] on div "A guarantee that the seller will perform the contract as specified" at bounding box center [616, 293] width 631 height 41
click at [301, 268] on input "b. A guarantee that the seller will perform the contract as specified" at bounding box center [301, 261] width 0 height 13
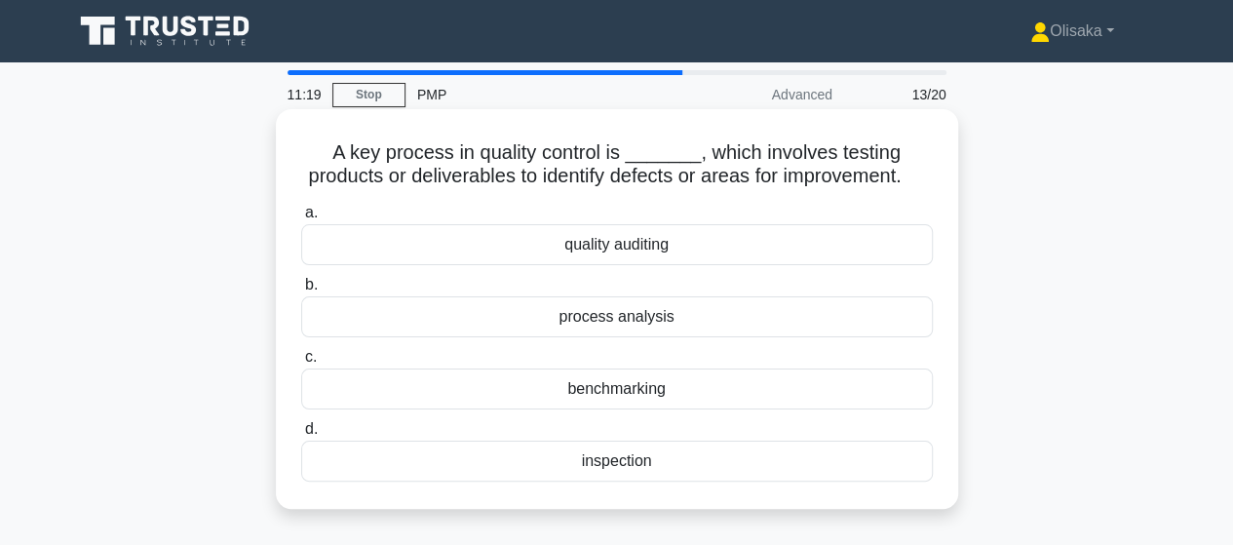
click at [610, 481] on div "inspection" at bounding box center [616, 460] width 631 height 41
click at [301, 436] on input "d. inspection" at bounding box center [301, 429] width 0 height 13
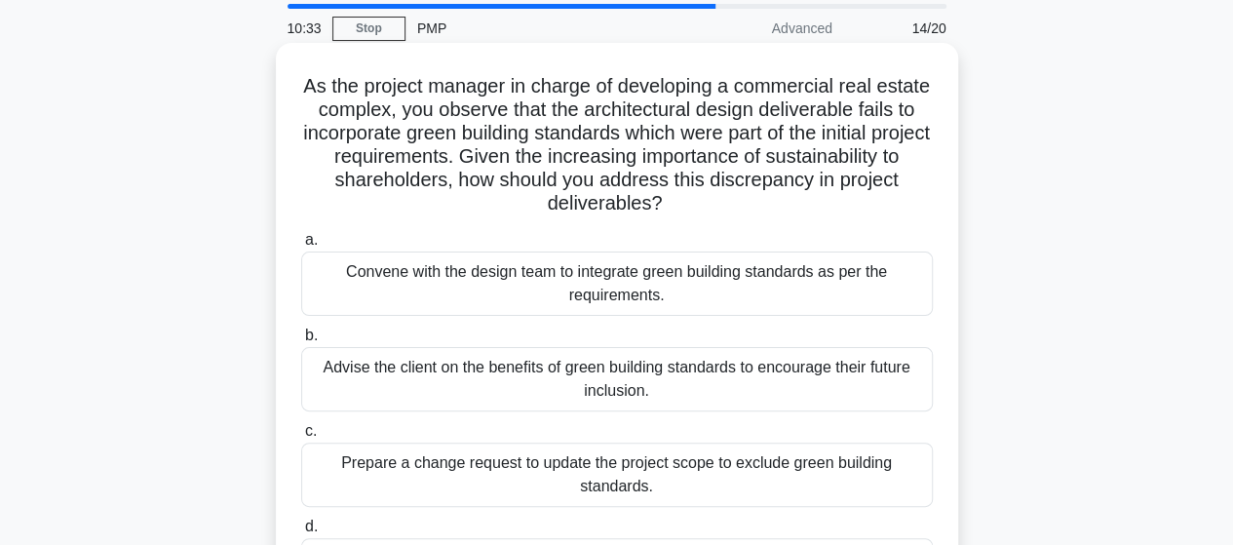
scroll to position [97, 0]
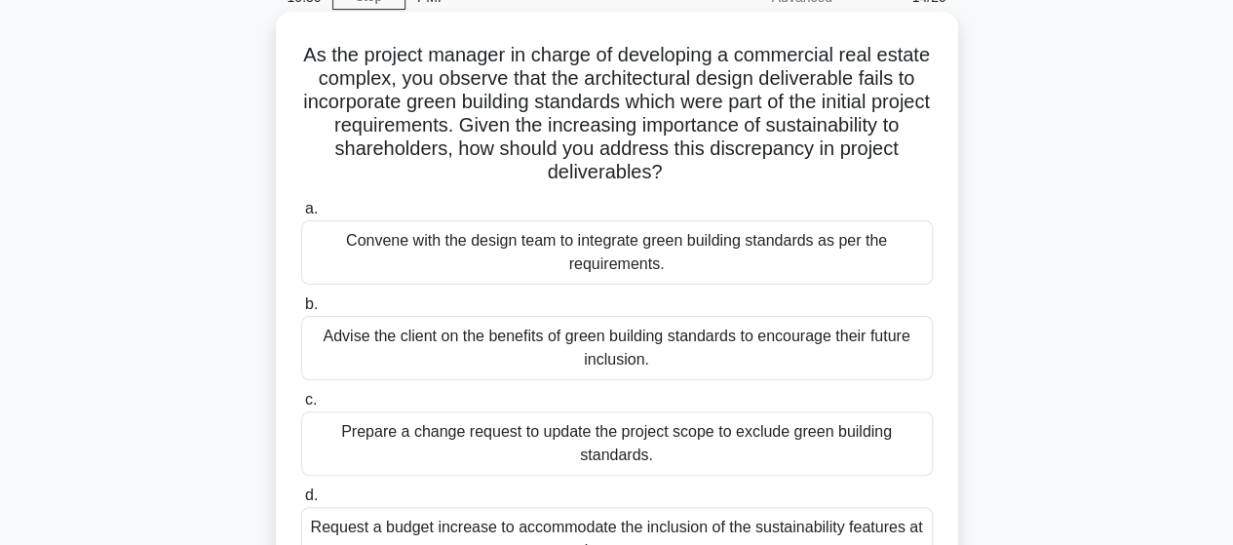
click at [614, 257] on div "Convene with the design team to integrate green building standards as per the r…" at bounding box center [616, 252] width 631 height 64
click at [301, 215] on input "a. Convene with the design team to integrate green building standards as per th…" at bounding box center [301, 209] width 0 height 13
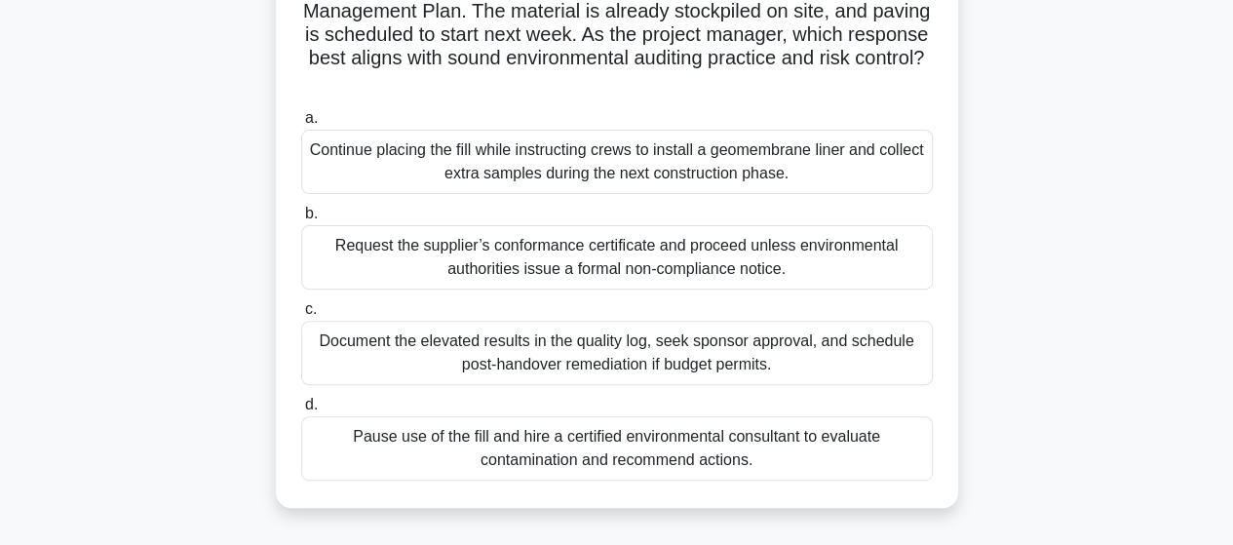
scroll to position [292, 0]
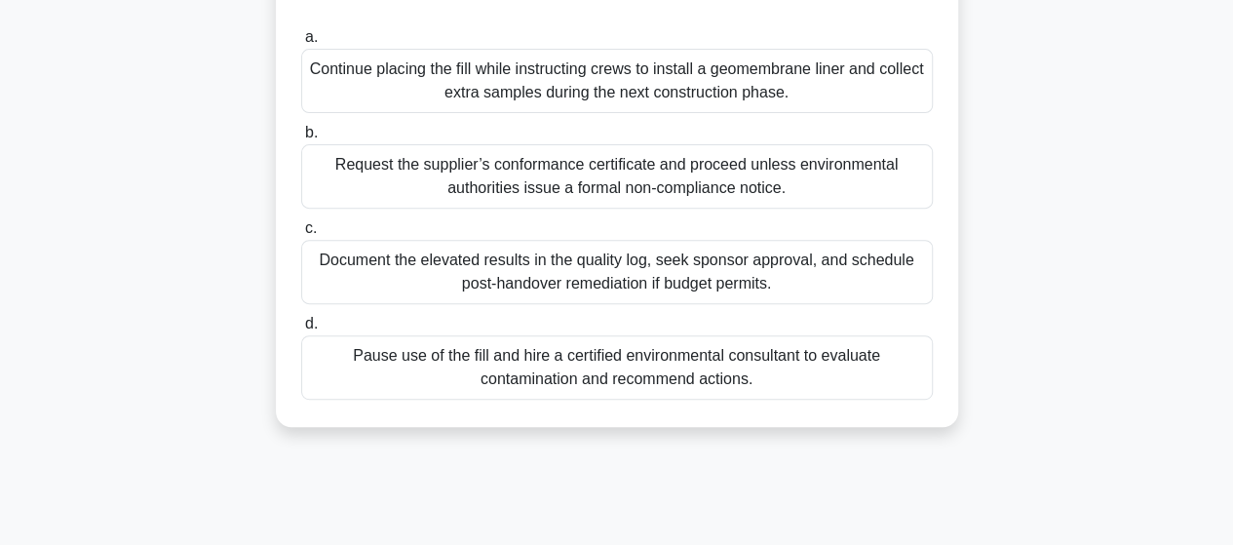
click at [576, 360] on div "Pause use of the fill and hire a certified environmental consultant to evaluate…" at bounding box center [616, 367] width 631 height 64
click at [301, 330] on input "d. Pause use of the fill and hire a certified environmental consultant to evalu…" at bounding box center [301, 324] width 0 height 13
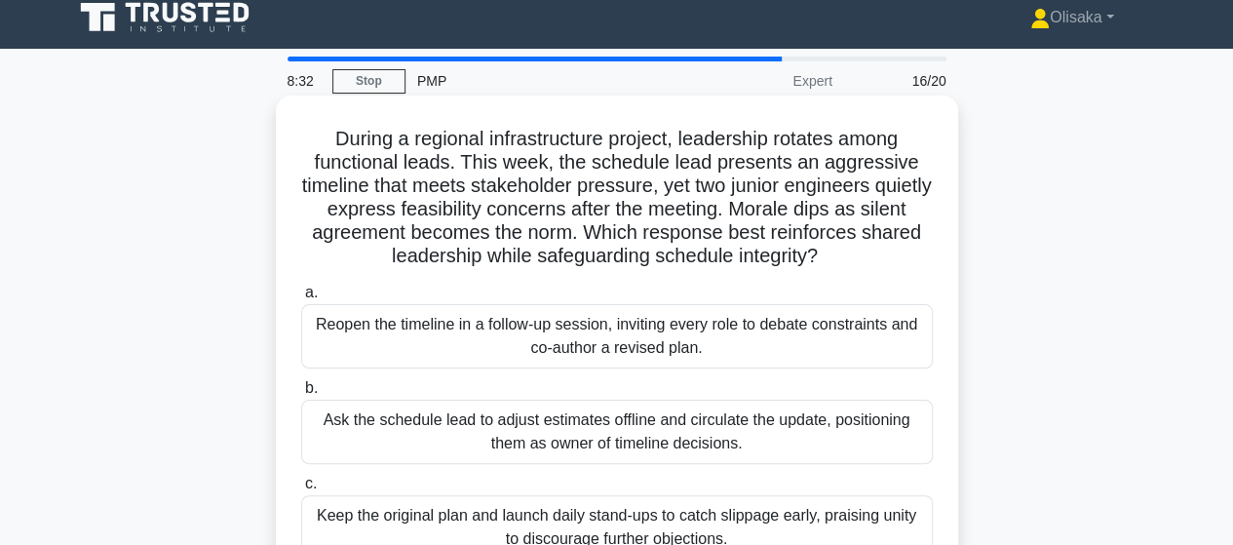
scroll to position [97, 0]
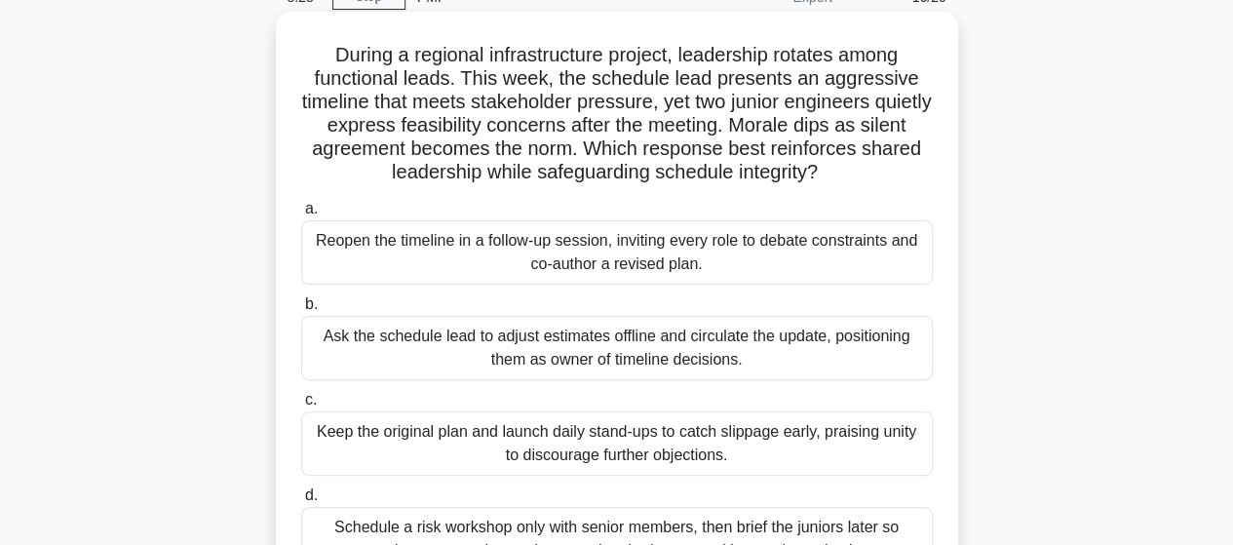
click at [534, 265] on div "Reopen the timeline in a follow-up session, inviting every role to debate const…" at bounding box center [616, 252] width 631 height 64
click at [301, 215] on input "a. Reopen the timeline in a follow-up session, inviting every role to debate co…" at bounding box center [301, 209] width 0 height 13
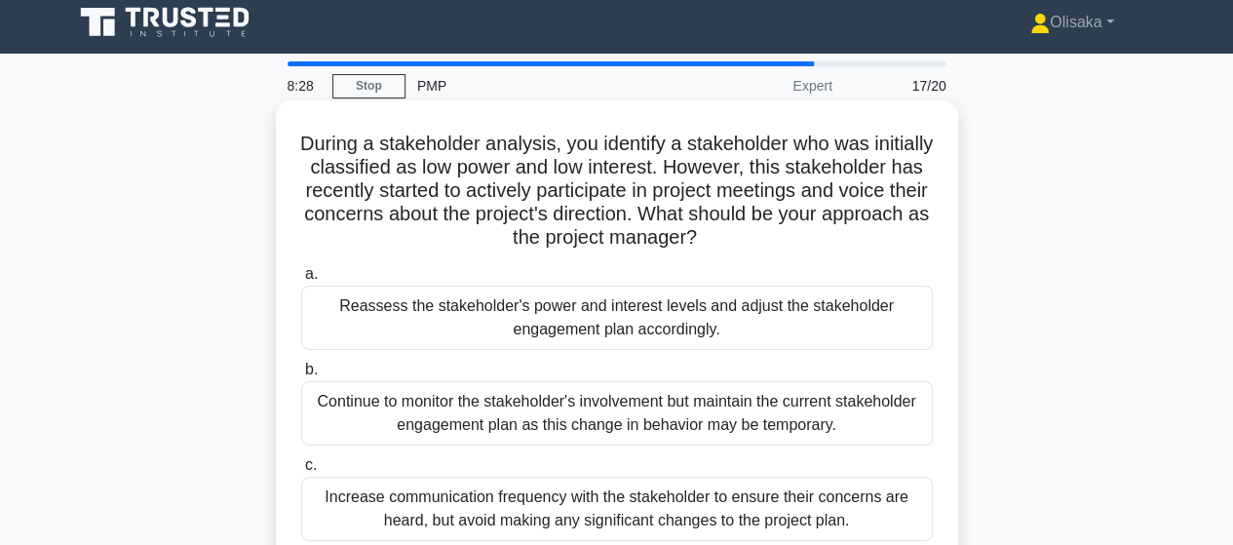
scroll to position [0, 0]
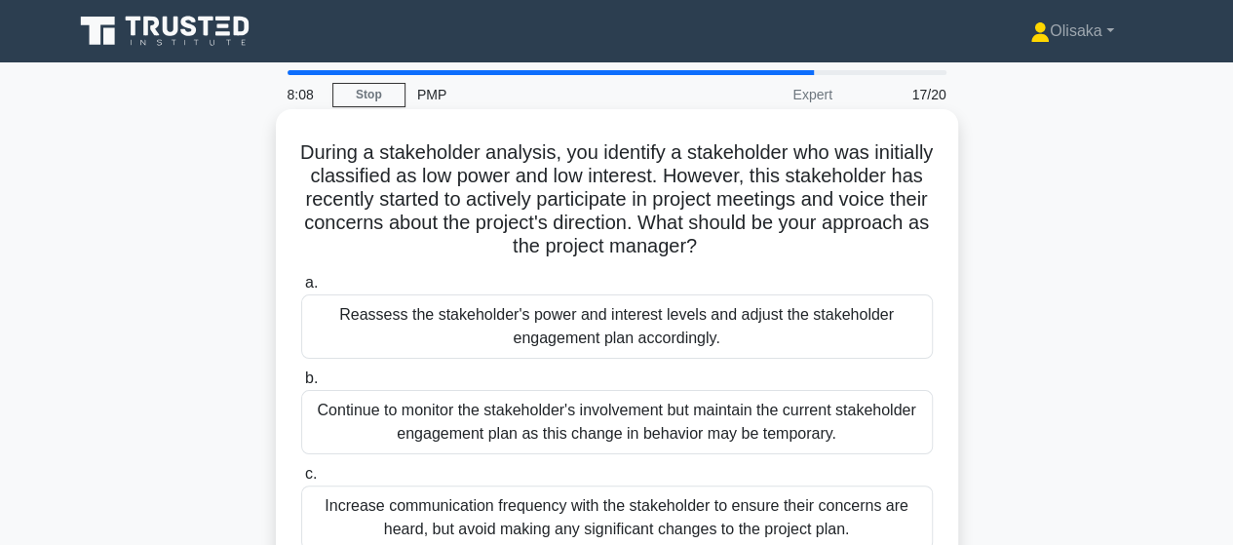
click at [624, 333] on div "Reassess the stakeholder's power and interest levels and adjust the stakeholder…" at bounding box center [616, 326] width 631 height 64
click at [301, 289] on input "a. Reassess the stakeholder's power and interest levels and adjust the stakehol…" at bounding box center [301, 283] width 0 height 13
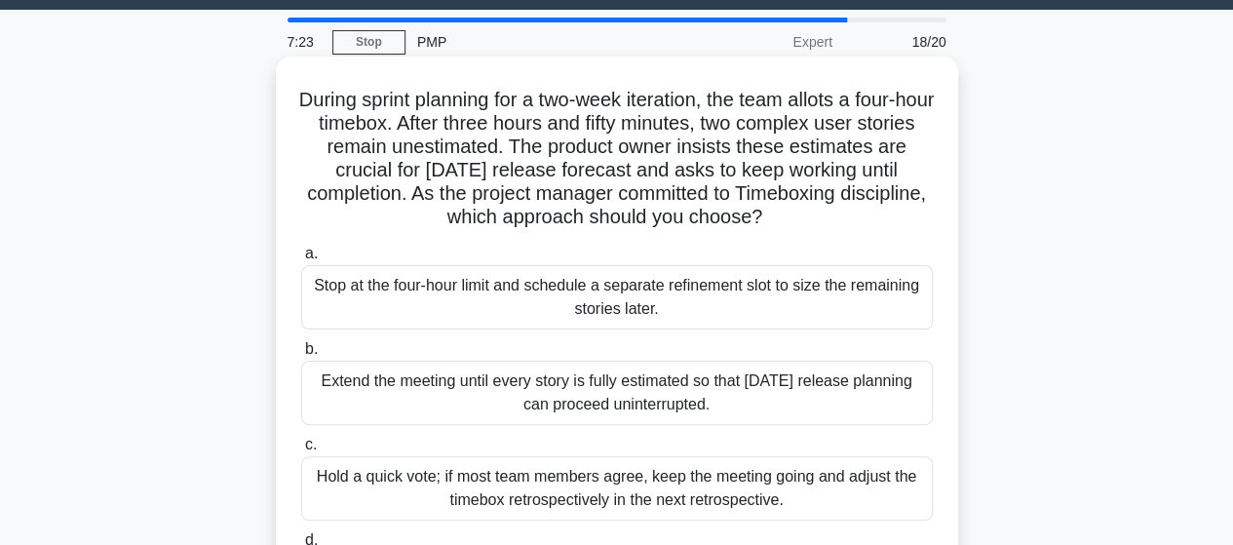
scroll to position [97, 0]
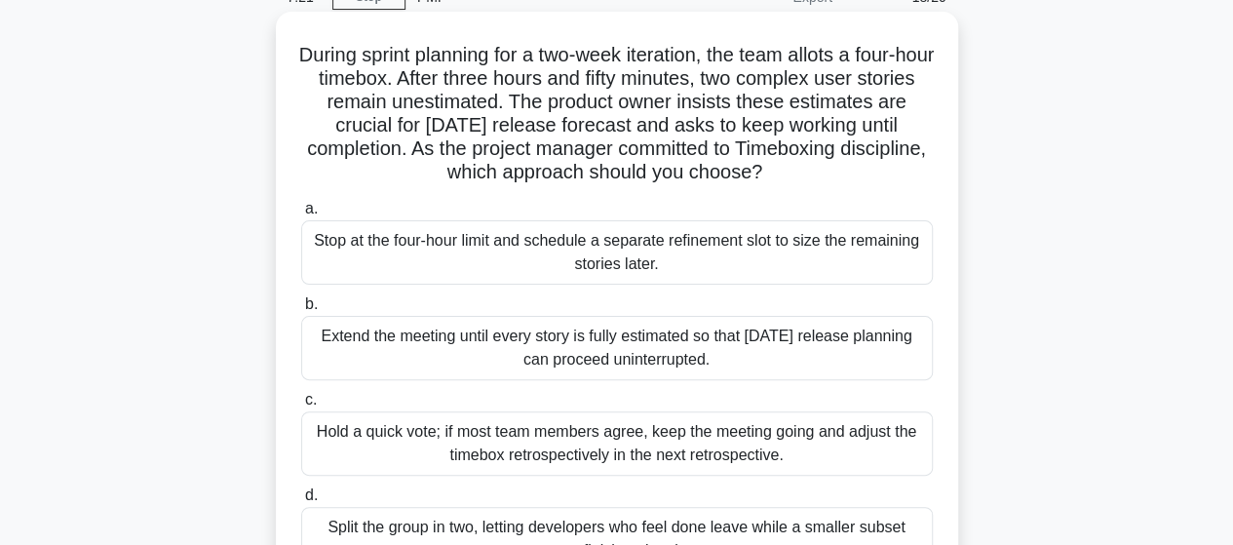
click at [635, 261] on div "Stop at the four-hour limit and schedule a separate refinement slot to size the…" at bounding box center [616, 252] width 631 height 64
click at [301, 215] on input "a. Stop at the four-hour limit and schedule a separate refinement slot to size …" at bounding box center [301, 209] width 0 height 13
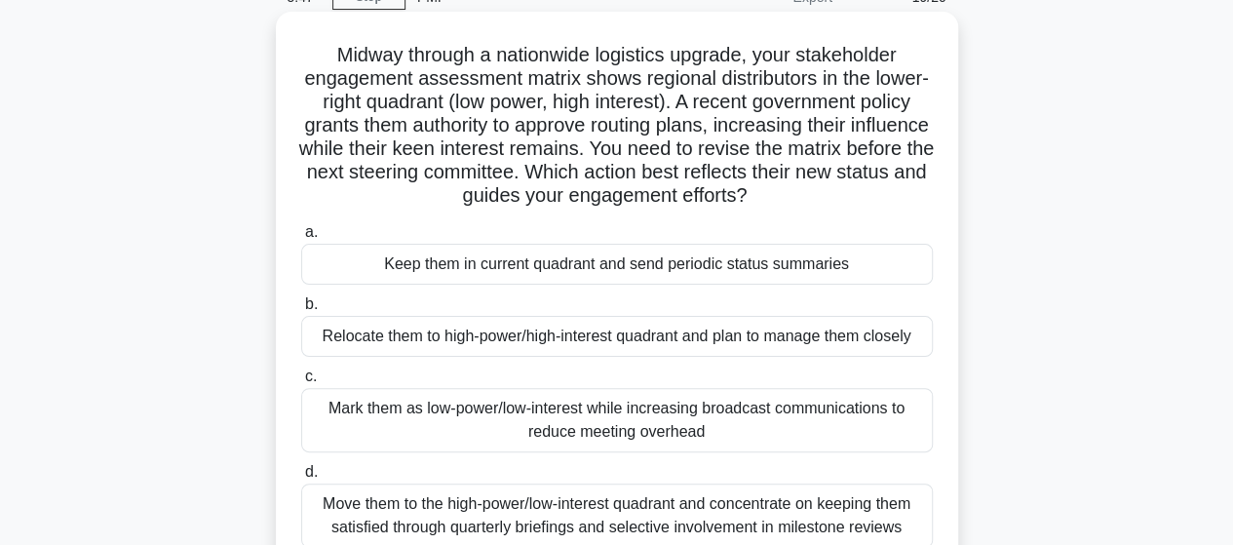
click at [540, 345] on div "Relocate them to high-power/high-interest quadrant and plan to manage them clos…" at bounding box center [616, 336] width 631 height 41
click at [301, 311] on input "b. Relocate them to high-power/high-interest quadrant and plan to manage them c…" at bounding box center [301, 304] width 0 height 13
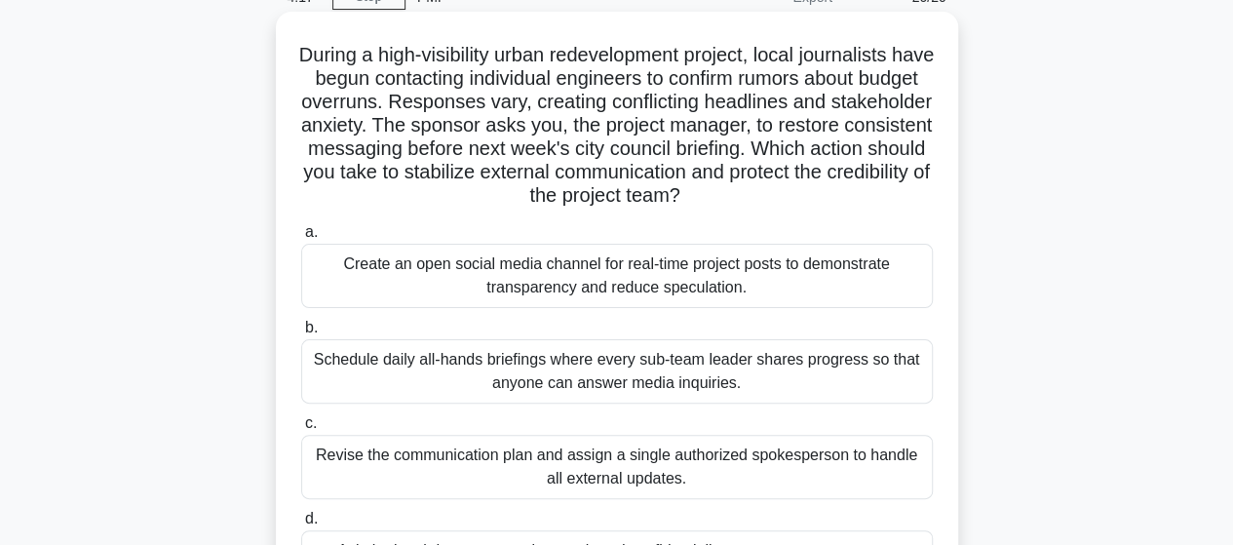
click at [583, 476] on div "Revise the communication plan and assign a single authorized spokesperson to ha…" at bounding box center [616, 467] width 631 height 64
click at [301, 430] on input "c. Revise the communication plan and assign a single authorized spokesperson to…" at bounding box center [301, 423] width 0 height 13
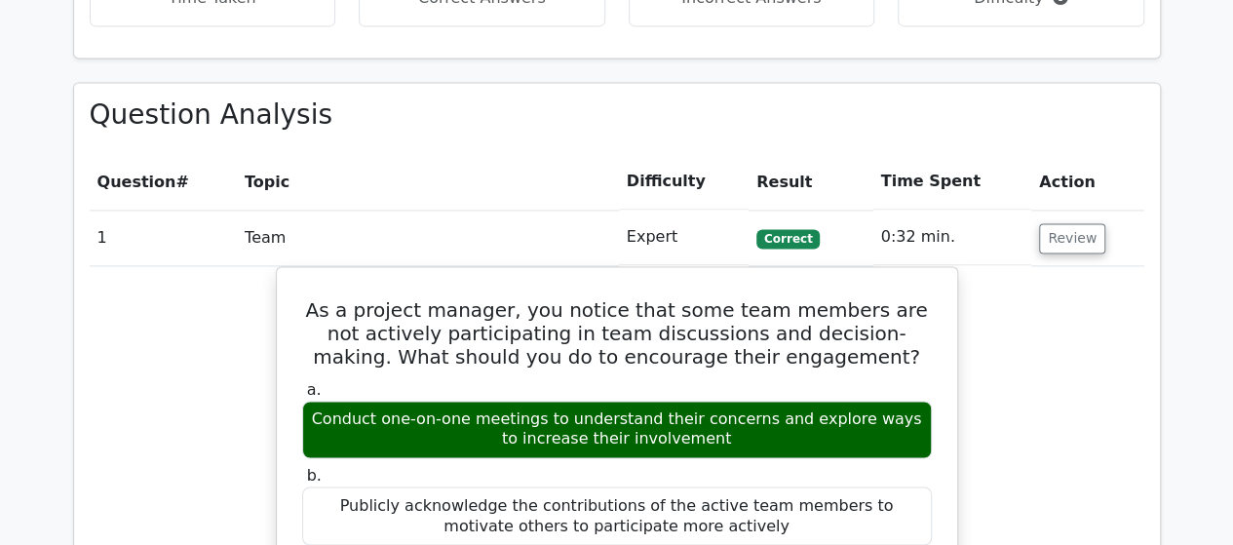
scroll to position [1364, 0]
